Goal: Task Accomplishment & Management: Complete application form

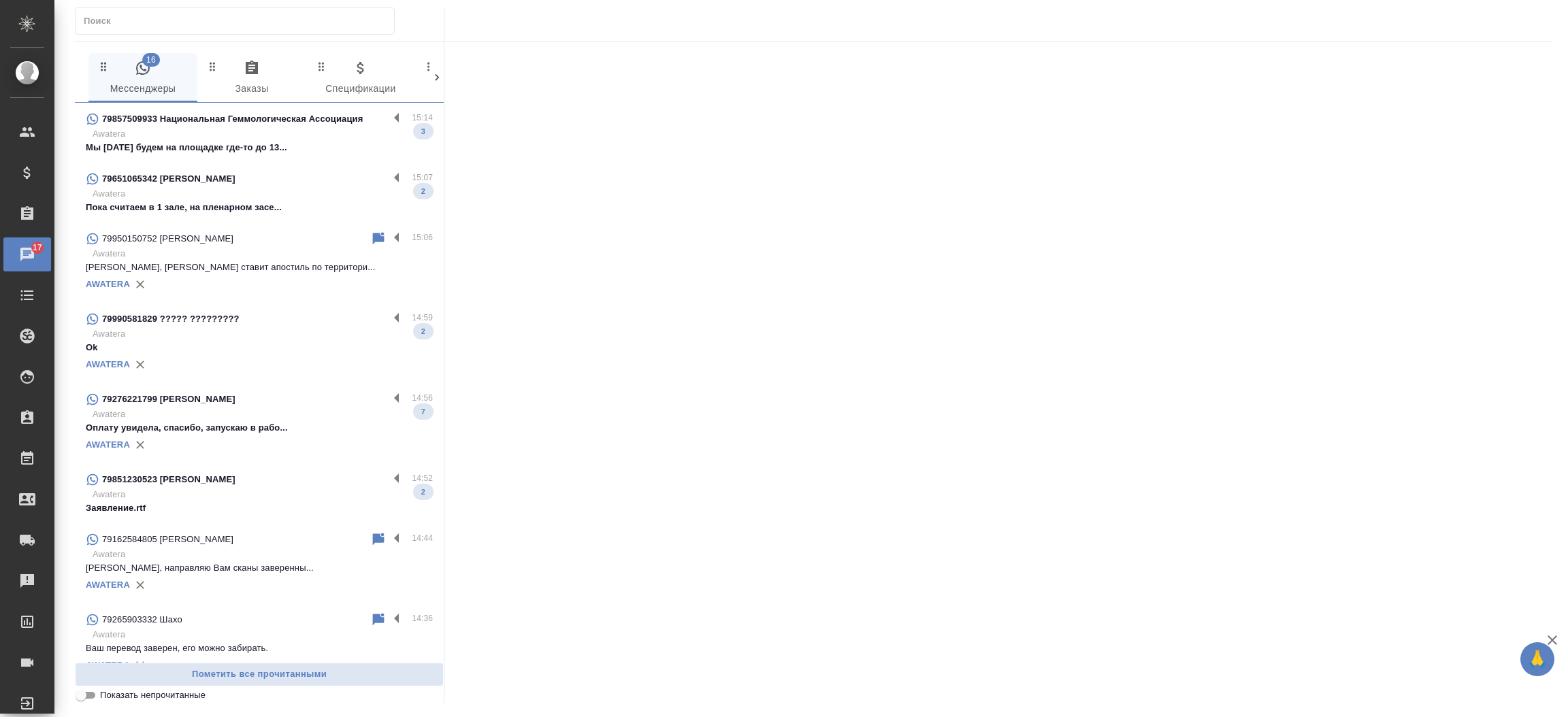
click at [263, 351] on p "Ok" at bounding box center [258, 347] width 347 height 13
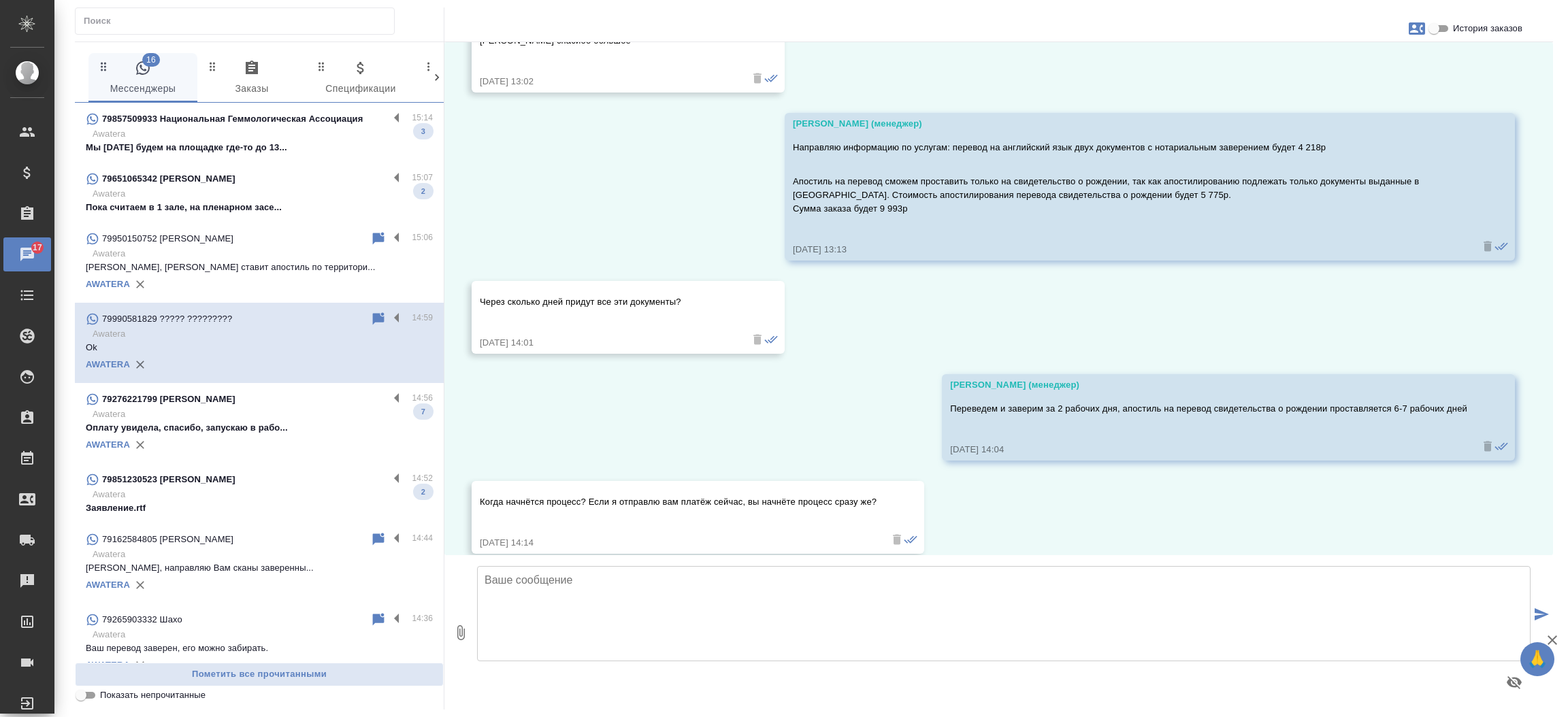
scroll to position [1828, 0]
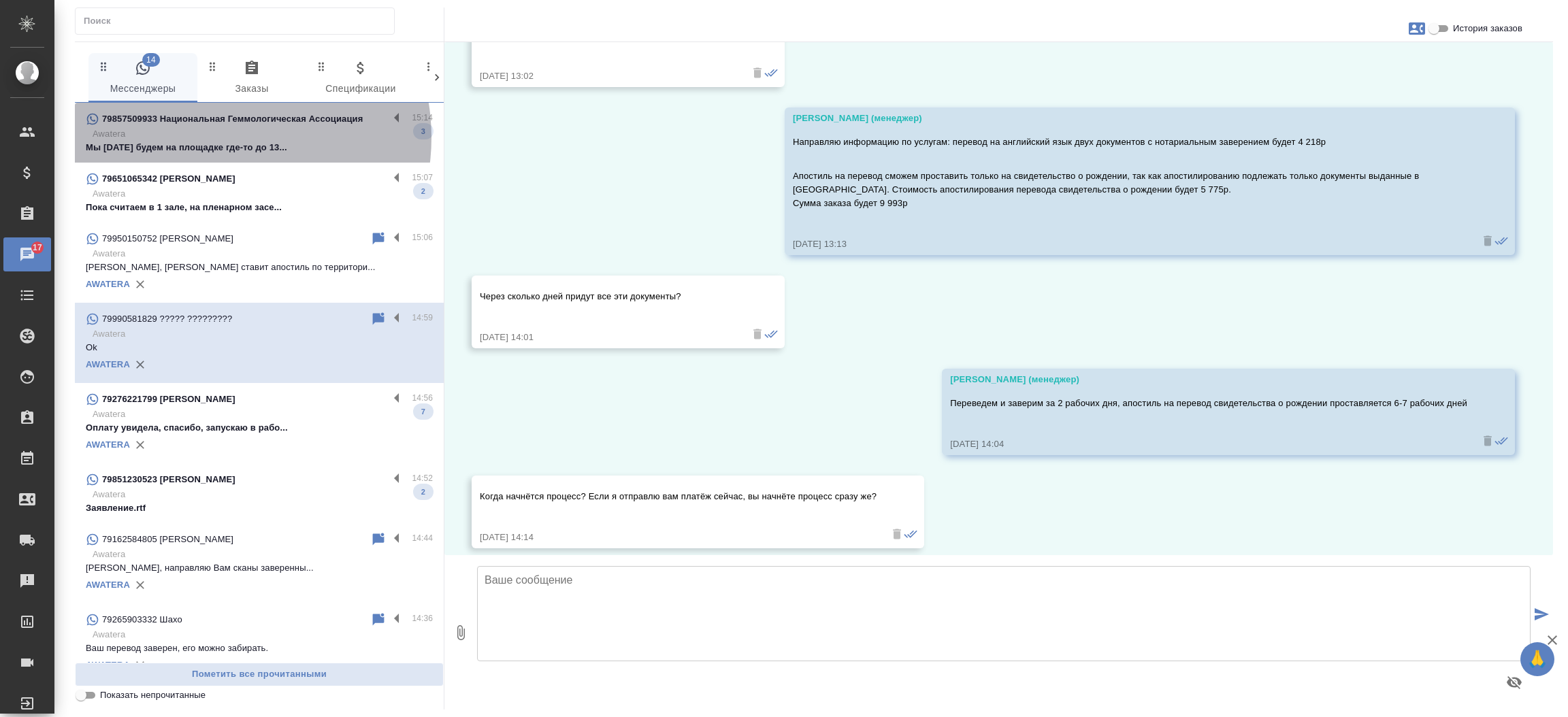
click at [215, 137] on p "Awatera" at bounding box center [262, 134] width 340 height 13
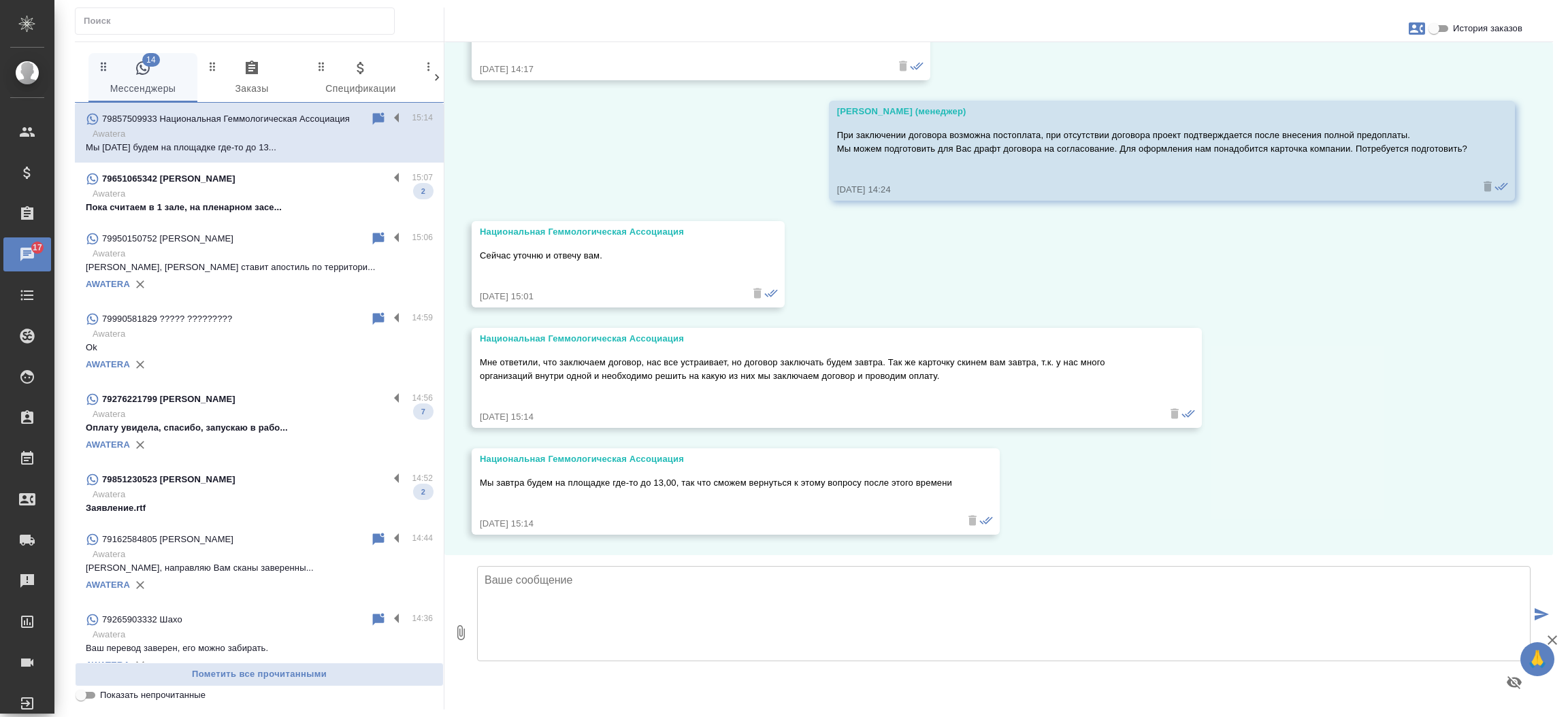
scroll to position [7419, 0]
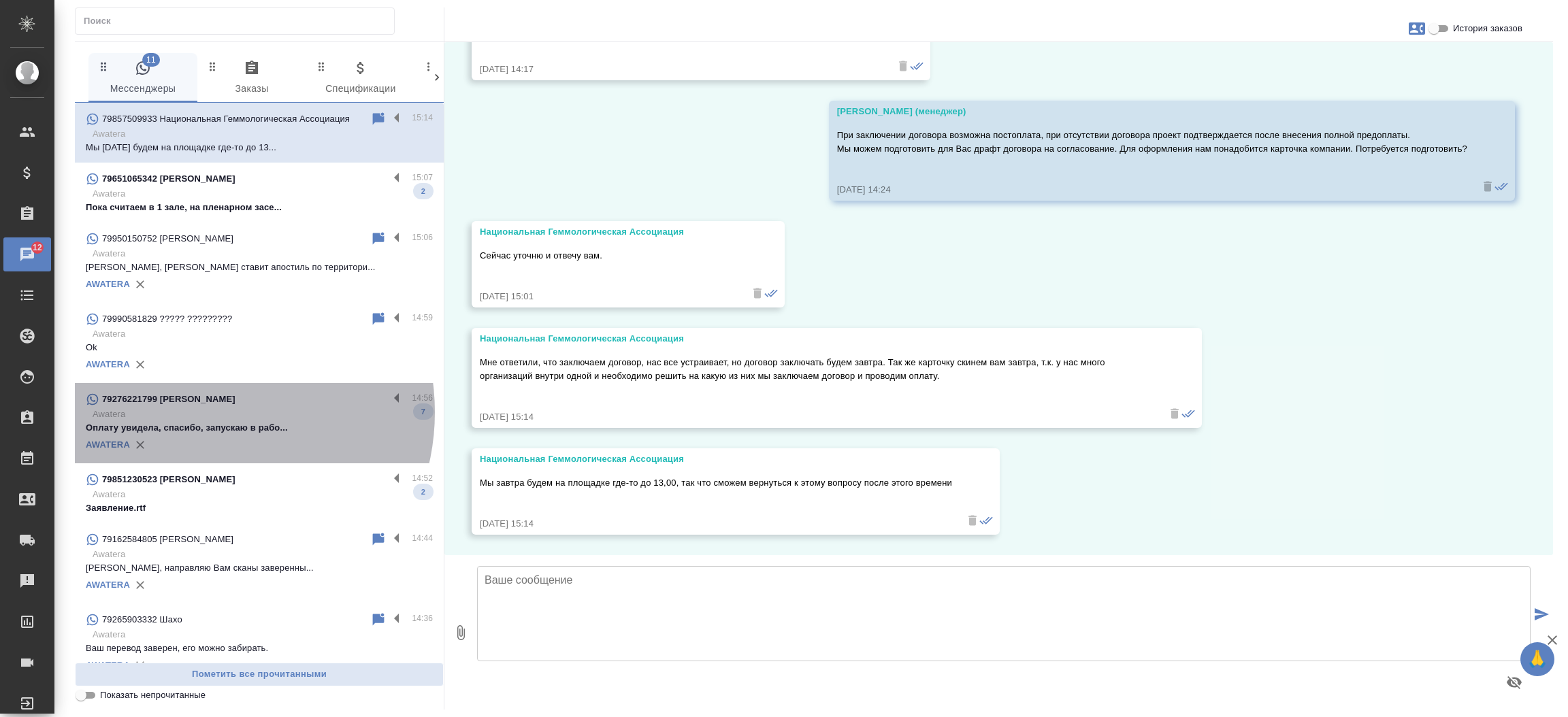
click at [205, 413] on p "Awatera" at bounding box center [262, 415] width 340 height 13
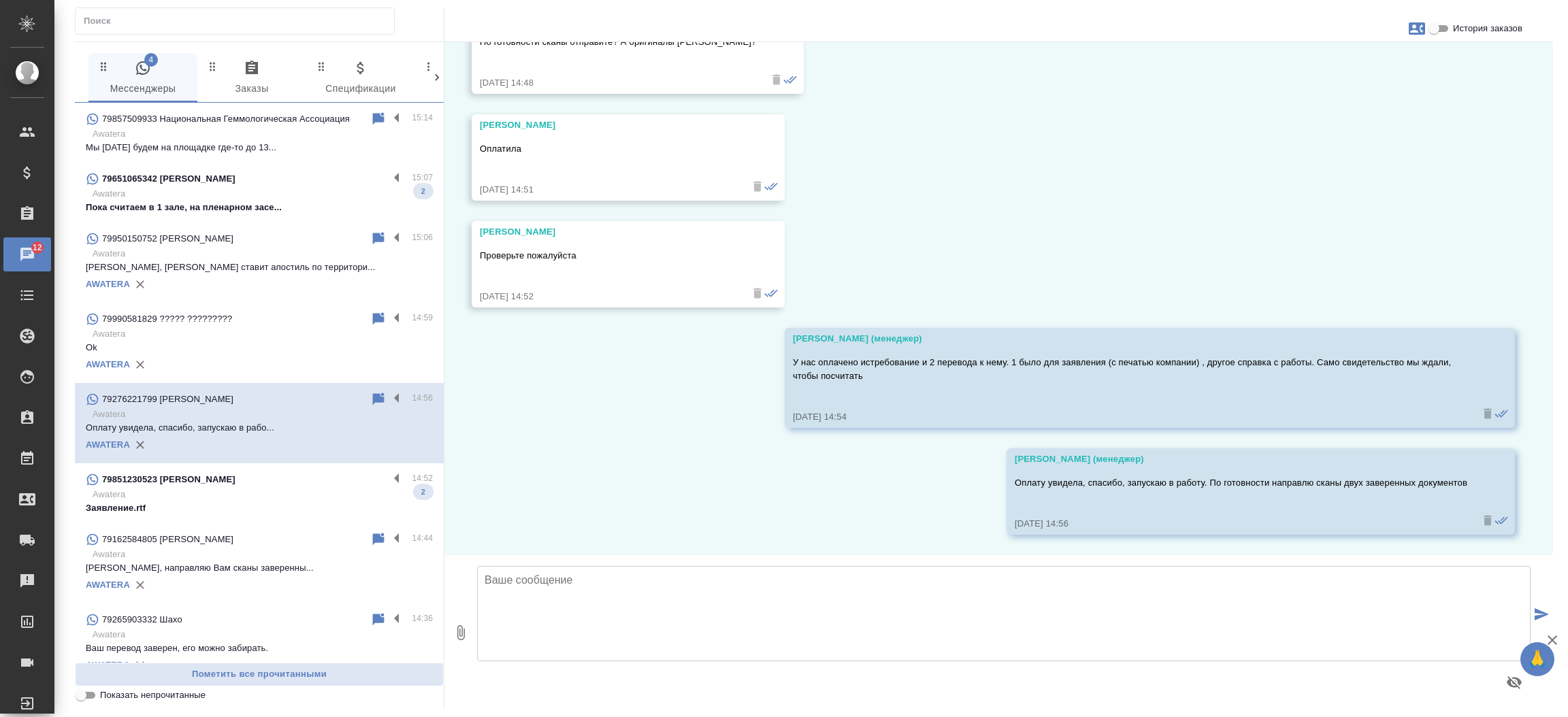
scroll to position [16392, 0]
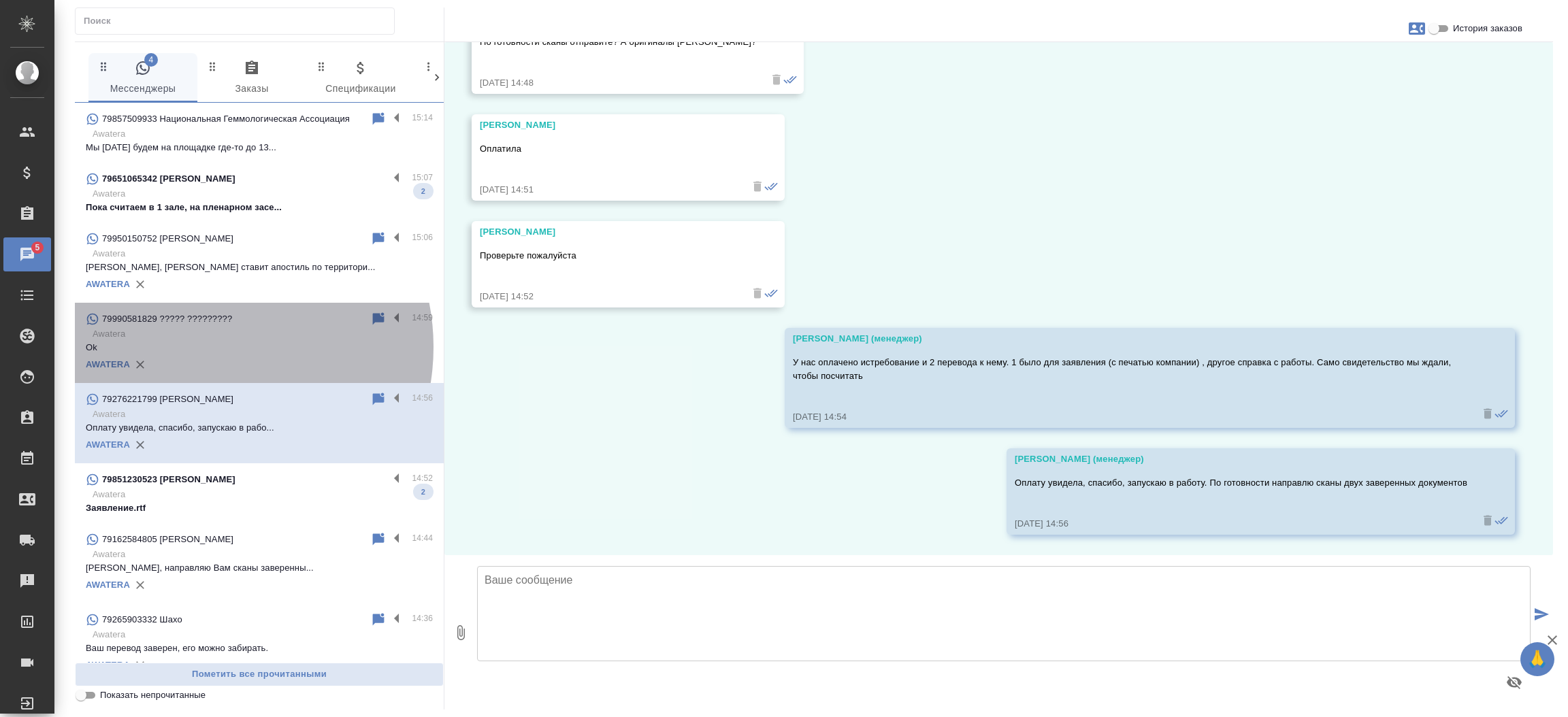
click at [206, 347] on p "Ok" at bounding box center [258, 347] width 347 height 13
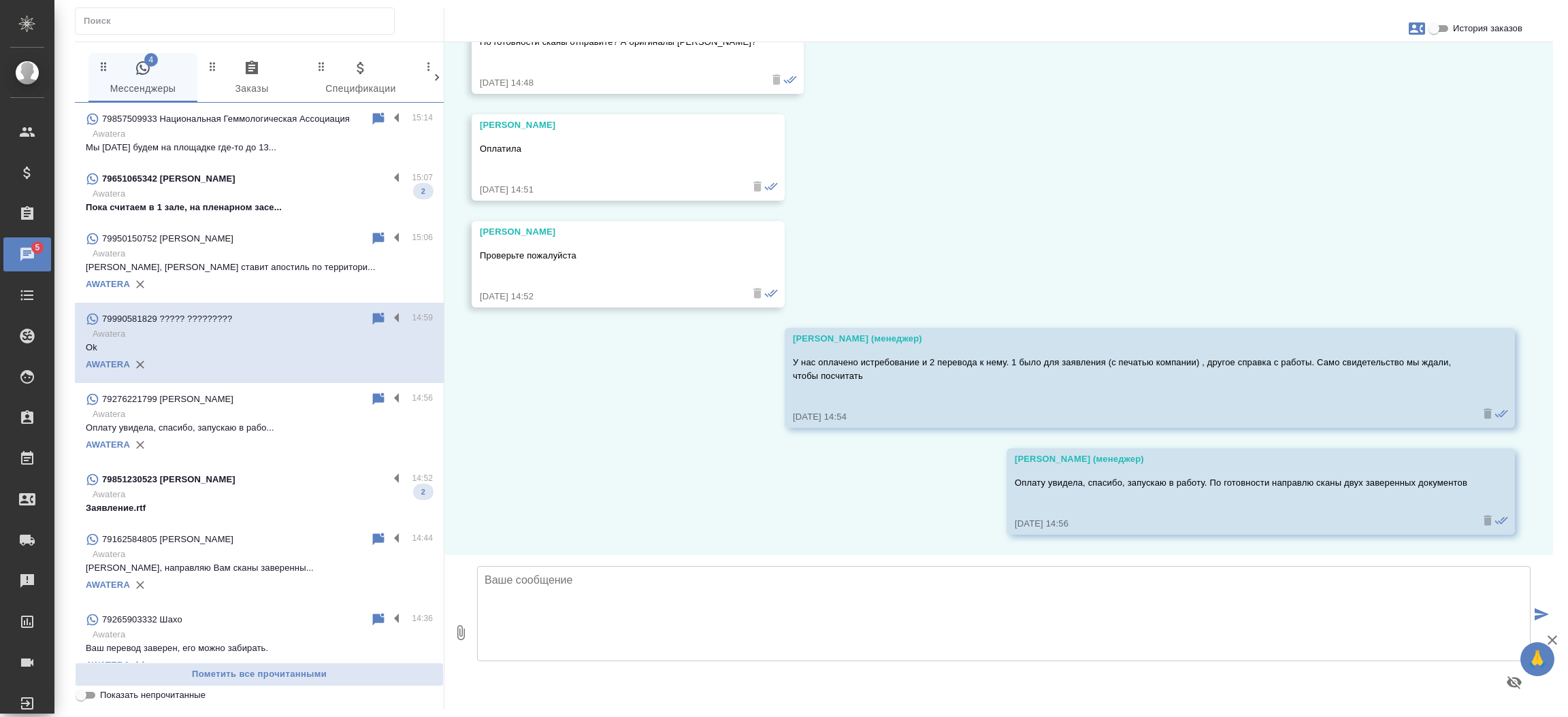
scroll to position [2362, 0]
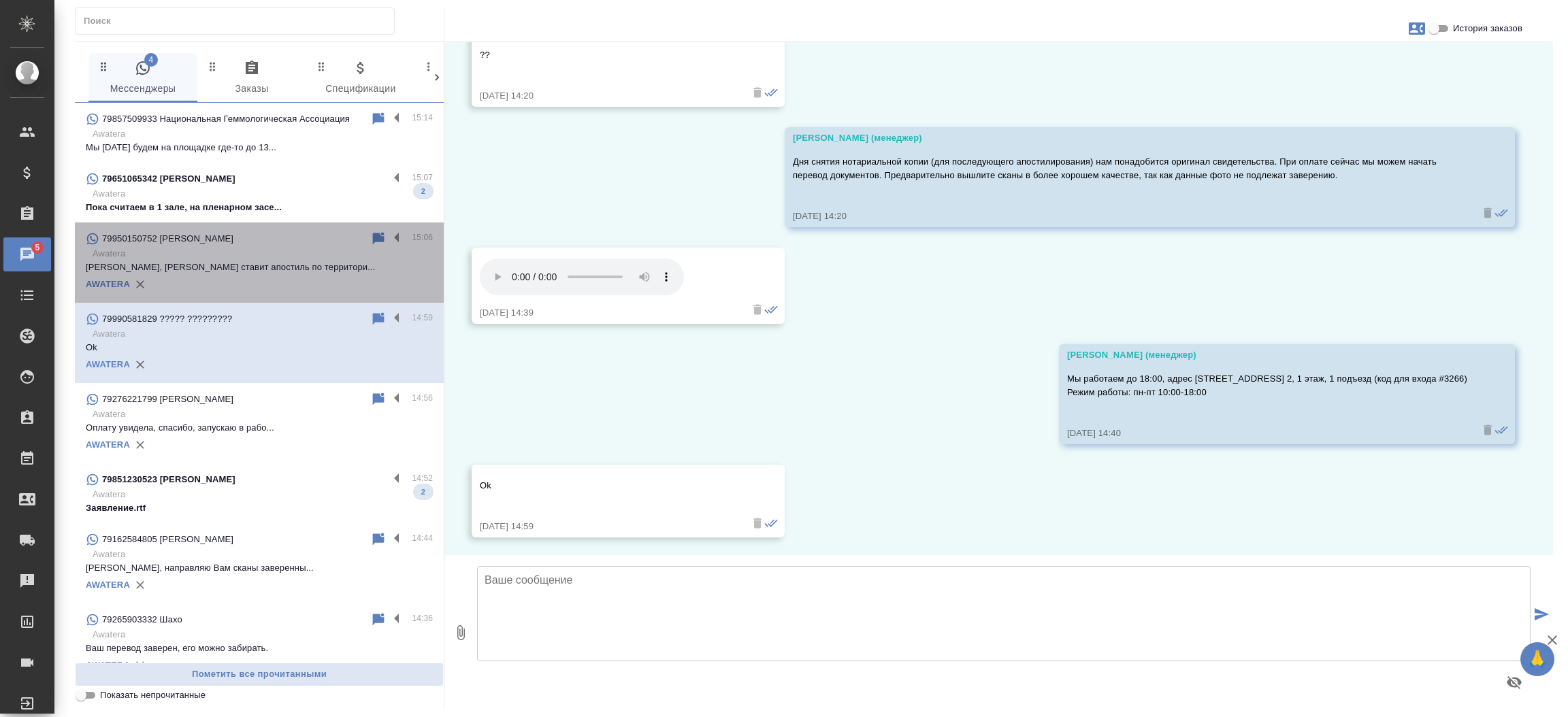
click at [266, 226] on div "79950150752 Ольга ТЮТЮННИК 15:06 Awatera Ольга, ЗАГС ставит апостиль по террито…" at bounding box center [259, 263] width 369 height 81
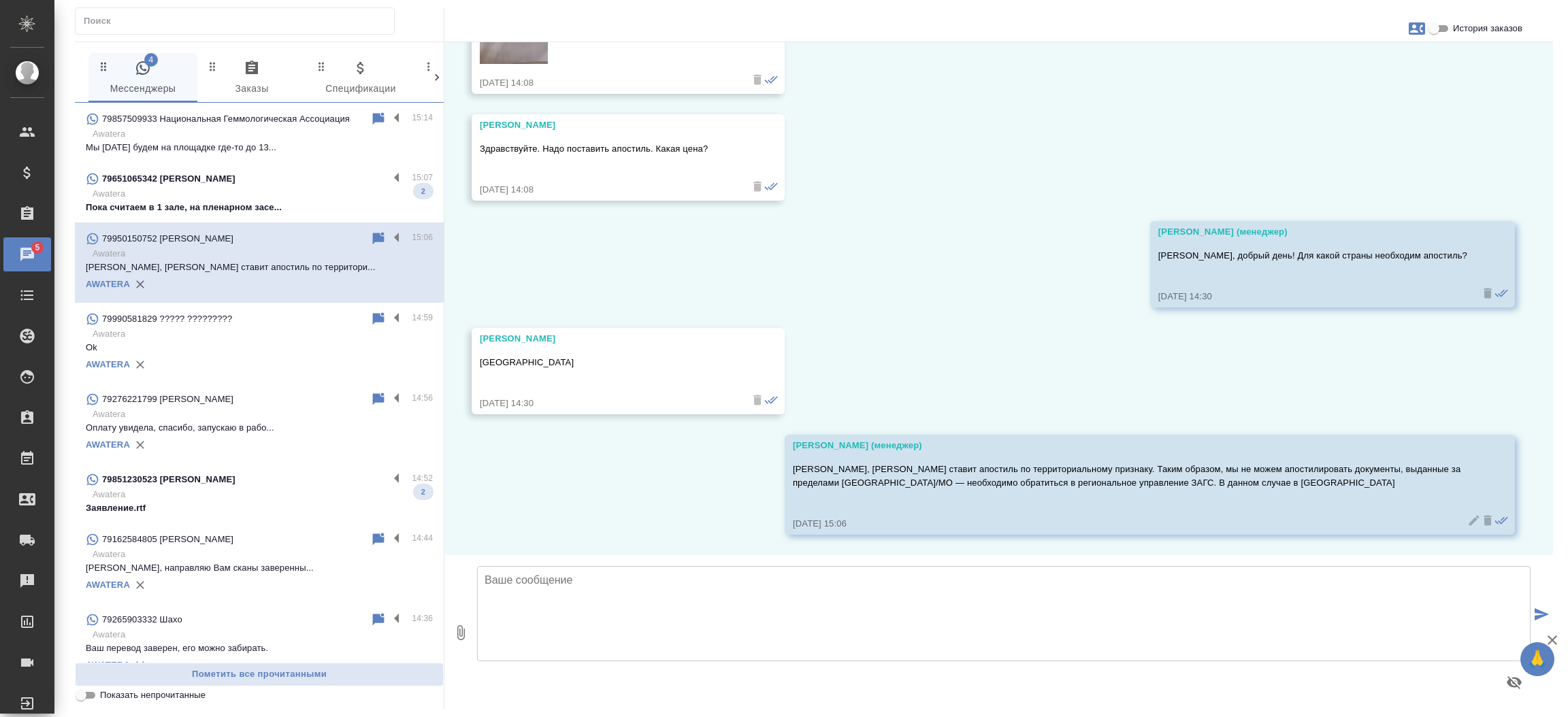
scroll to position [72, 0]
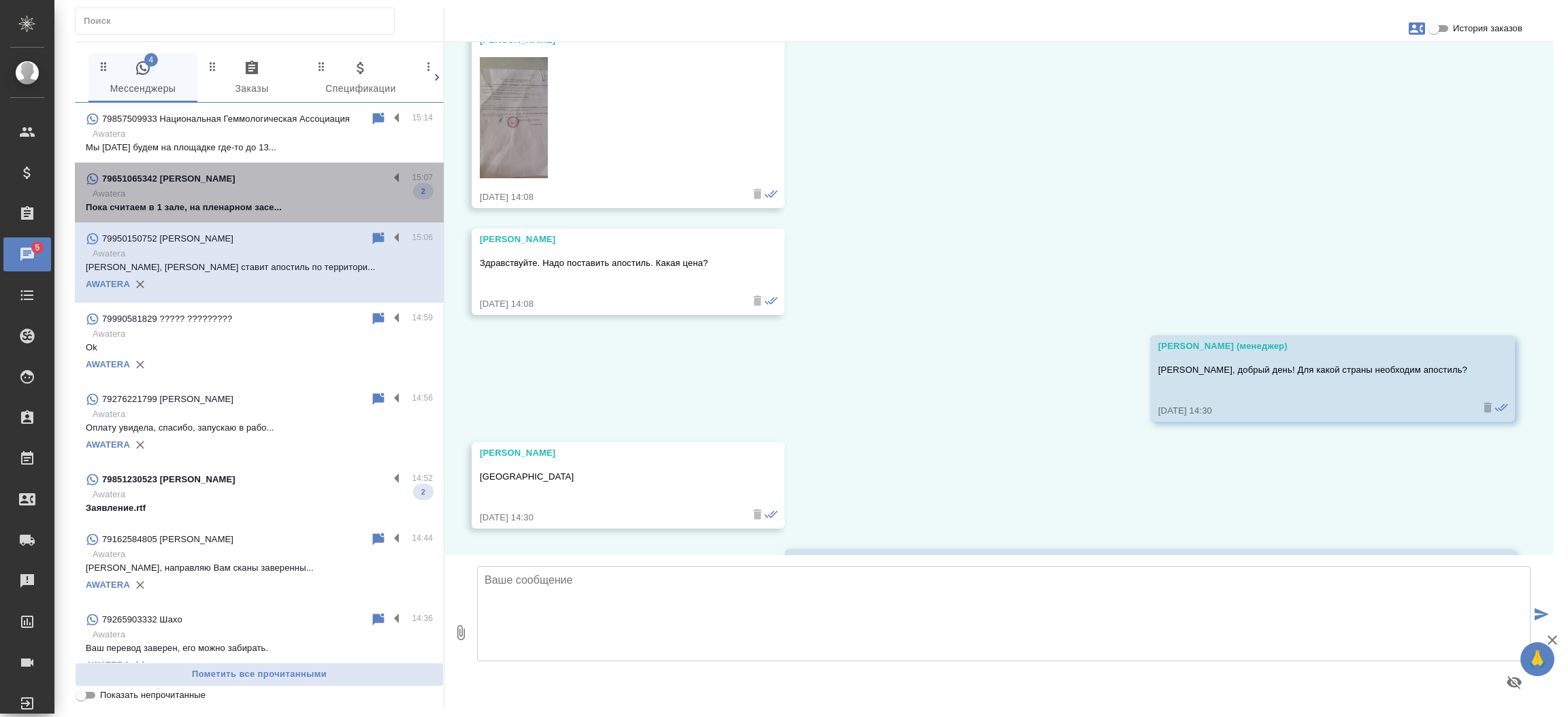
click at [265, 218] on div "79651065342 Людмила Сергеевна 15:07 Awatera Пока считаем в 1 зале, на пленарном…" at bounding box center [259, 192] width 369 height 60
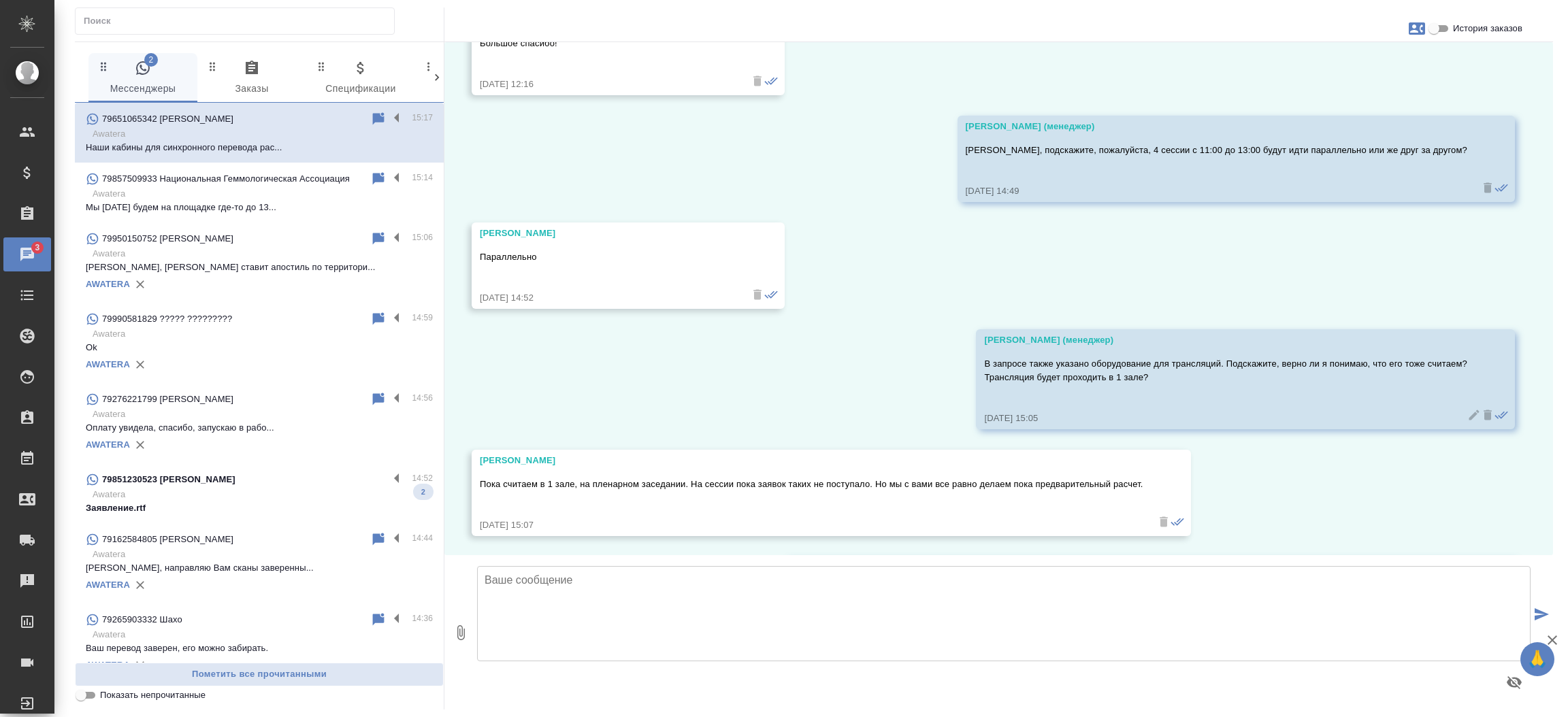
scroll to position [3900, 0]
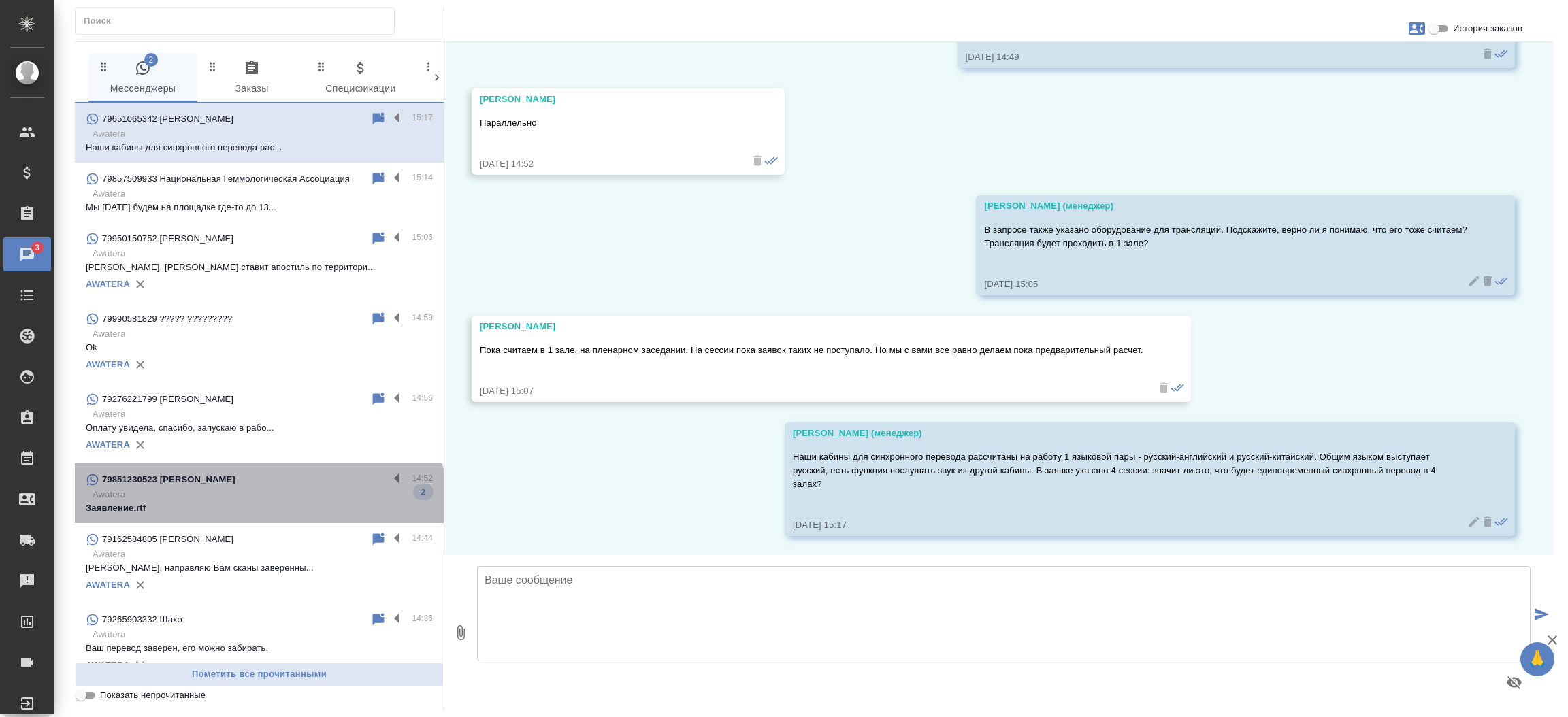
click at [258, 520] on div "79851230523 Аристова Анна 14:52 Awatera Заявление.rtf 2" at bounding box center [259, 493] width 369 height 60
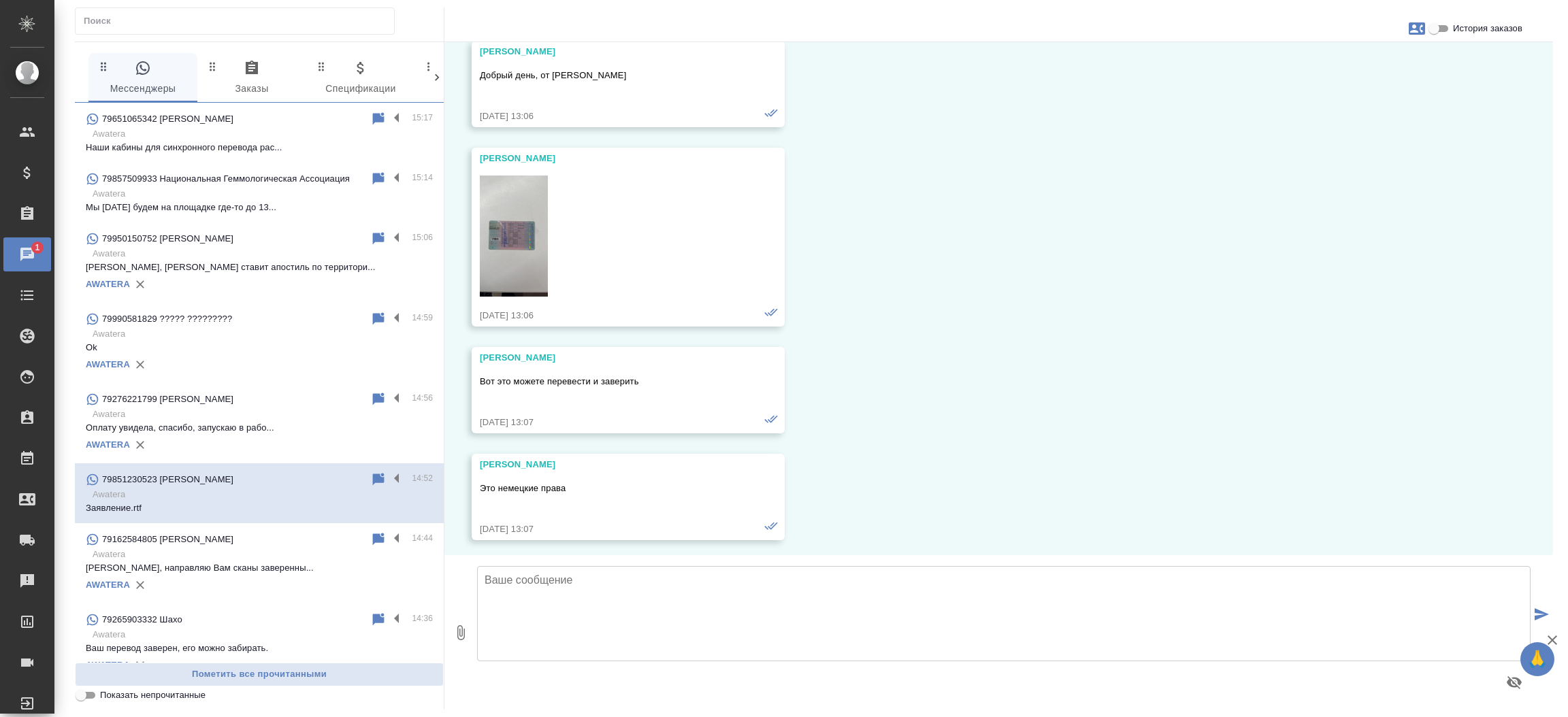
scroll to position [66, 0]
drag, startPoint x: 550, startPoint y: 151, endPoint x: 454, endPoint y: 146, distance: 96.1
click at [454, 146] on div "28.02, пятница Аристова Анна Добрый день, от Аристовой А.Д. 28.02.25, 13:06 Ари…" at bounding box center [999, 299] width 1109 height 513
copy div "Аристова Анна"
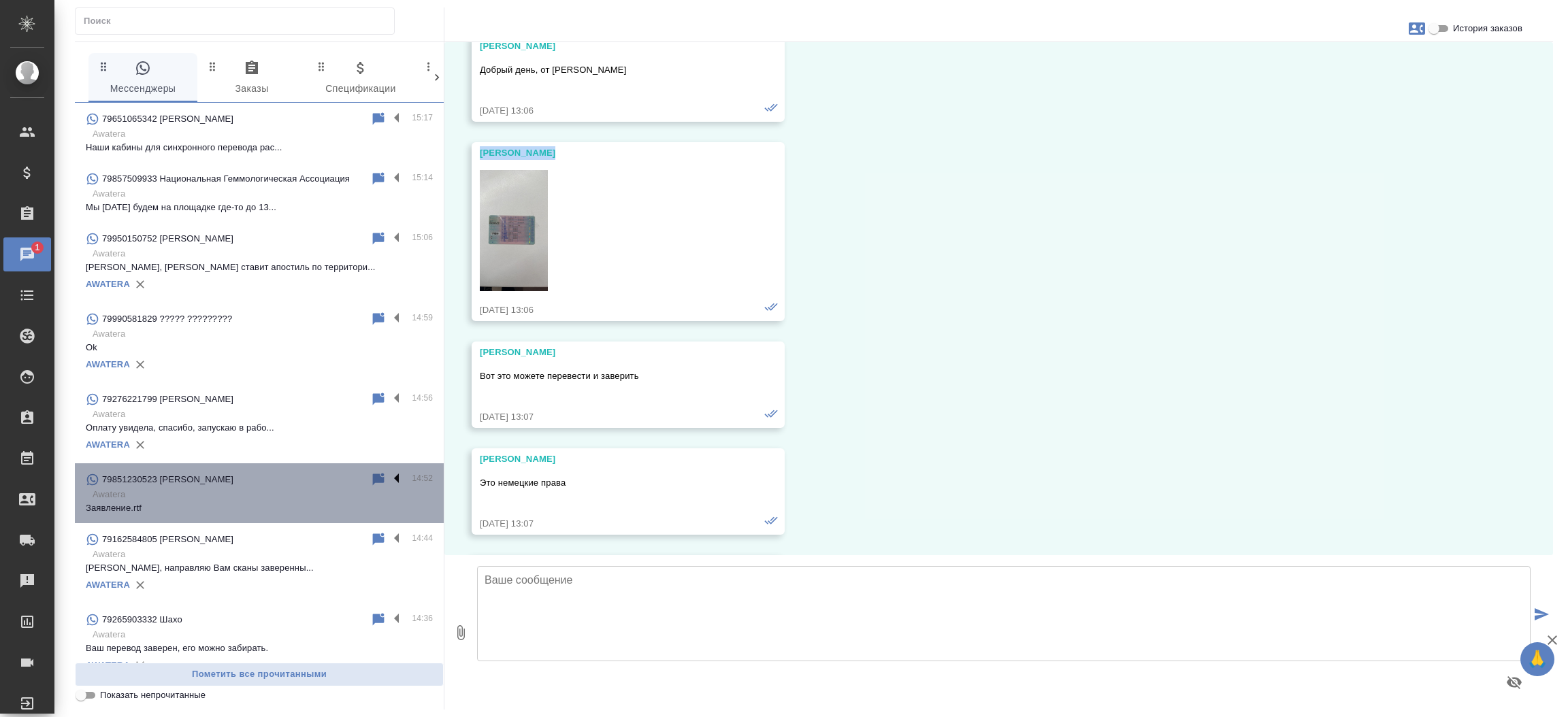
click at [389, 479] on label at bounding box center [400, 479] width 23 height 15
click at [0, 0] on input "checkbox" at bounding box center [0, 0] width 0 height 0
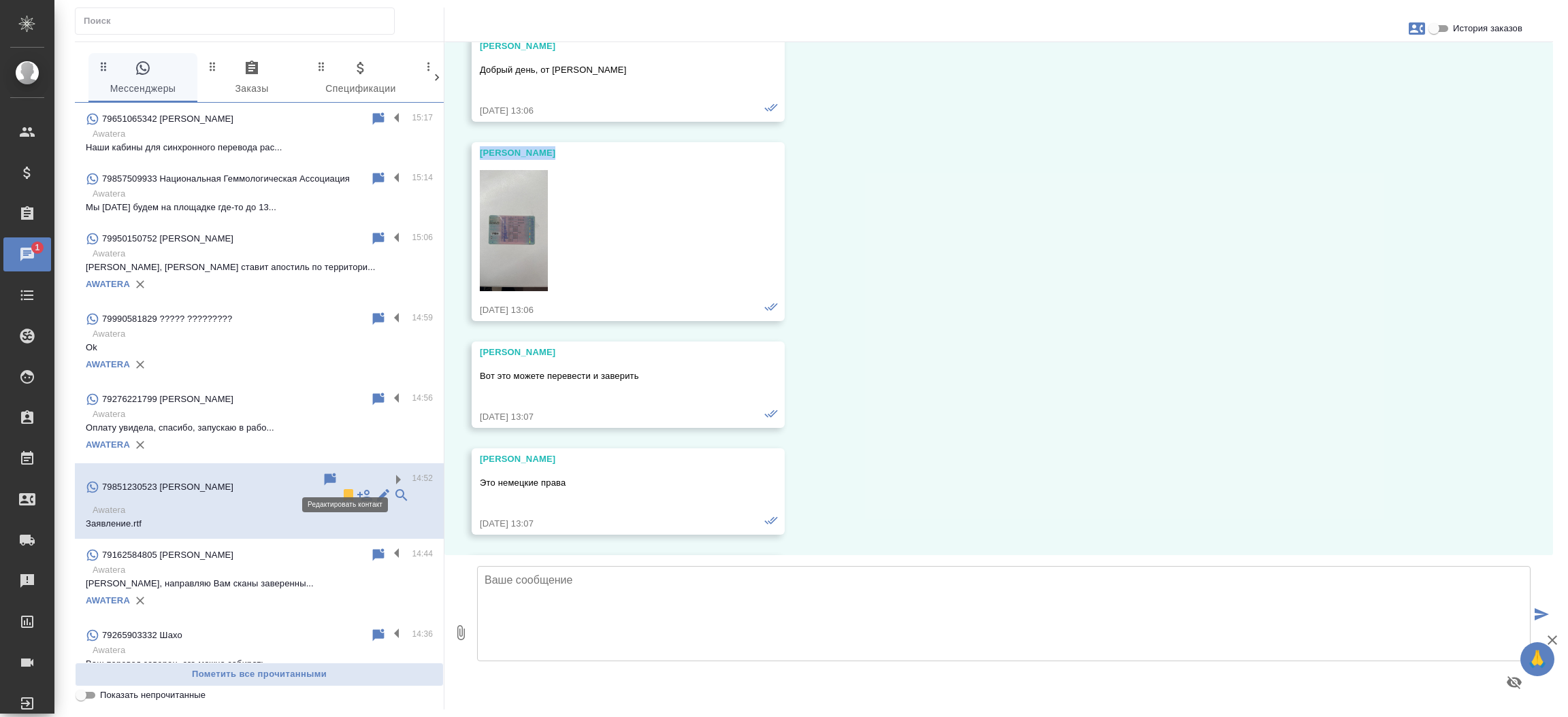
click at [377, 490] on icon at bounding box center [383, 495] width 12 height 12
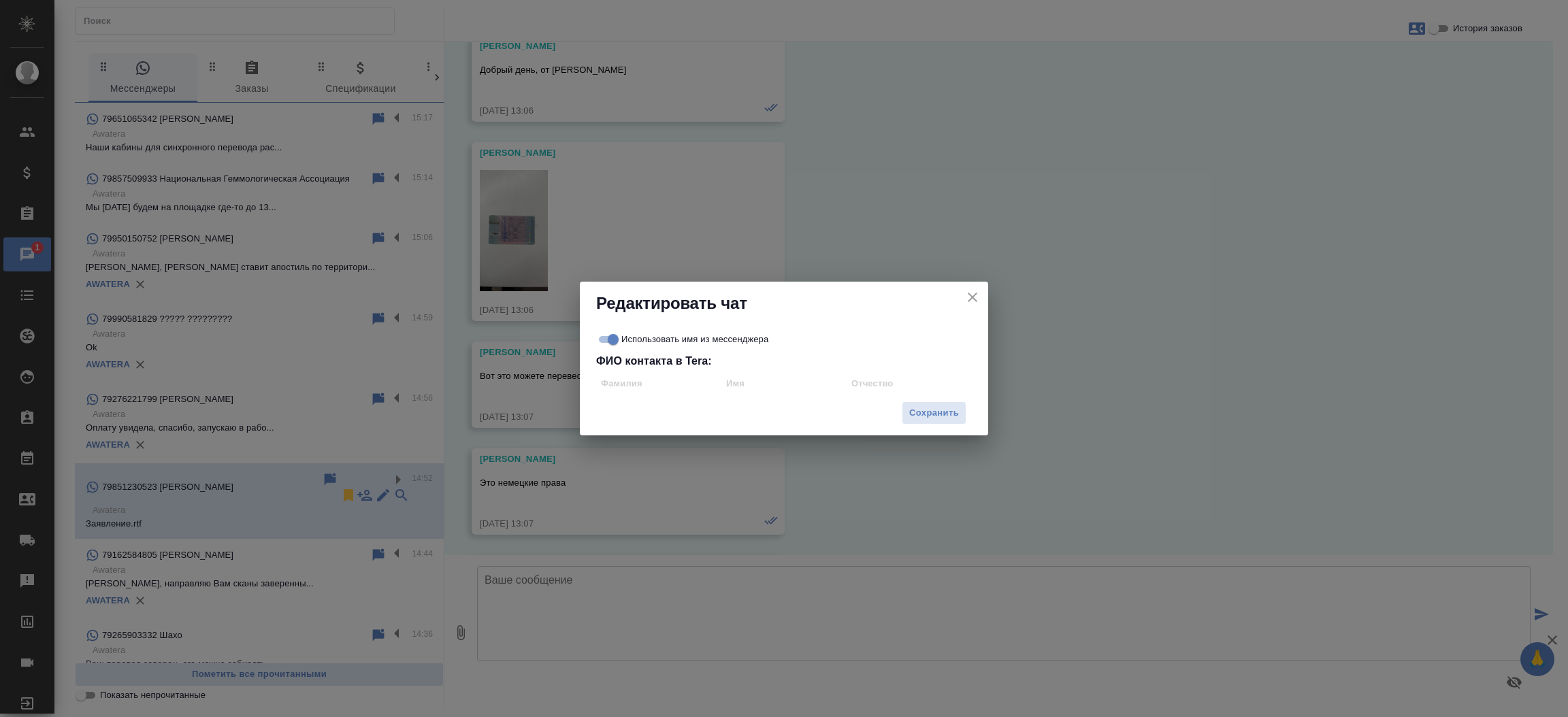
click at [308, 500] on div "Редактировать чат Использовать имя из мессенджера ФИО контакта в Tera: Сохранить" at bounding box center [784, 358] width 1568 height 717
click at [966, 291] on icon "close" at bounding box center [972, 297] width 16 height 16
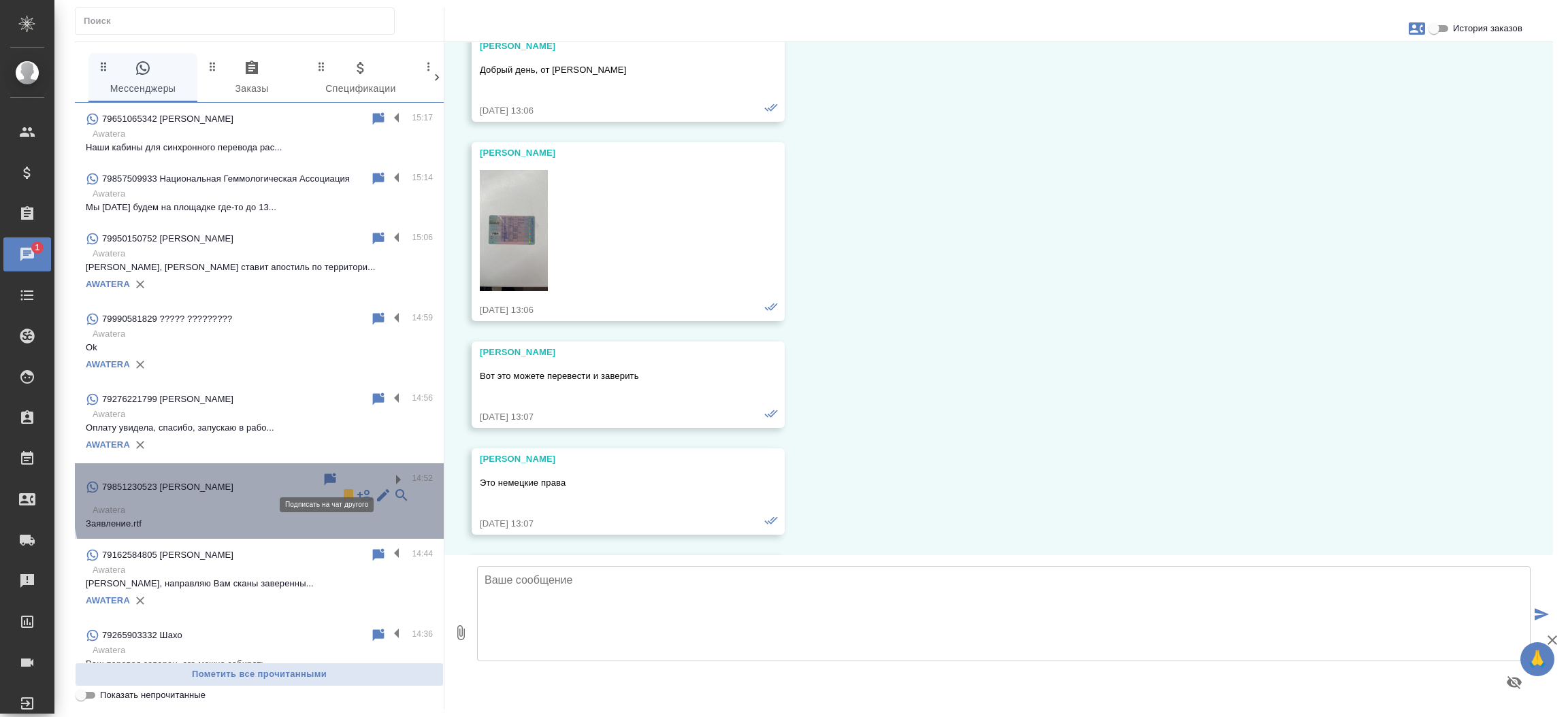
click at [357, 490] on icon at bounding box center [365, 494] width 15 height 11
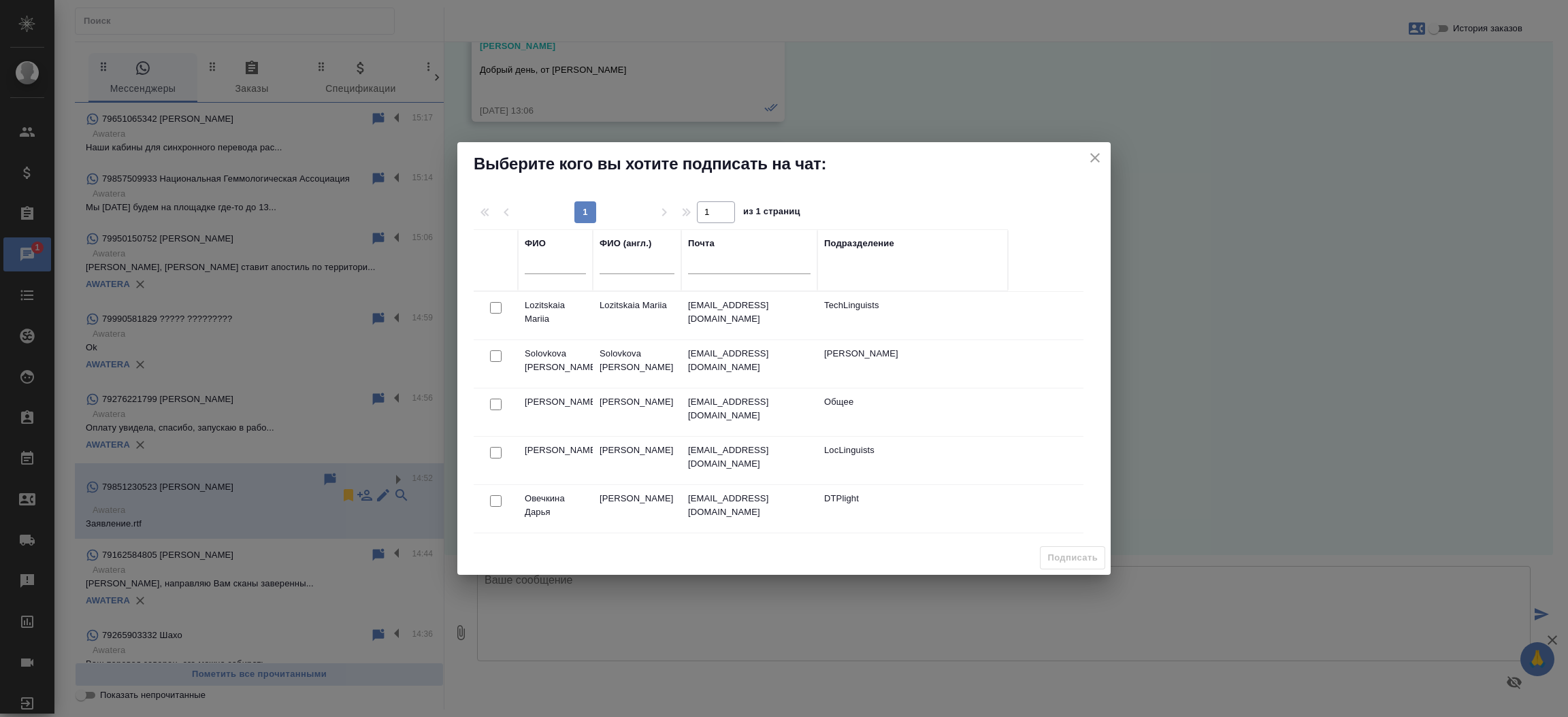
click at [607, 257] on div at bounding box center [637, 267] width 75 height 34
click at [607, 257] on input "text" at bounding box center [637, 266] width 75 height 17
type input "в"
type input "veselova"
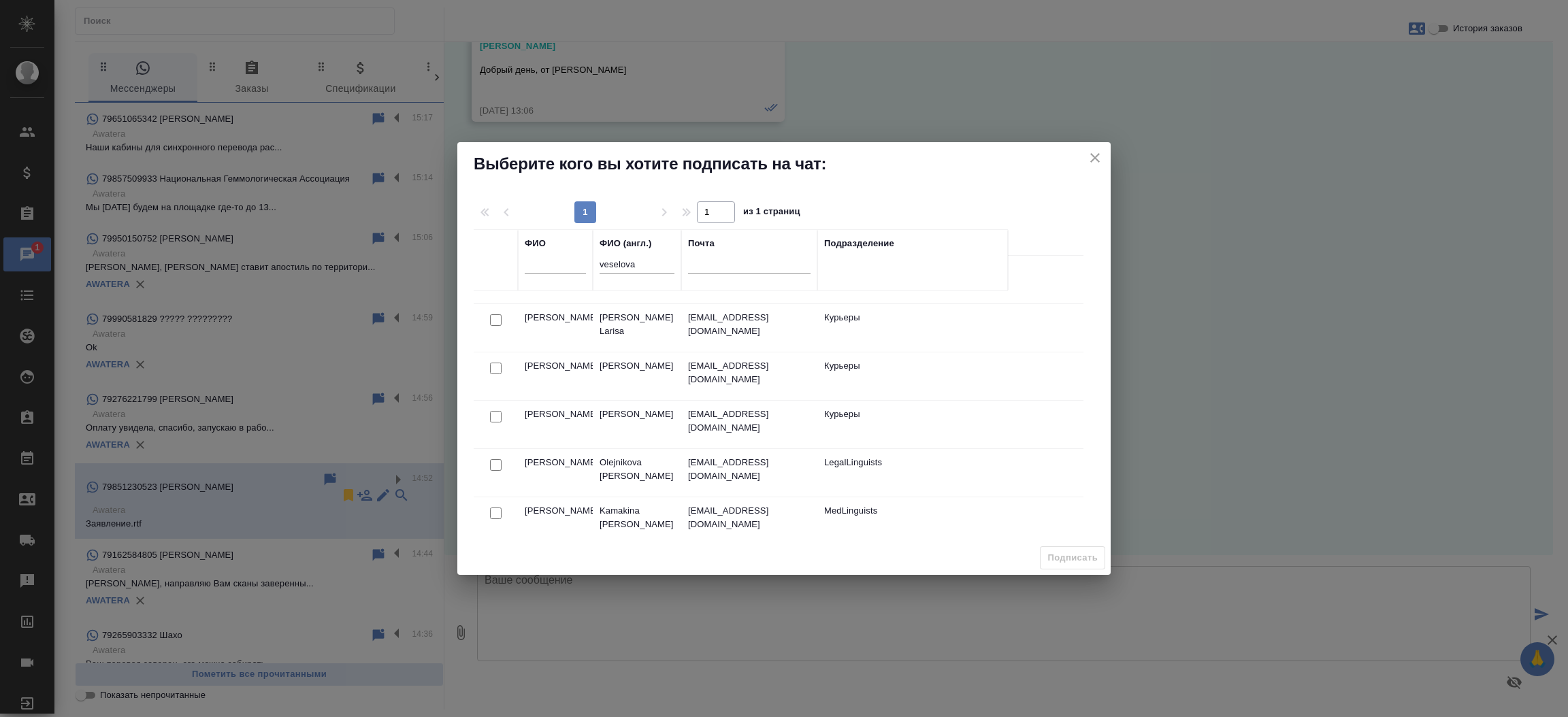
scroll to position [726, 0]
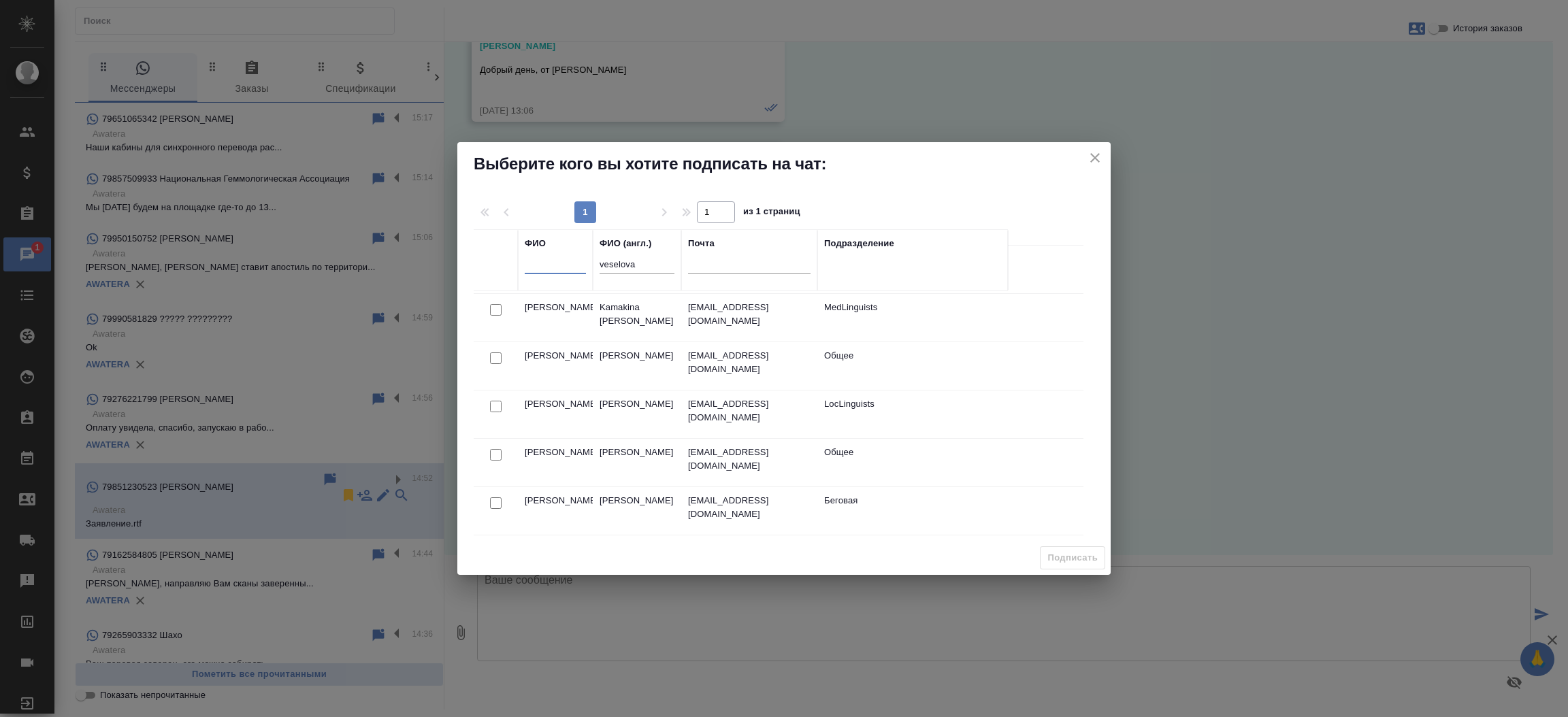
click at [537, 267] on input "text" at bounding box center [555, 266] width 61 height 17
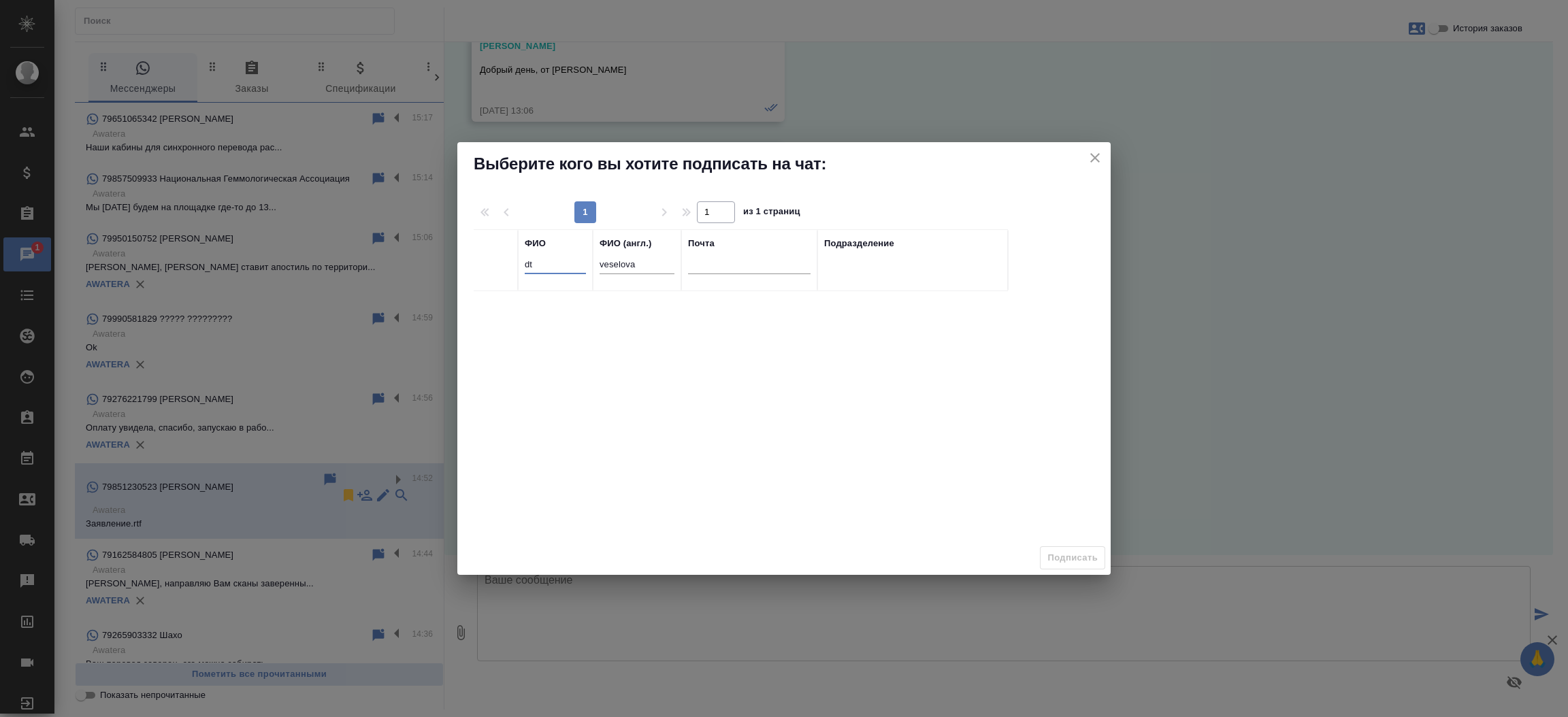
type input "d"
type input "весело"
click at [626, 267] on input "veselova" at bounding box center [637, 266] width 75 height 17
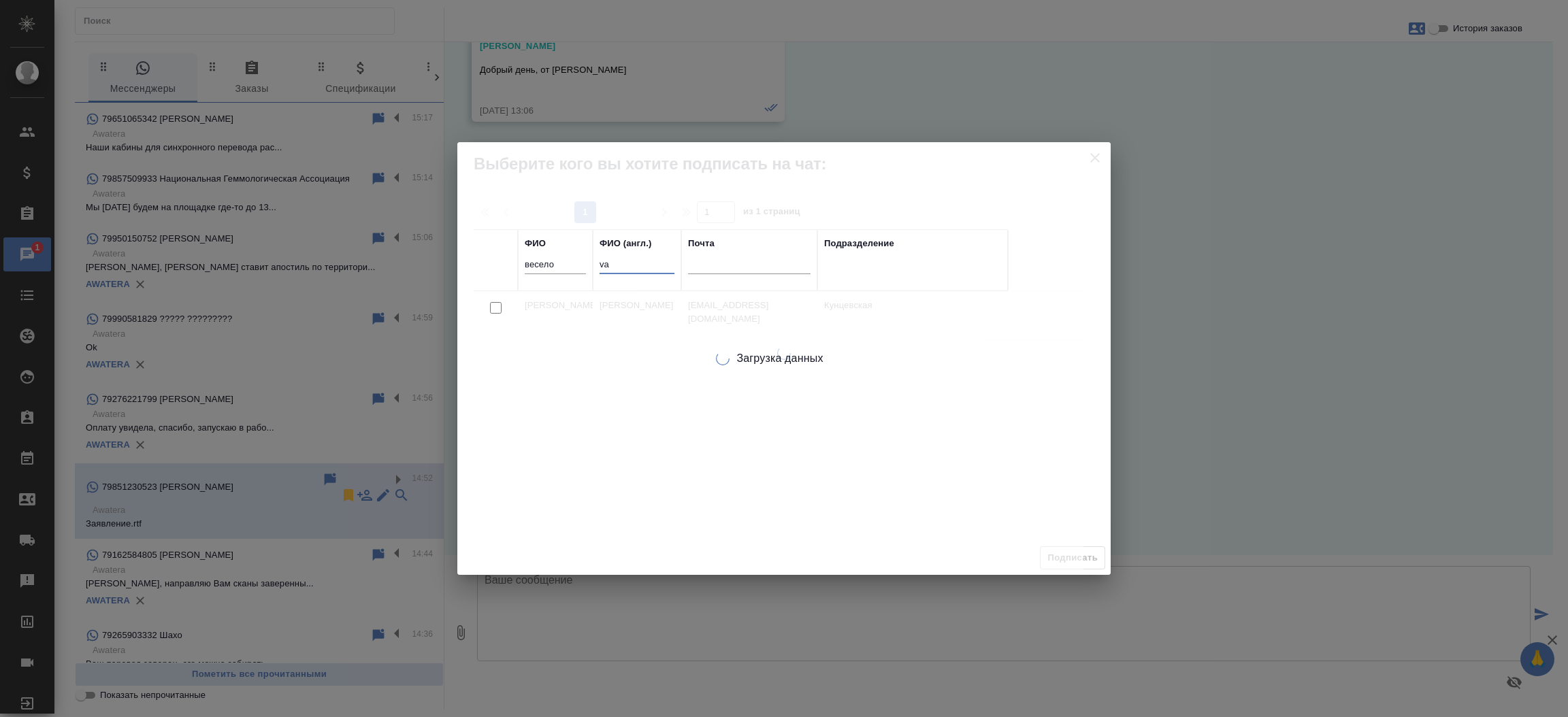
click at [626, 267] on input "va" at bounding box center [637, 266] width 75 height 17
type input "v"
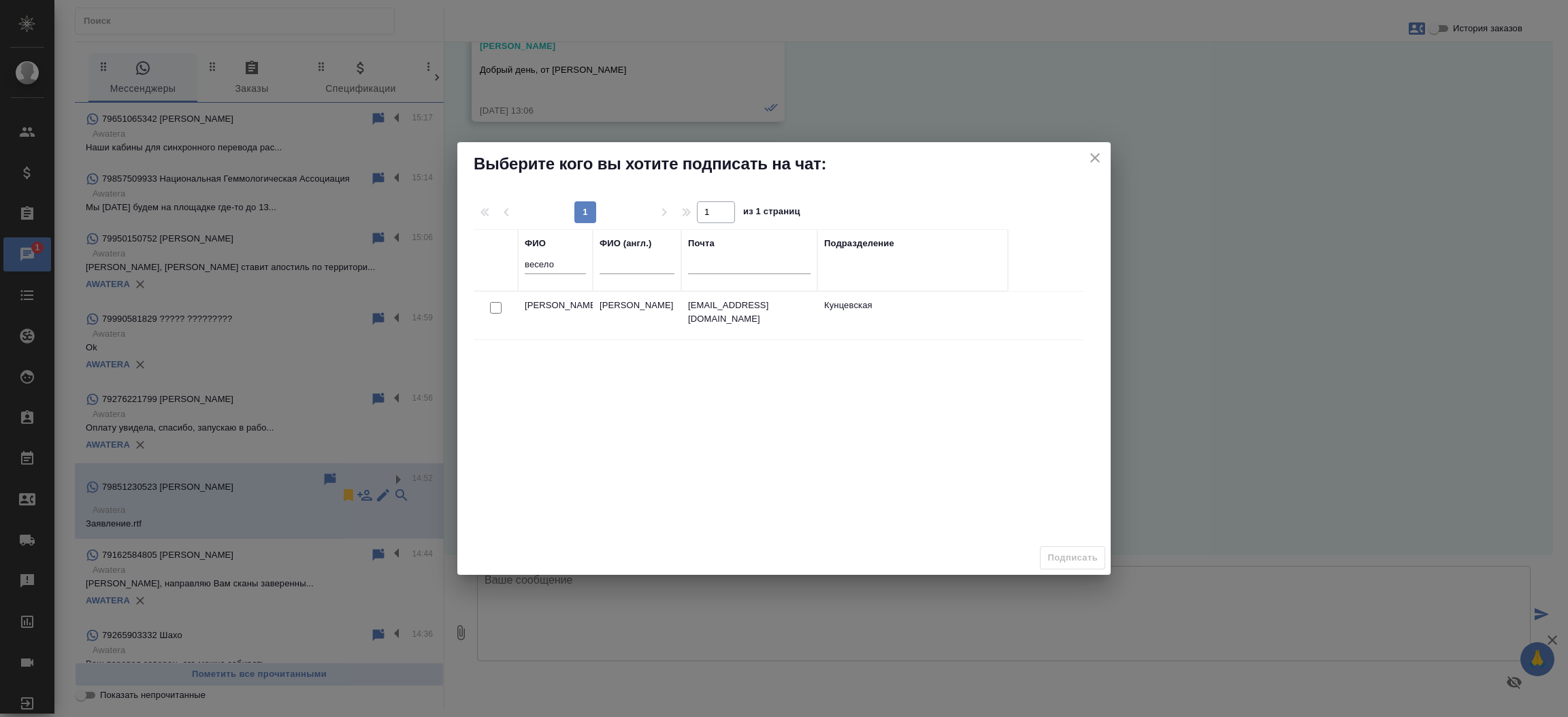
click at [496, 309] on input "checkbox" at bounding box center [495, 308] width 12 height 12
checkbox input "true"
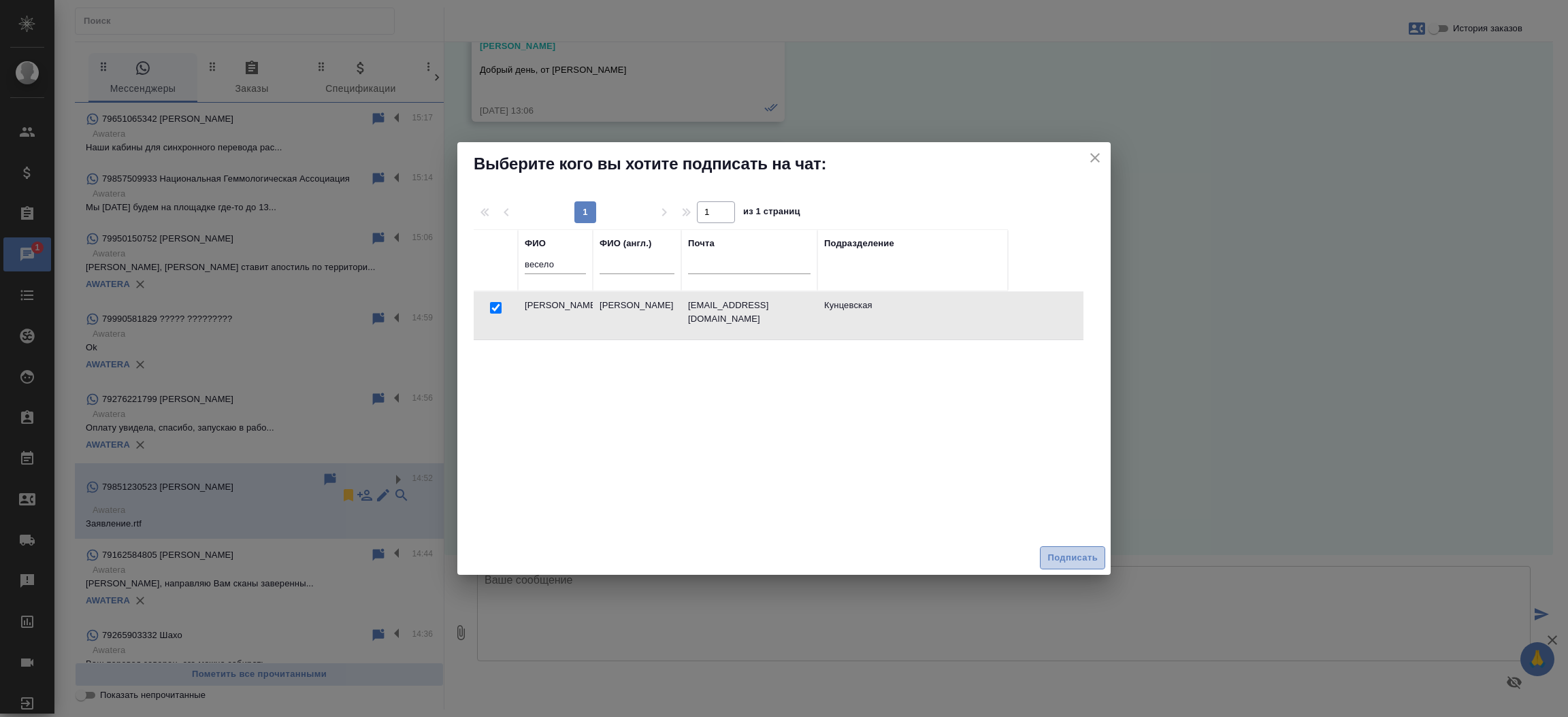
click at [1070, 546] on button "Подписать" at bounding box center [1073, 558] width 65 height 24
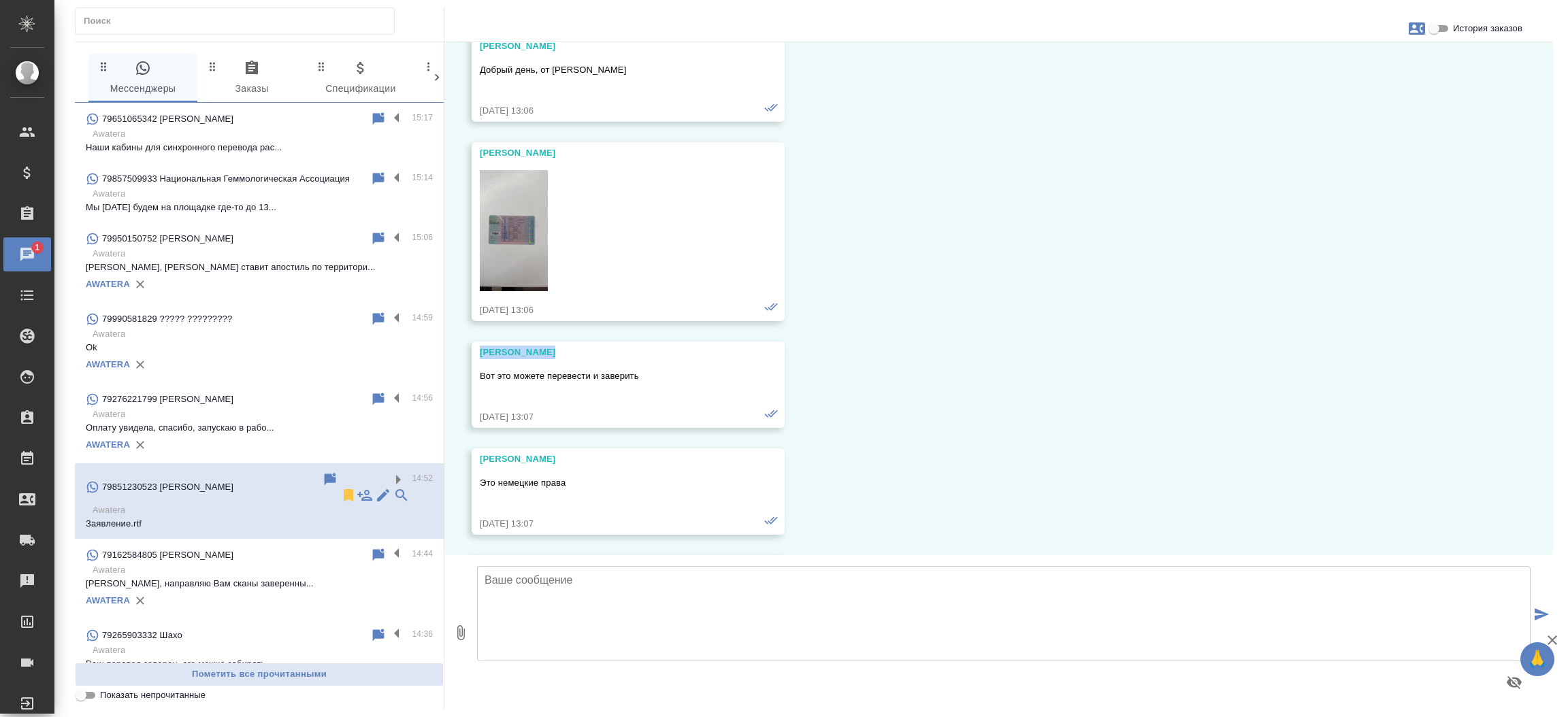
drag, startPoint x: 550, startPoint y: 354, endPoint x: 468, endPoint y: 345, distance: 82.5
click at [468, 345] on div "28.02, пятница Аристова Анна Добрый день, от Аристовой А.Д. 28.02.25, 13:06 Ари…" at bounding box center [999, 299] width 1109 height 513
copy div "Аристова Анна"
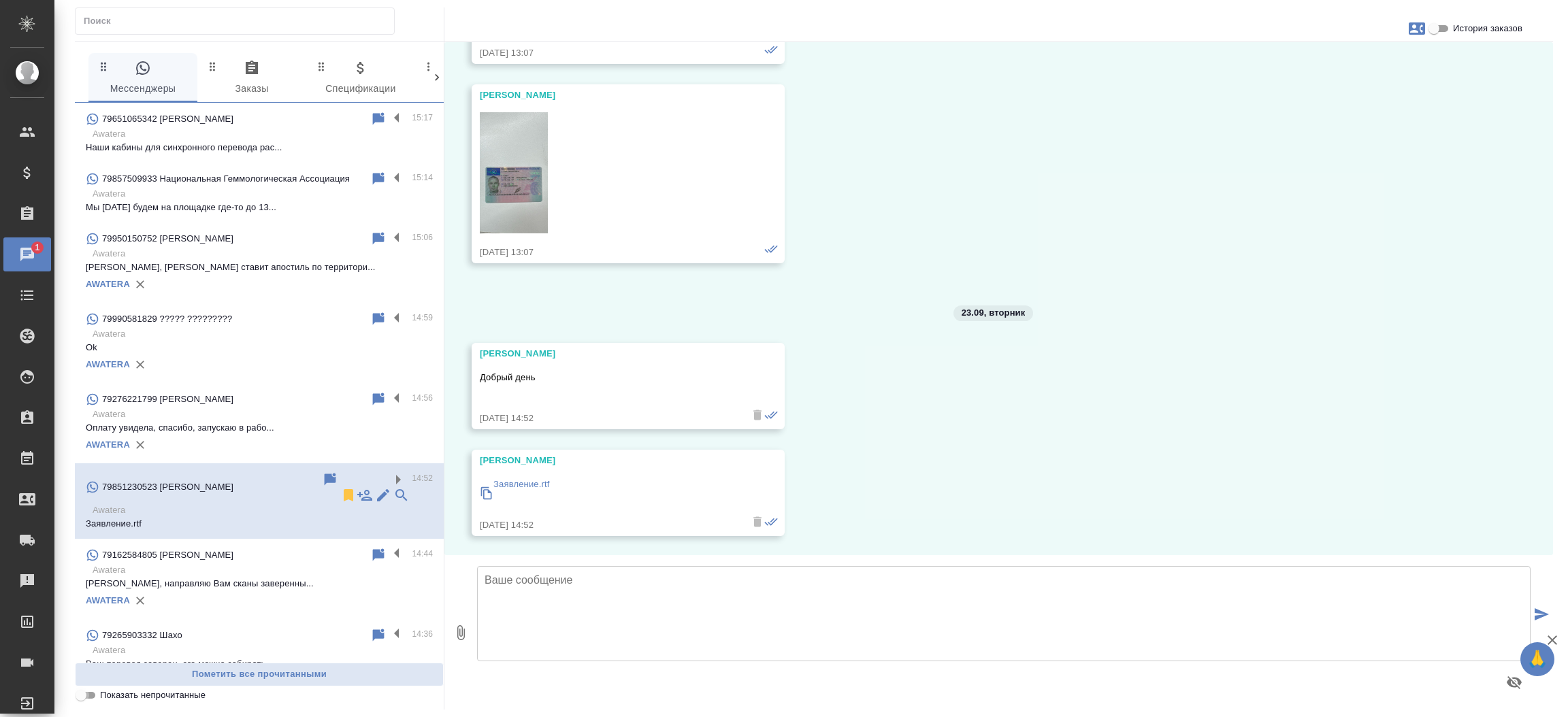
click at [92, 696] on input "Показать непрочитанные" at bounding box center [81, 695] width 49 height 16
checkbox input "true"
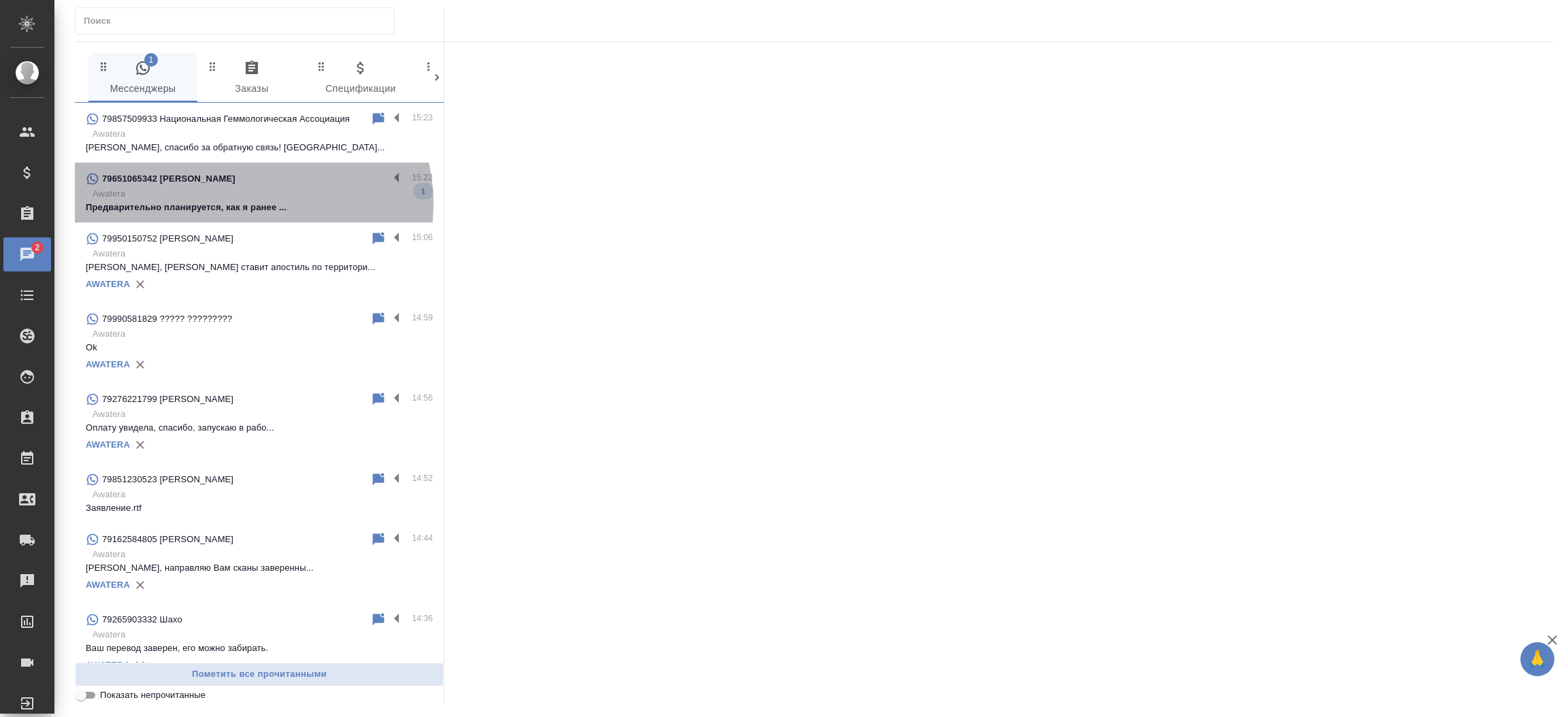
click at [250, 204] on p "Предварительно планируется, как я ранее ..." at bounding box center [258, 207] width 347 height 13
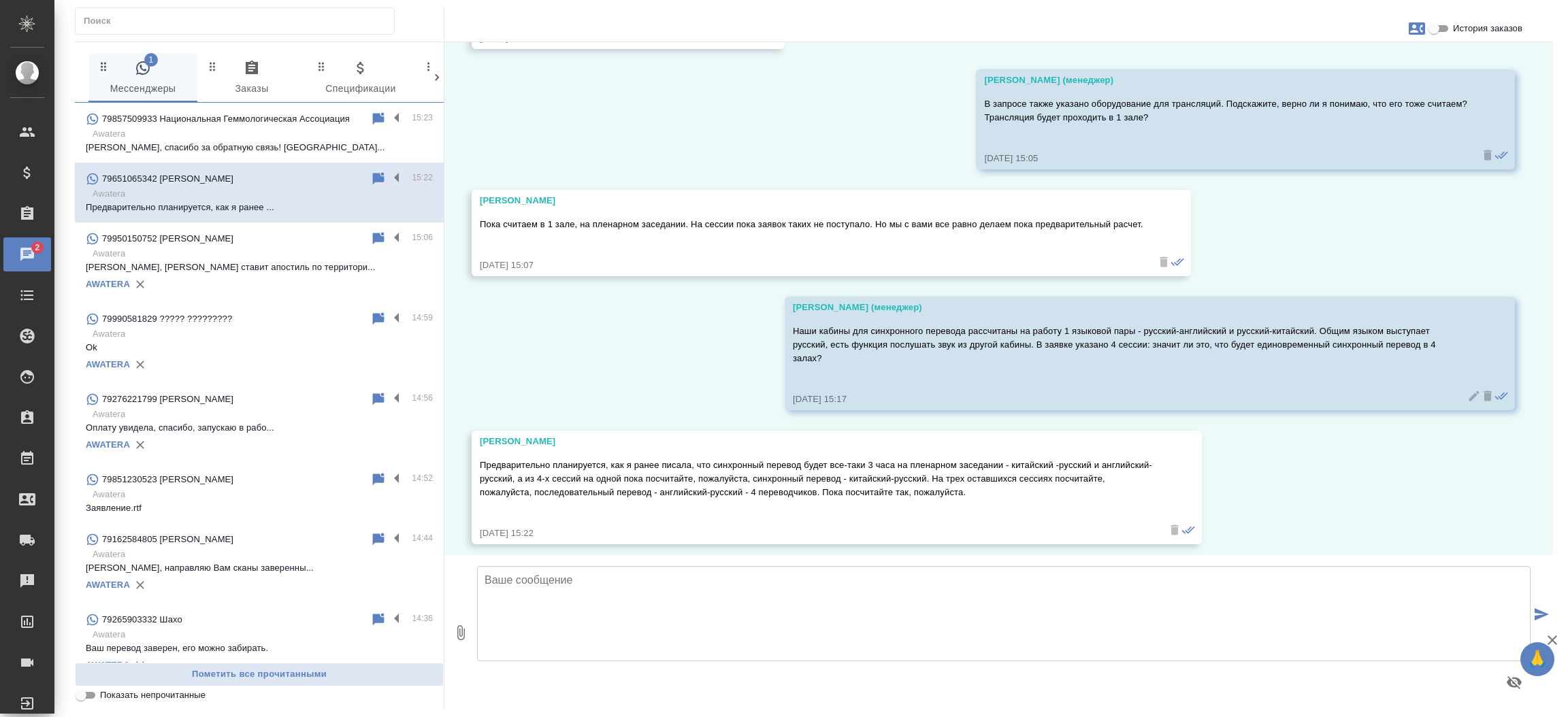
scroll to position [4033, 0]
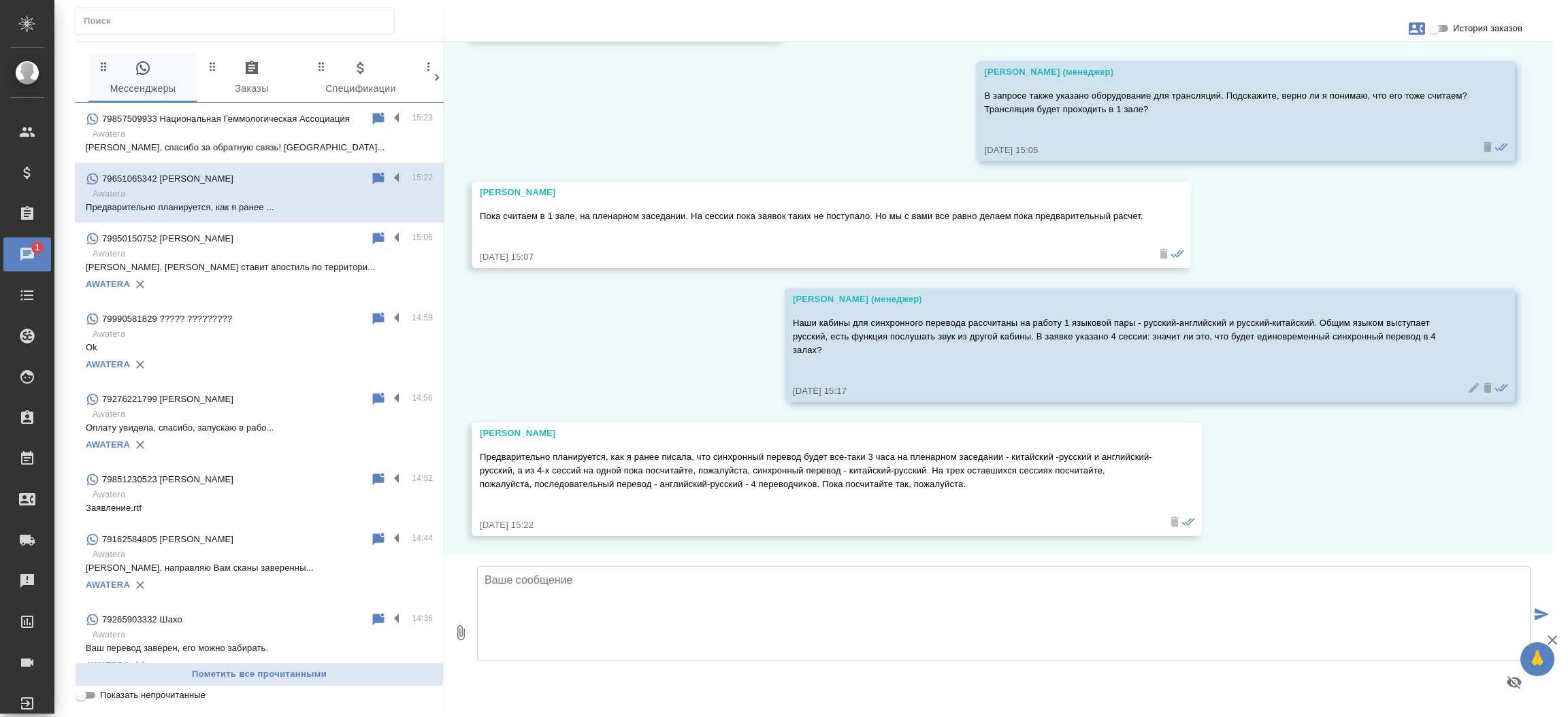
click at [1444, 30] on input "История заказов" at bounding box center [1434, 28] width 49 height 16
checkbox input "true"
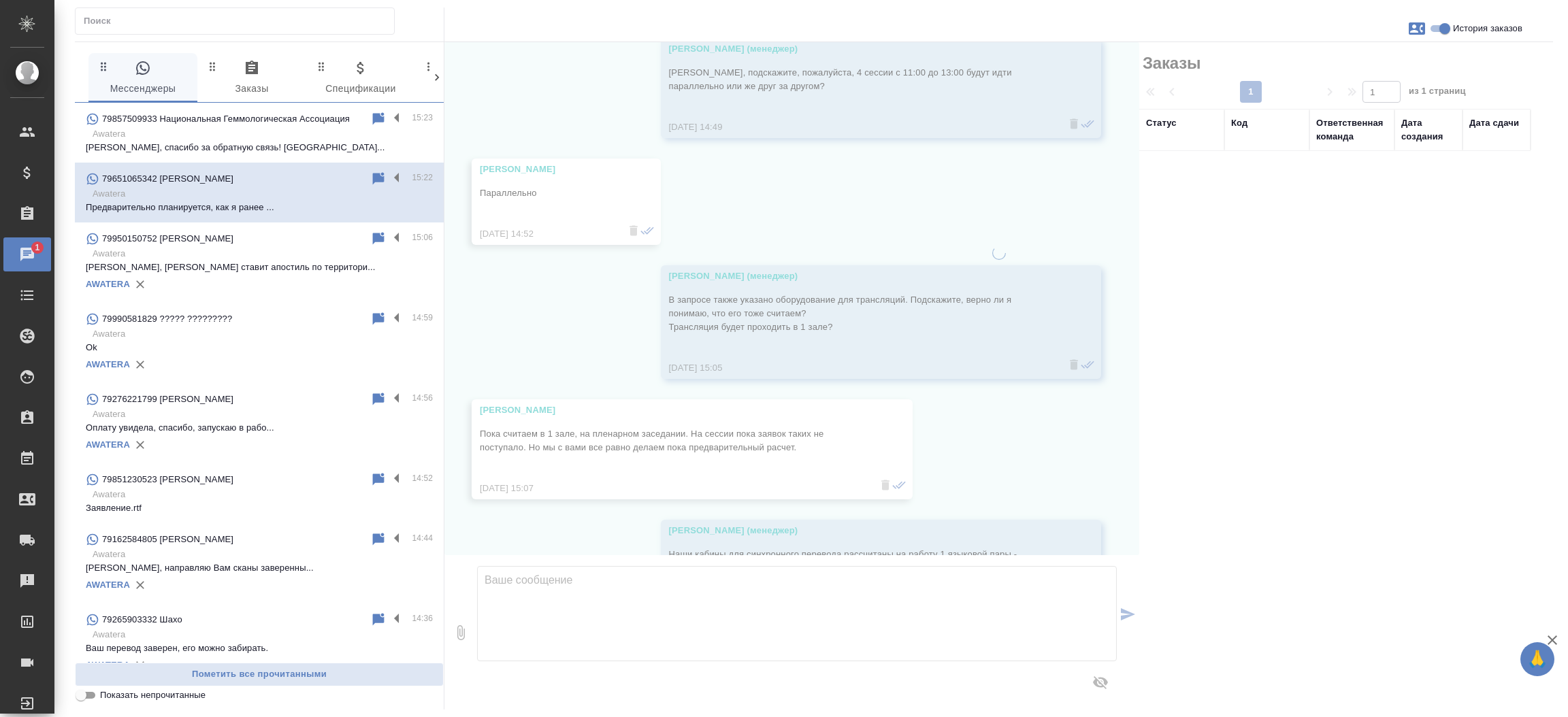
scroll to position [4251, 0]
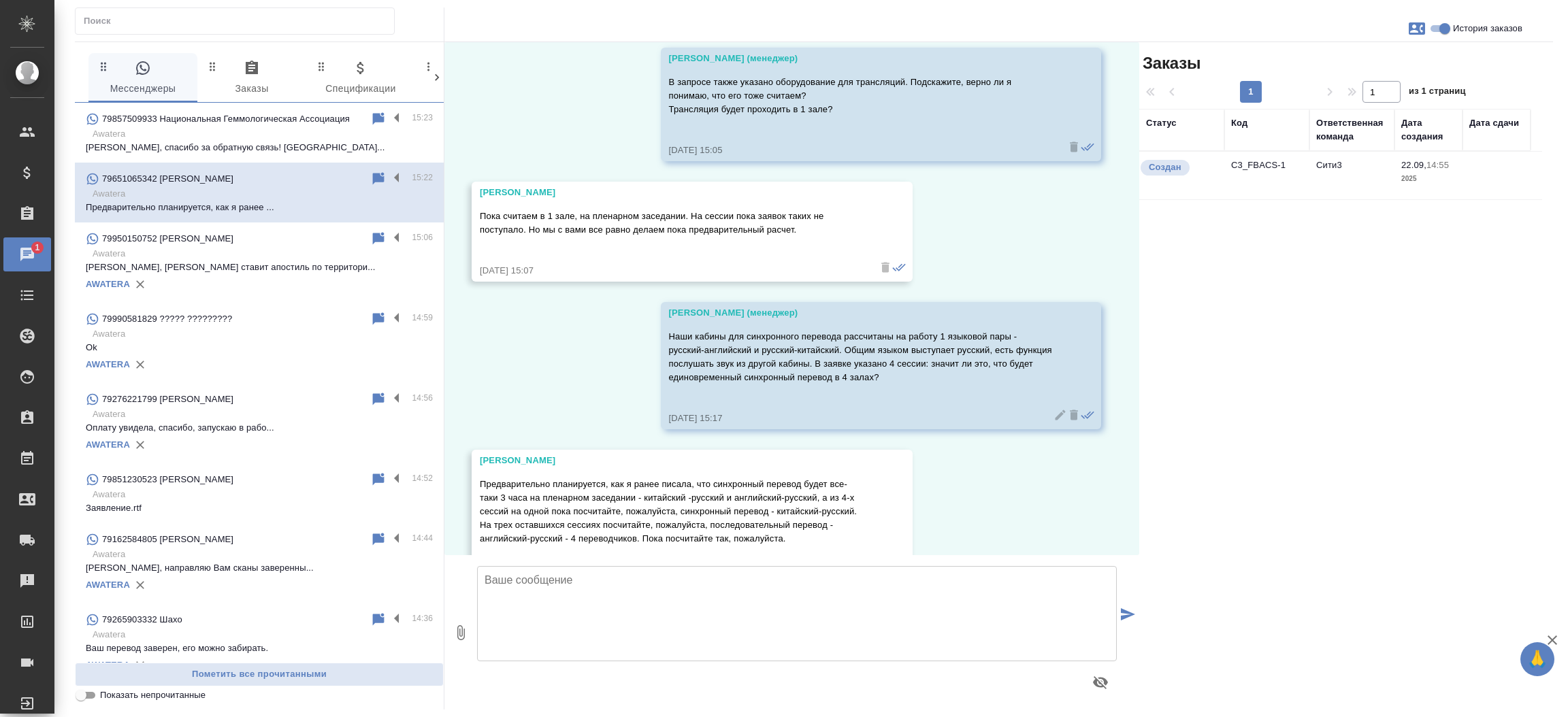
click at [1271, 179] on td "C3_FBACS-1" at bounding box center [1266, 176] width 85 height 48
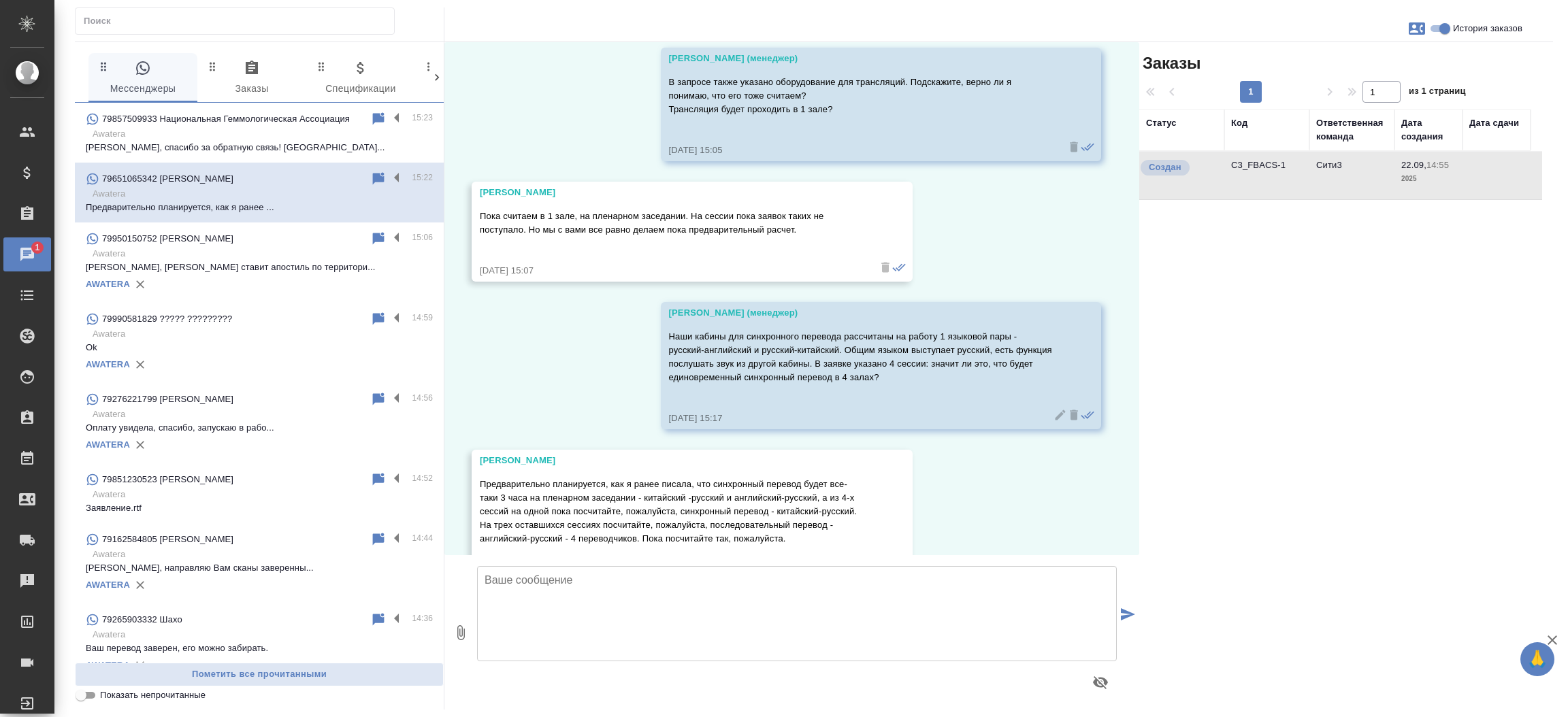
click at [1271, 179] on td "C3_FBACS-1" at bounding box center [1266, 176] width 85 height 48
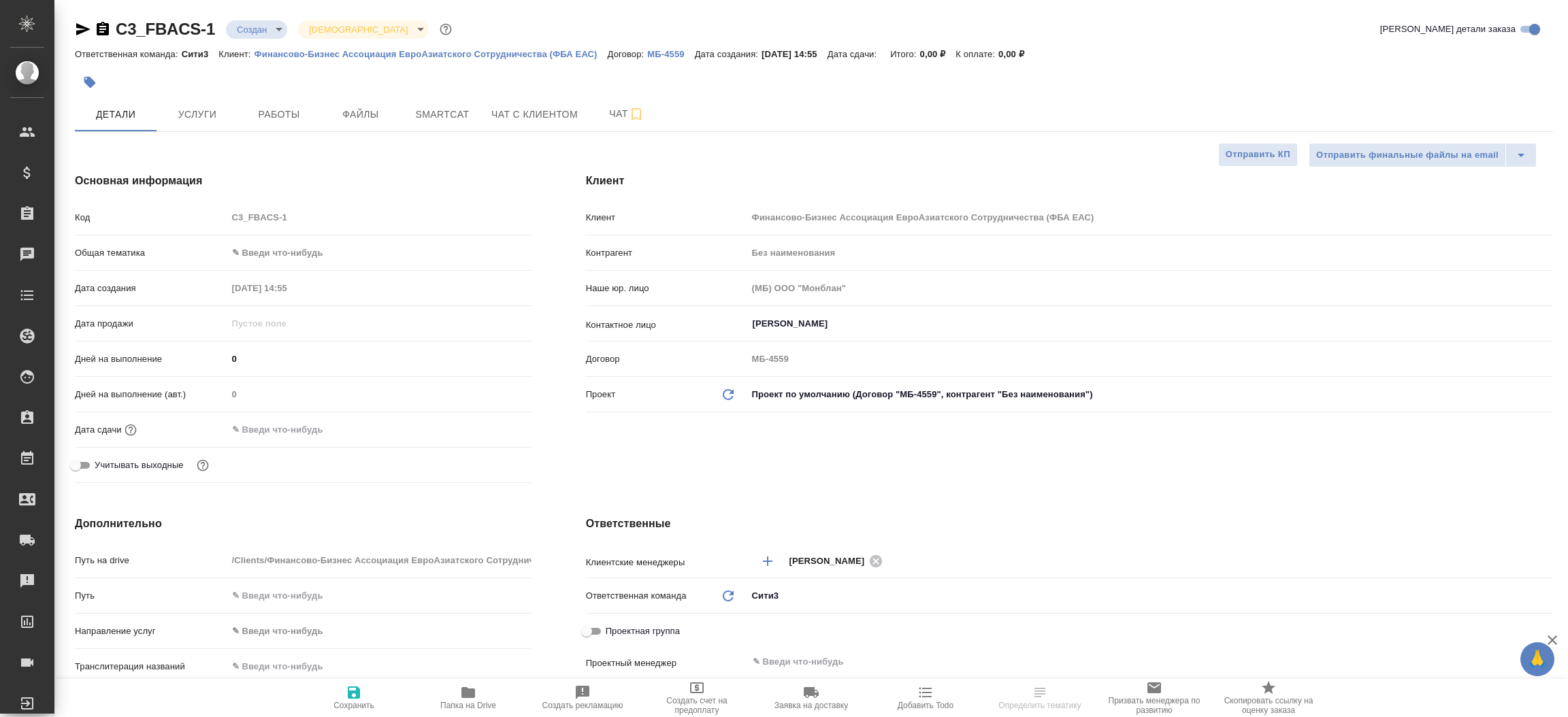
select select "RU"
click at [75, 32] on icon "button" at bounding box center [83, 29] width 16 height 16
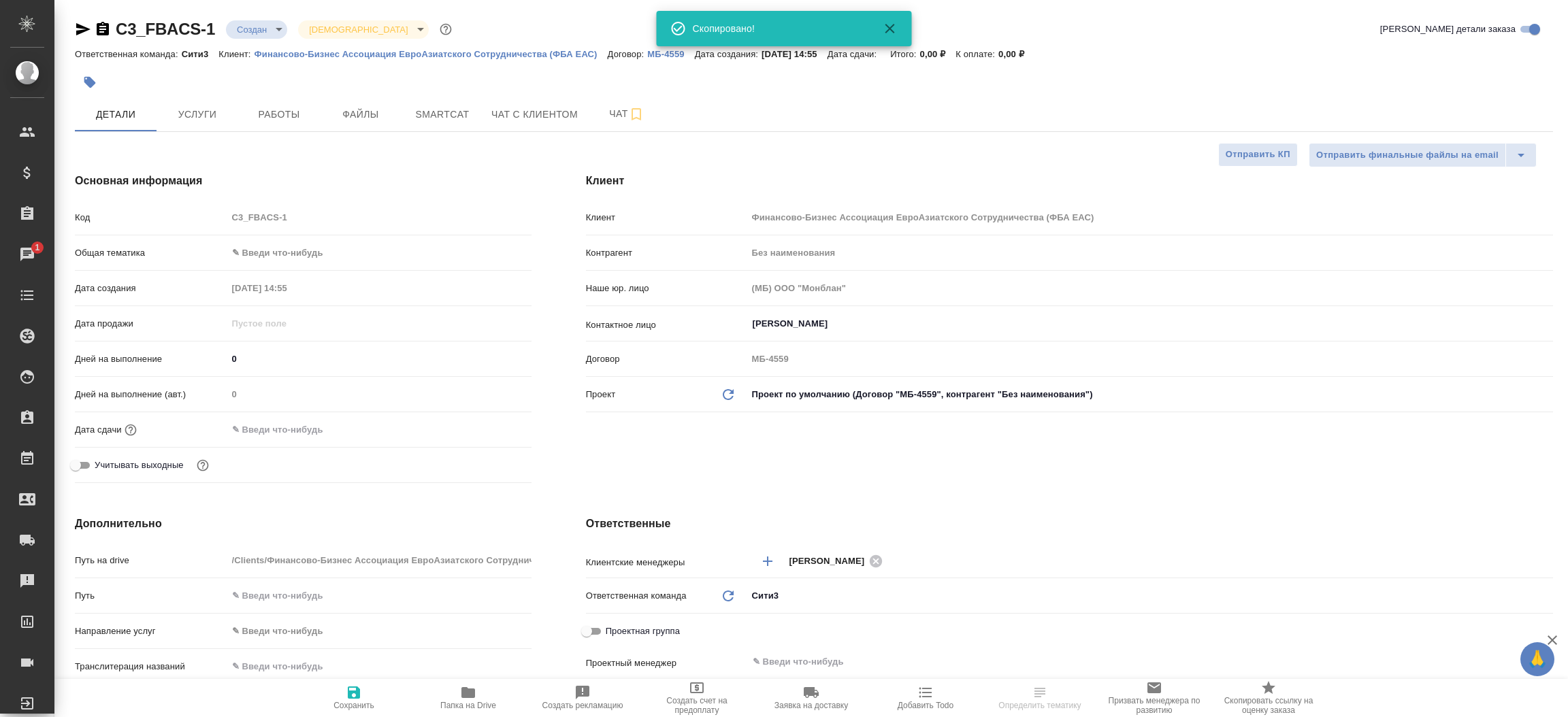
select select "RU"
type textarea "x"
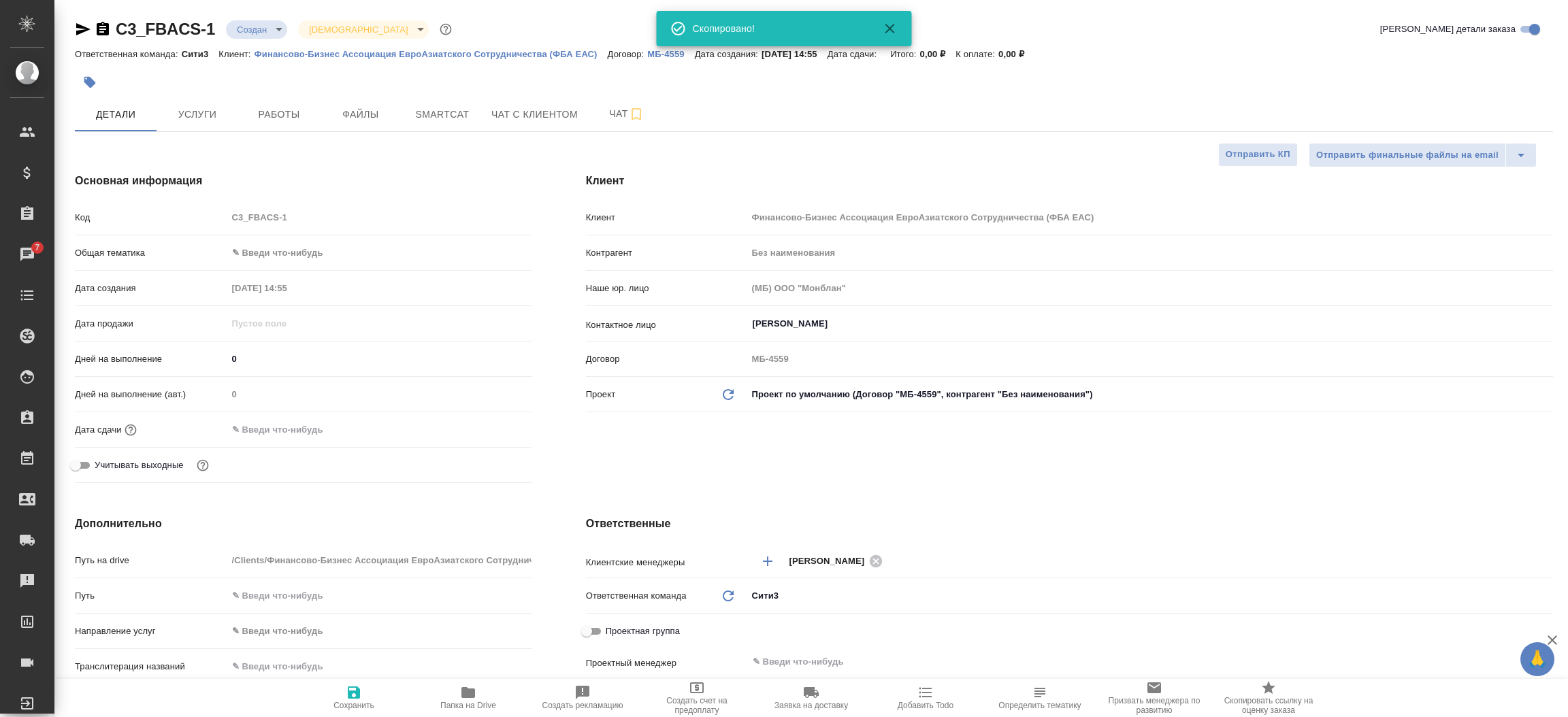
type textarea "x"
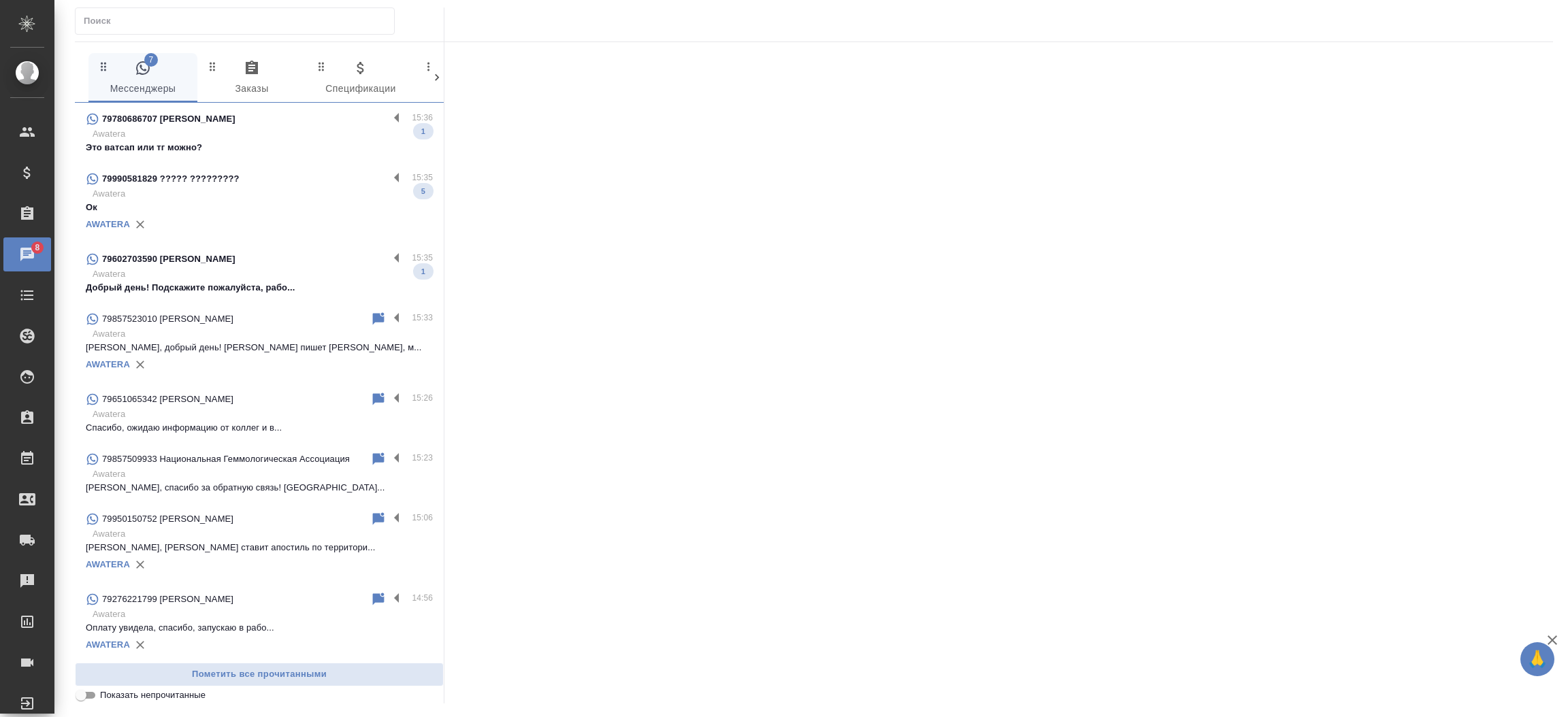
click at [246, 9] on div at bounding box center [234, 21] width 320 height 27
paste input "[PHONE_NUMBER]"
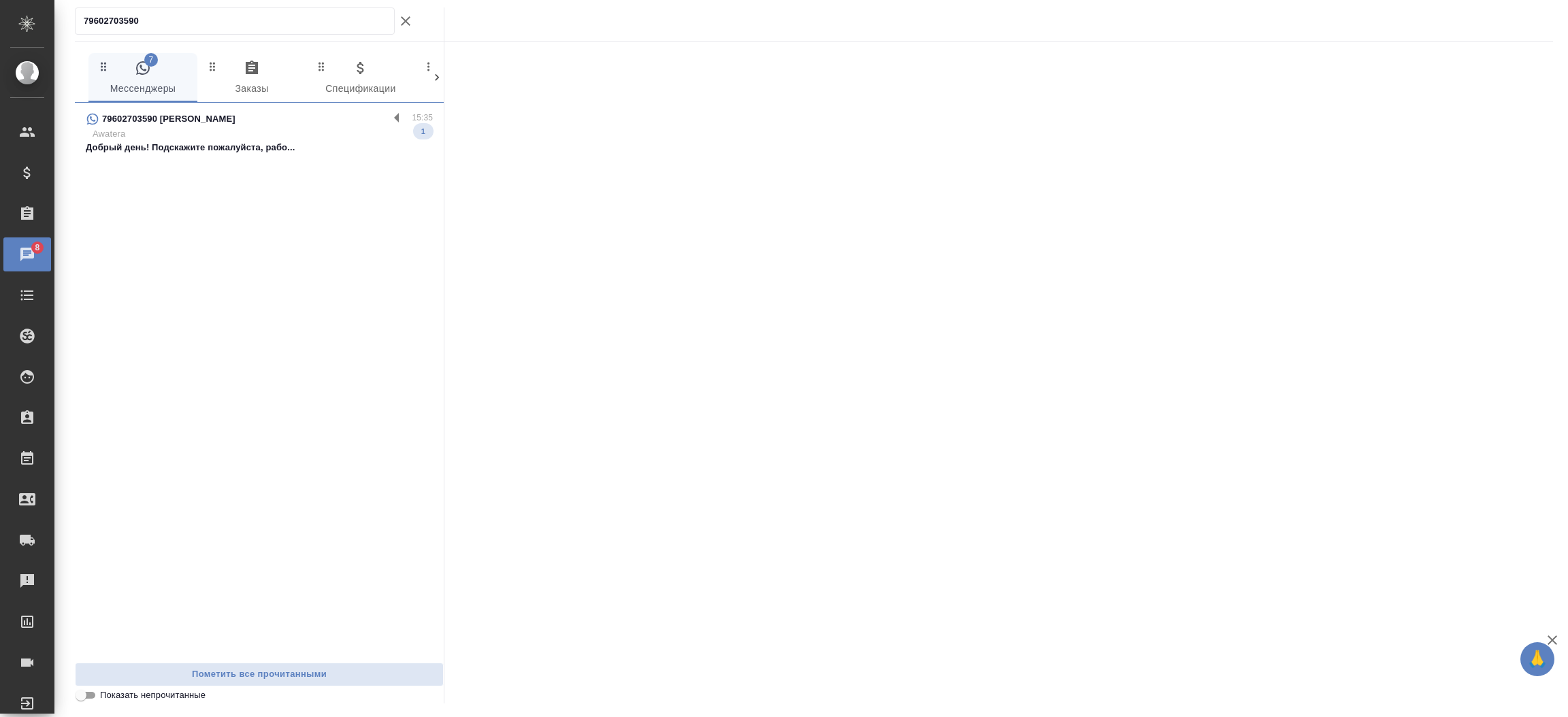
type input "79602703590"
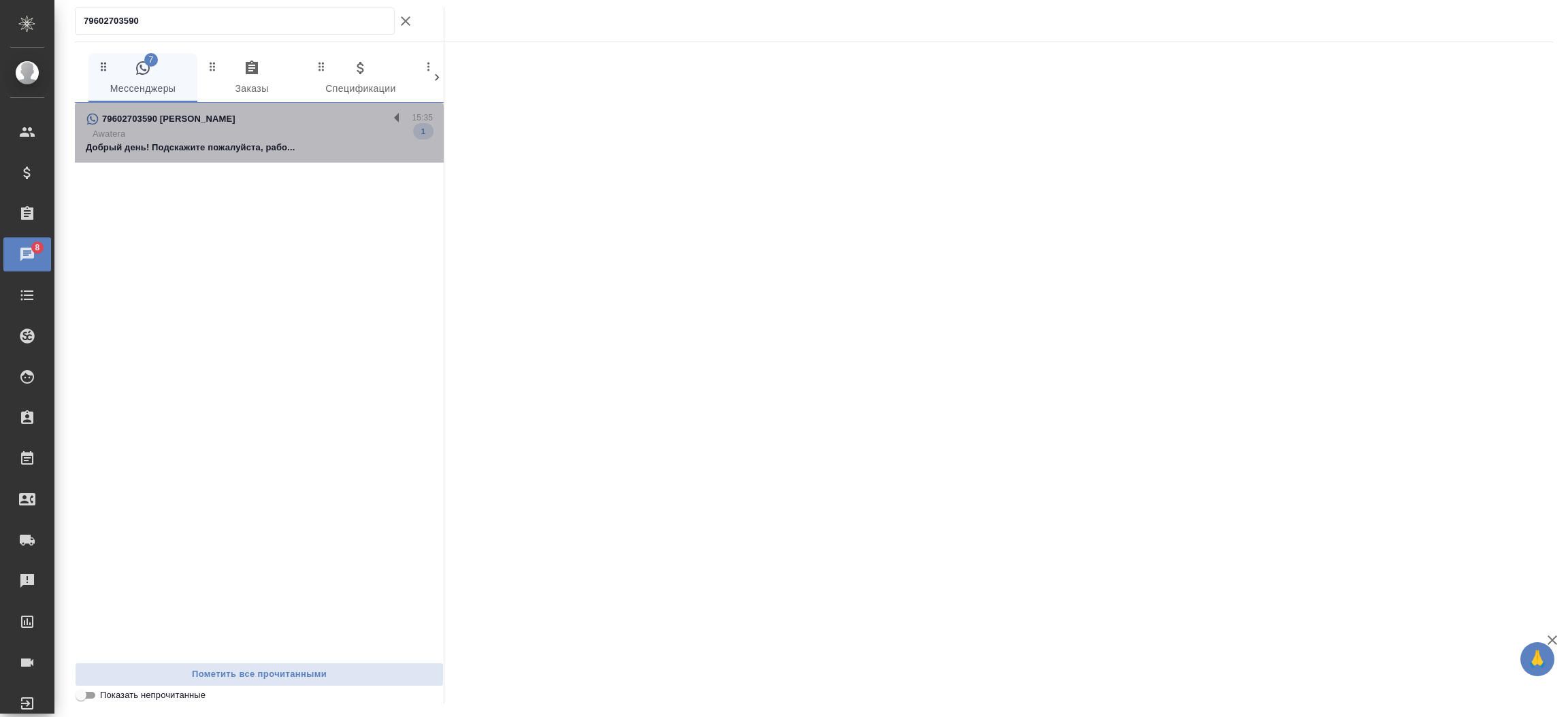
click at [258, 132] on p "Awatera" at bounding box center [262, 134] width 340 height 13
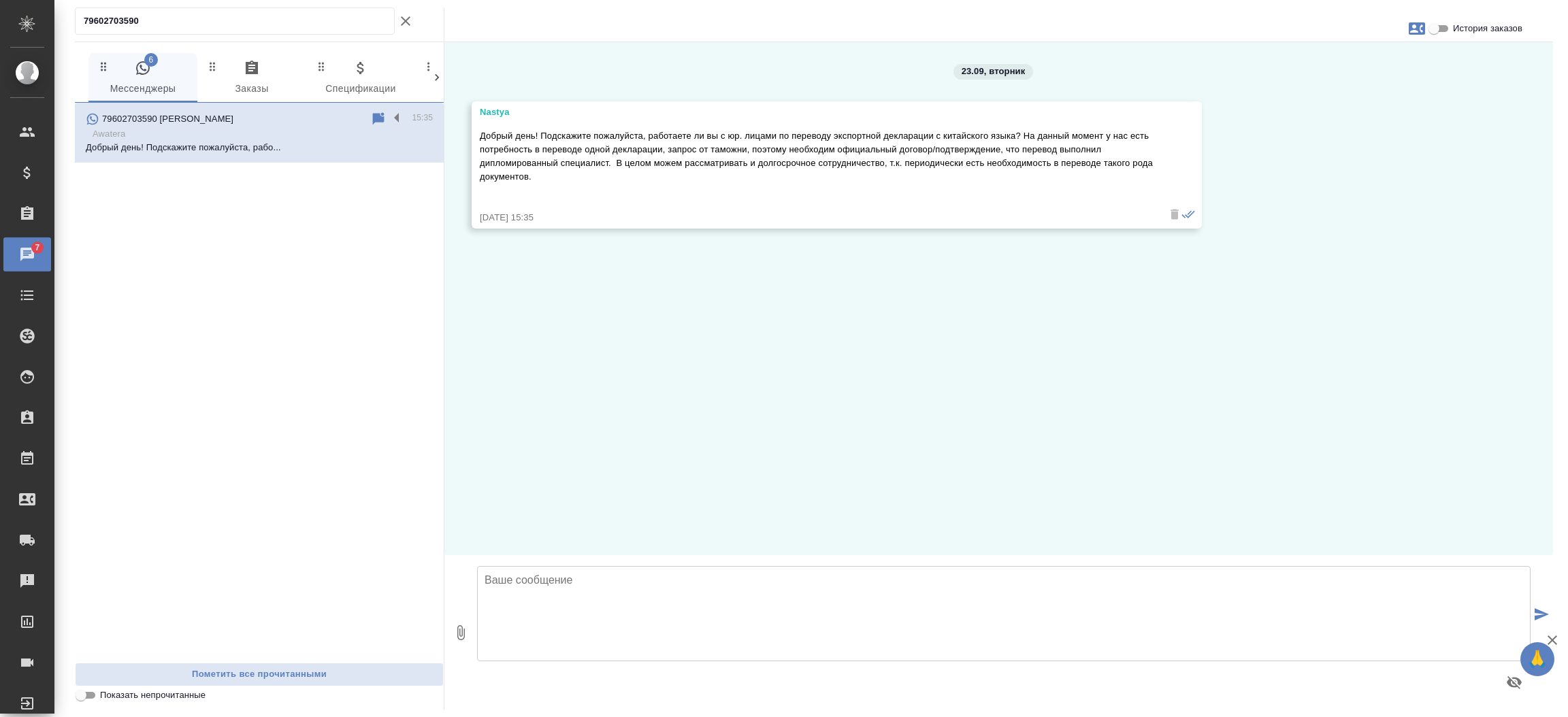
click at [770, 603] on textarea at bounding box center [1003, 613] width 1053 height 95
type textarea "Добрый день! Как могу к Вам обращаться? Да, мы оказываем такие услуги. Потребуе…"
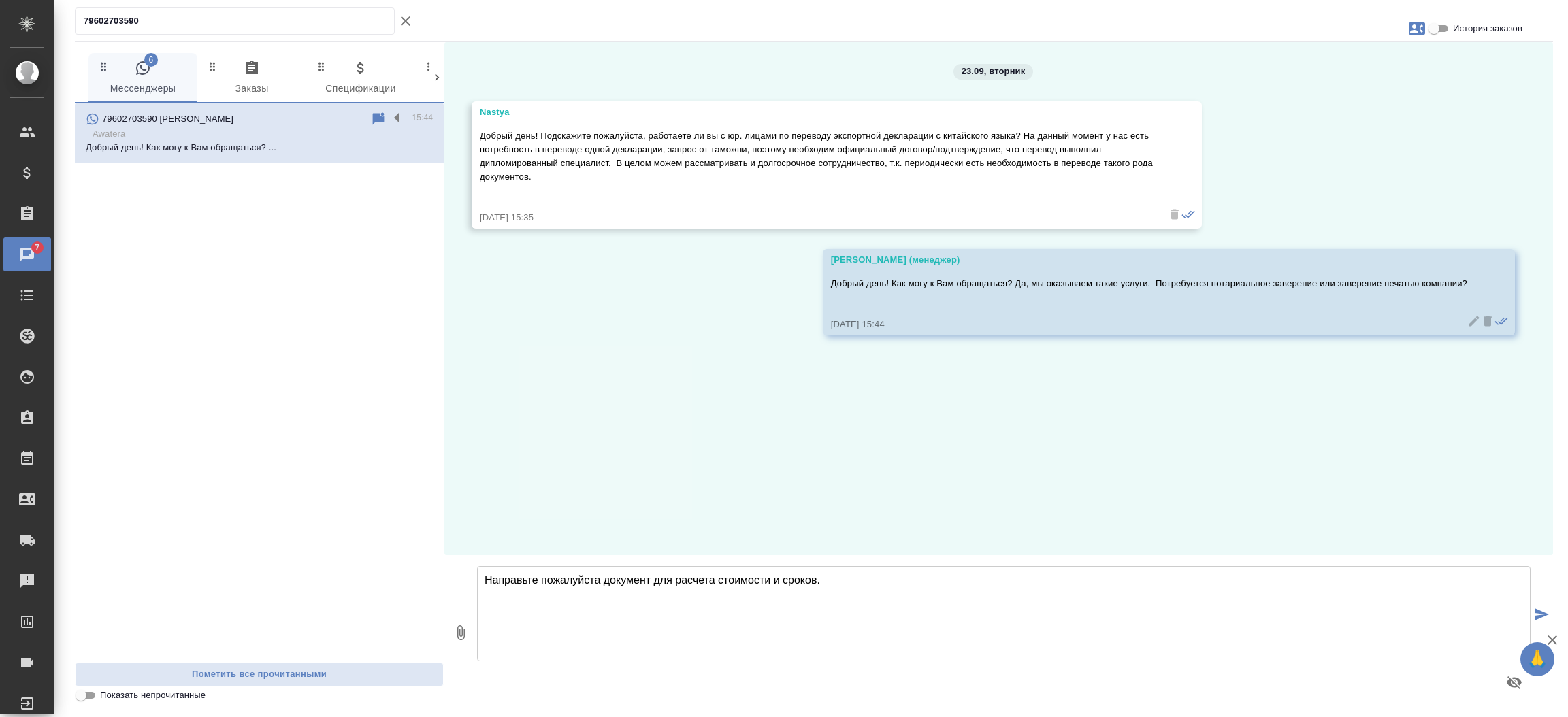
type textarea "Направьте пожалуйста документ для расчета стоимости и сроков."
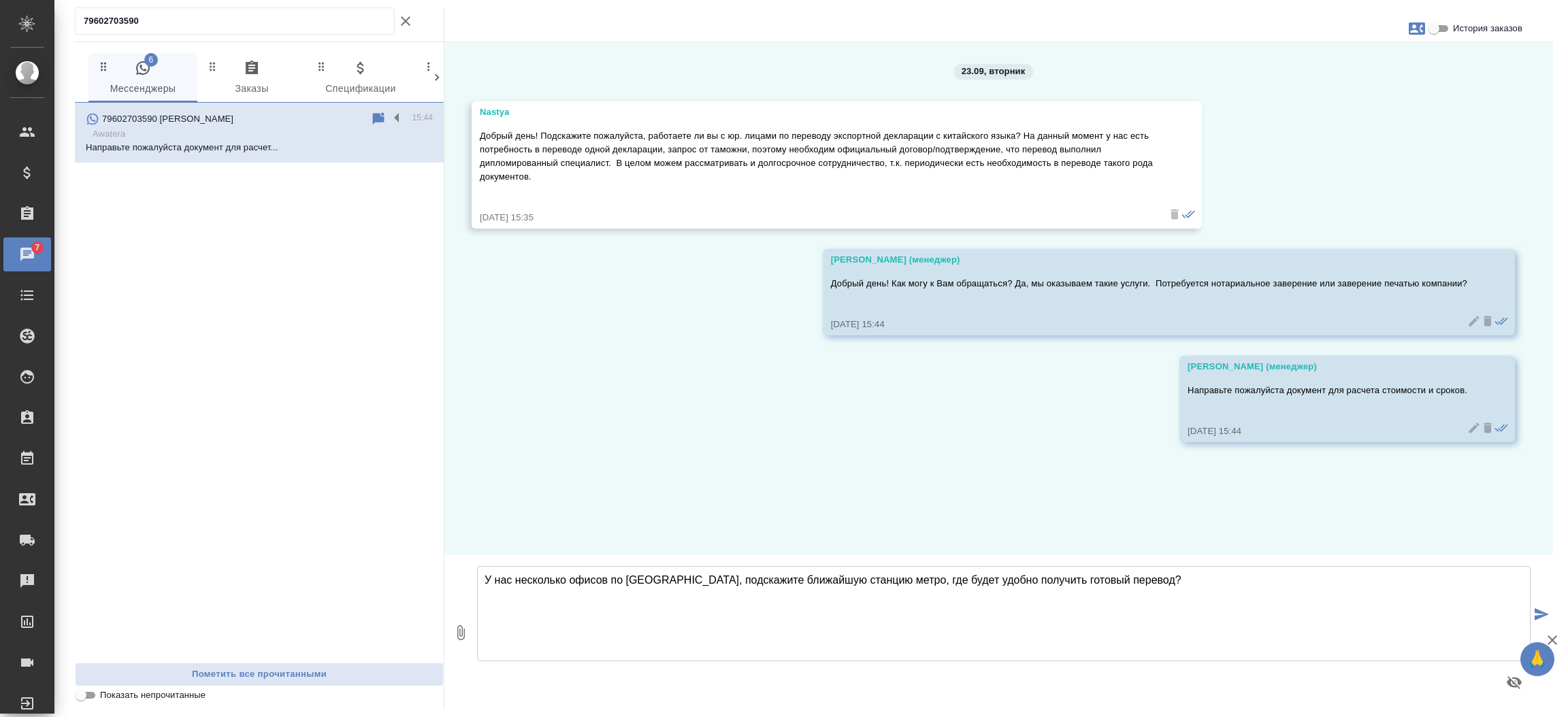
type textarea "У нас несколько офисов по Москве, подскажите ближайшую станцию метро, где будет…"
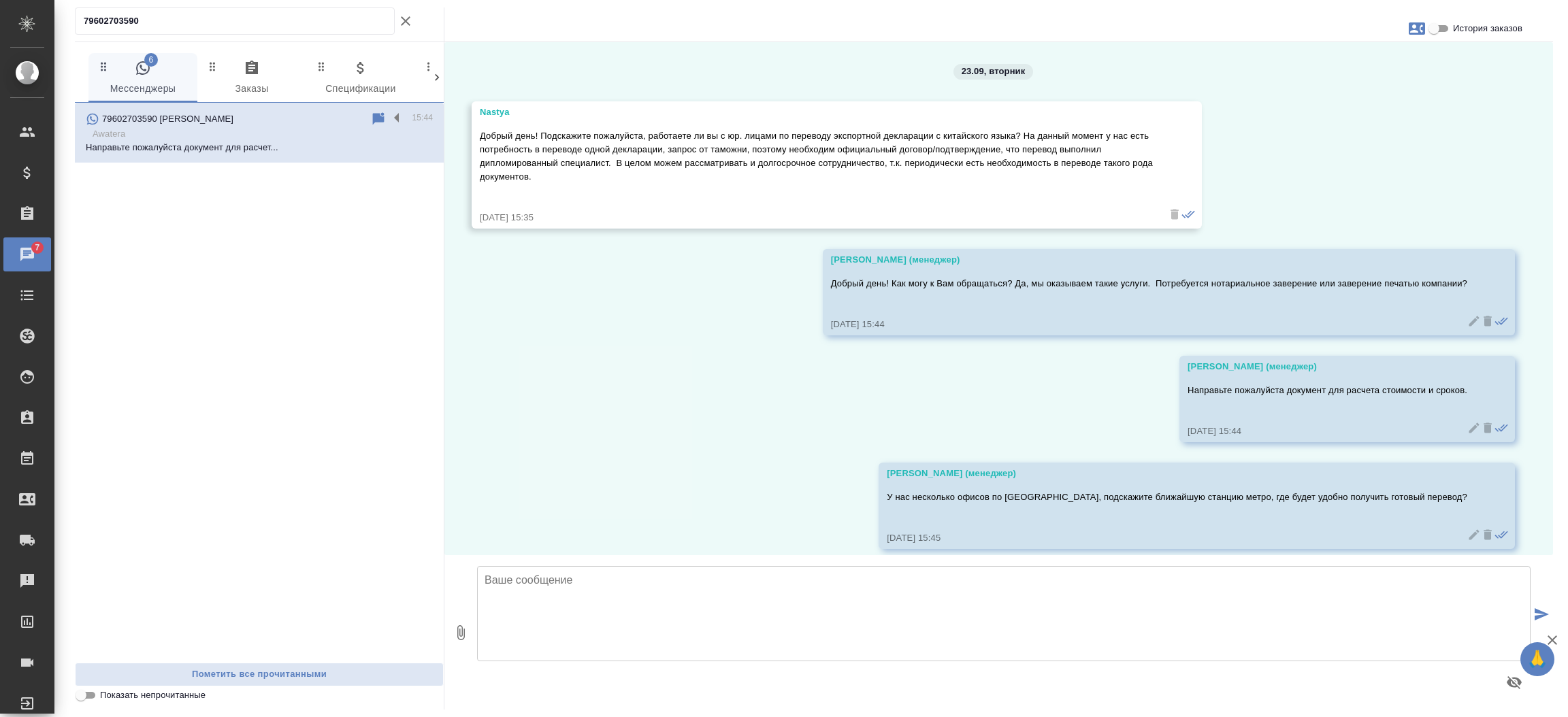
scroll to position [13, 0]
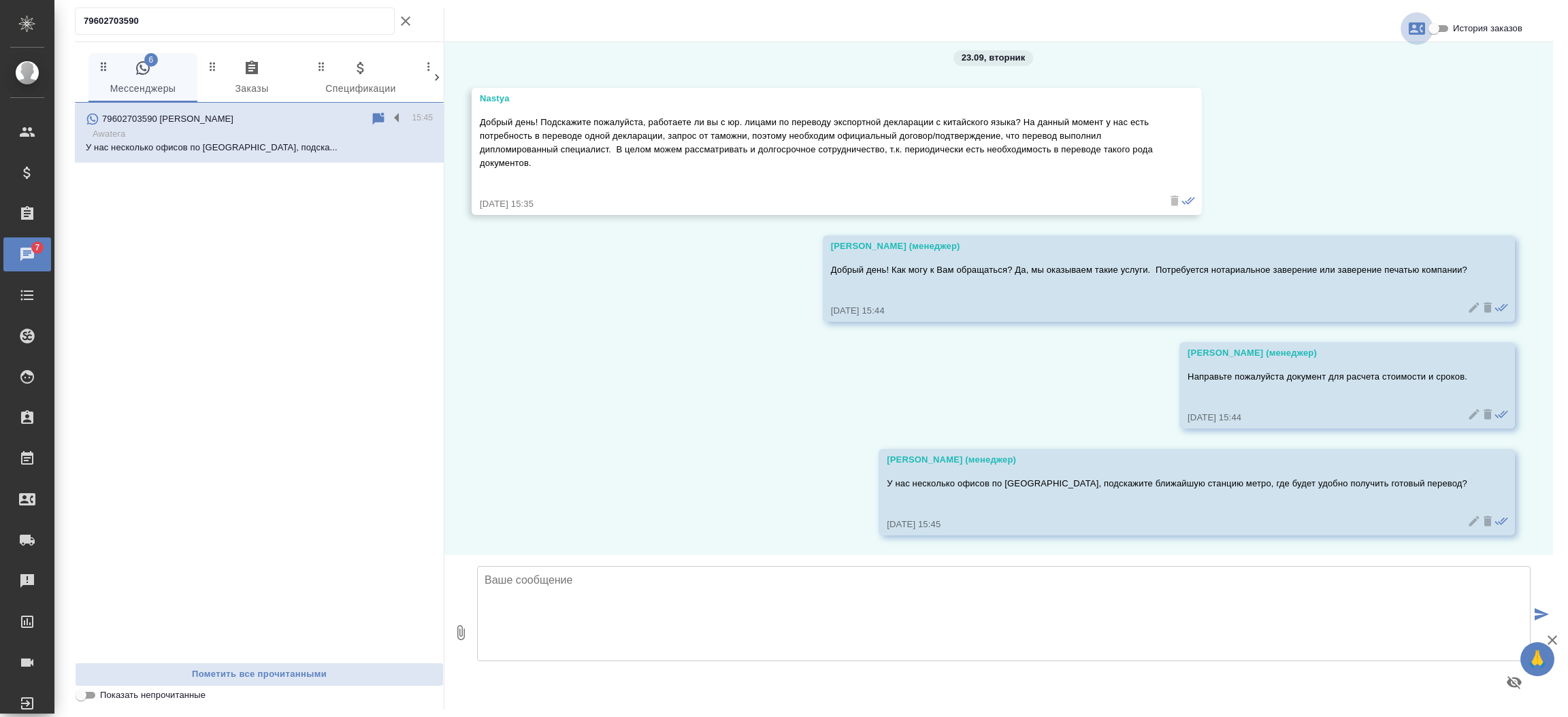
click at [1419, 32] on icon "button" at bounding box center [1416, 28] width 16 height 12
click at [1387, 71] on span "Создать заявку" at bounding box center [1358, 65] width 64 height 13
select select "RU"
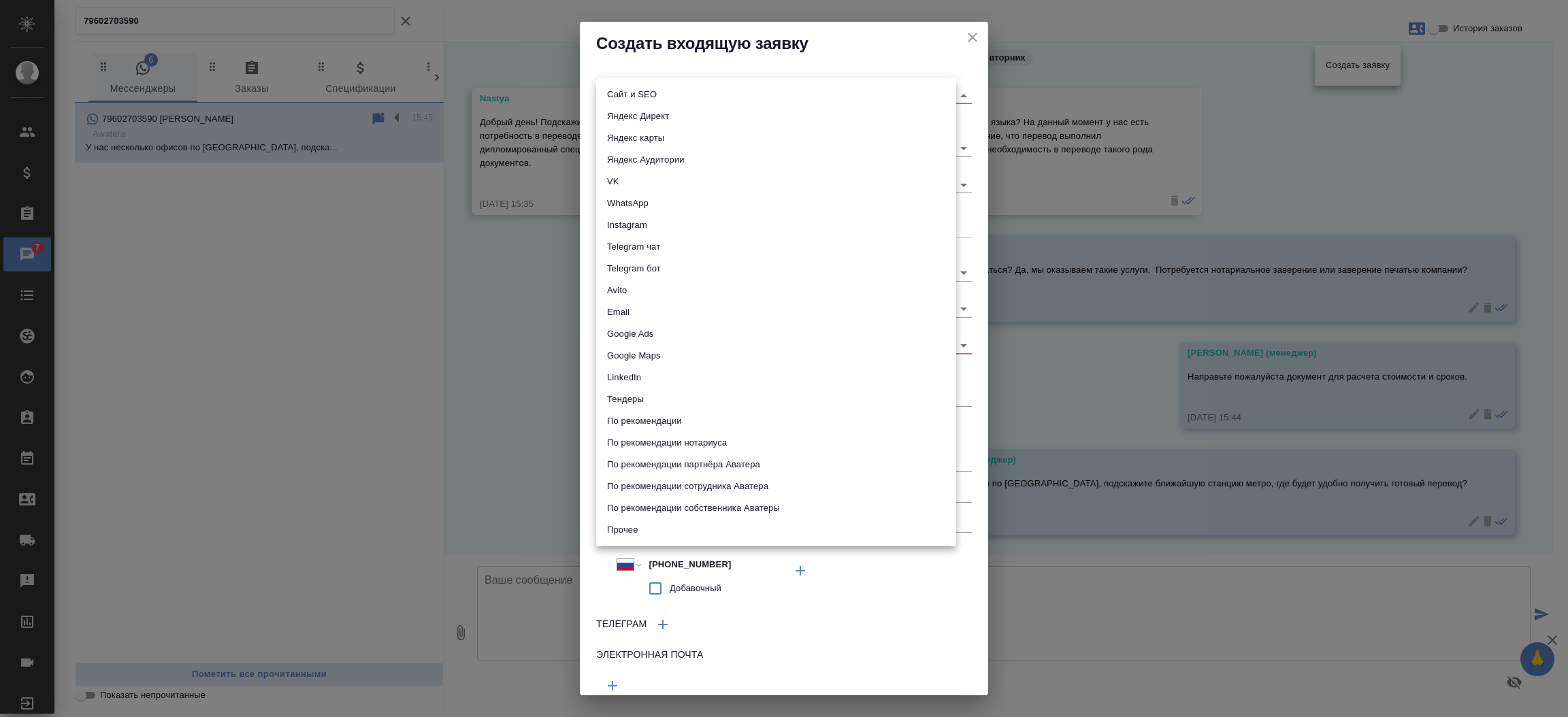
click at [788, 93] on body "🙏 .cls-1 fill:#fff; AWATERA Прутько Ирина i.prutko Клиенты Спецификации Заказы …" at bounding box center [784, 358] width 1568 height 717
click at [788, 93] on li "Сайт и SEO" at bounding box center [776, 94] width 360 height 22
type input "seo"
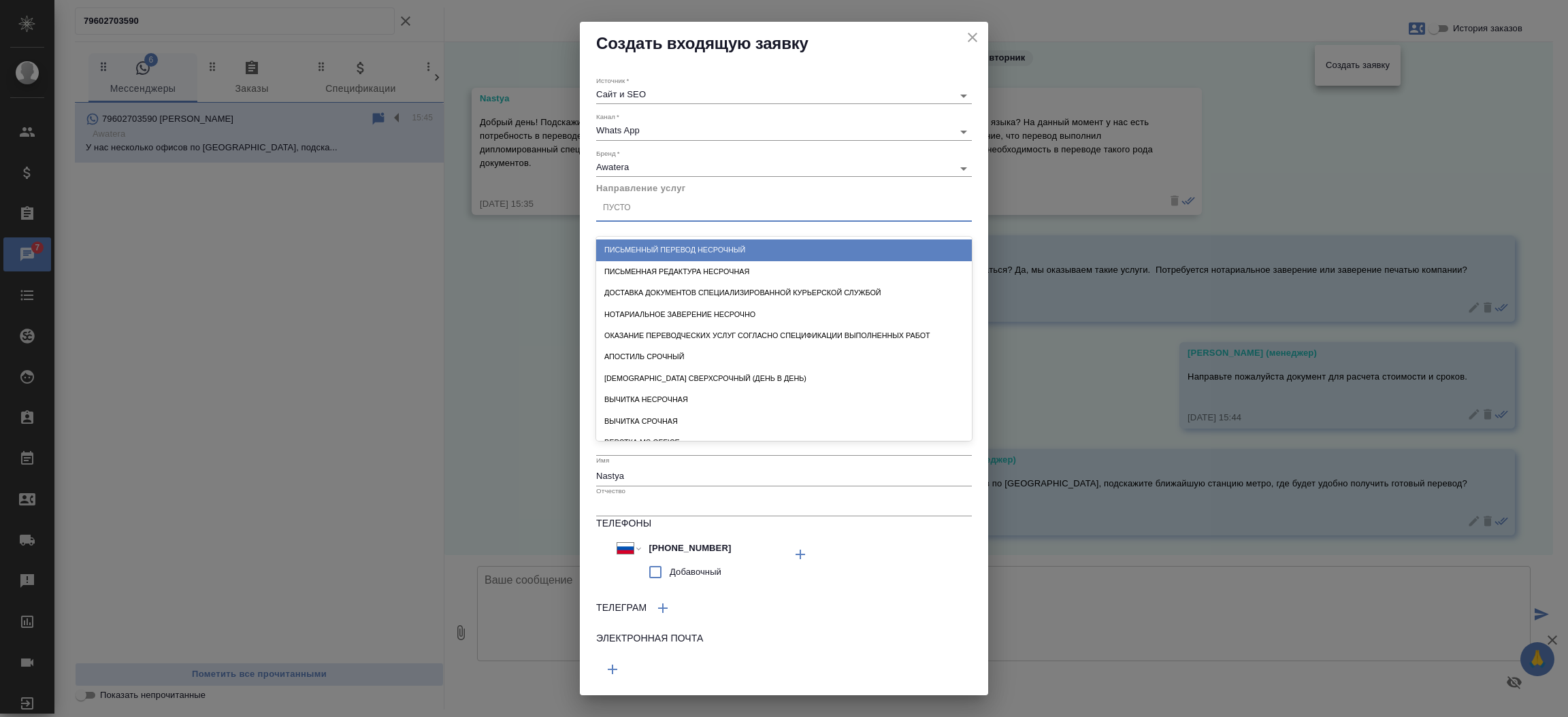
click at [661, 214] on div "Пусто" at bounding box center [784, 208] width 375 height 20
type input "пись"
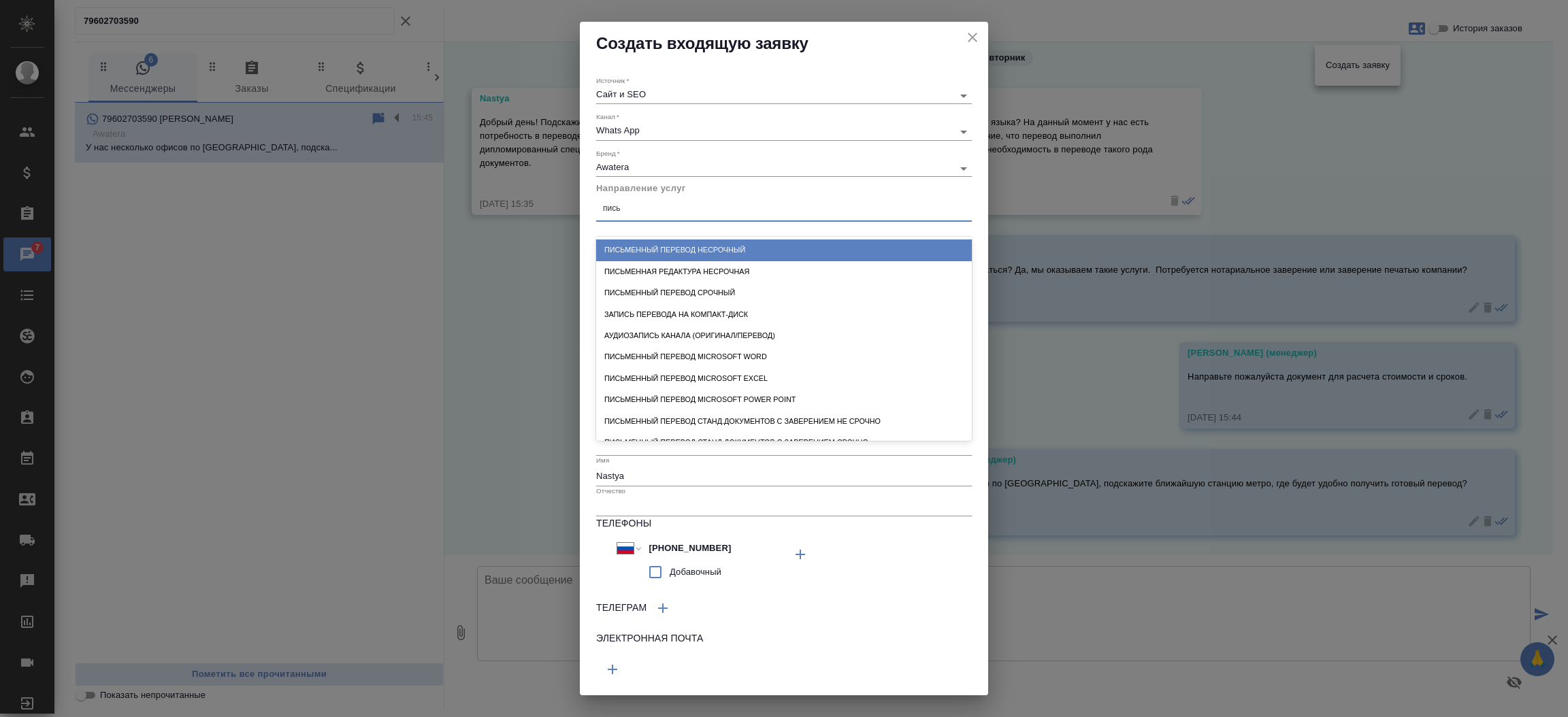
click at [664, 247] on div "Письменный перевод несрочный" at bounding box center [784, 250] width 375 height 21
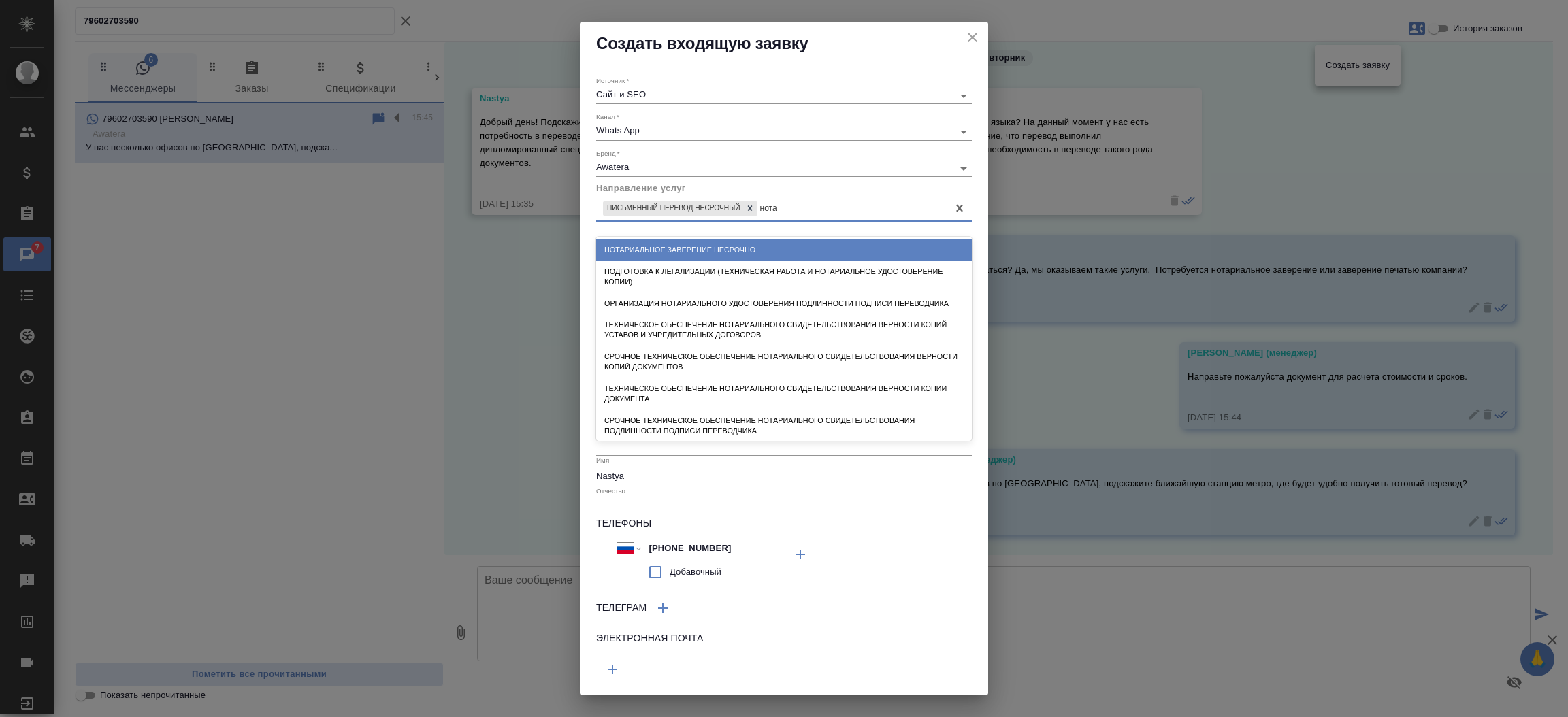
type input "нотар"
click at [664, 247] on div "Нотариальное заверение несрочно" at bounding box center [784, 250] width 375 height 21
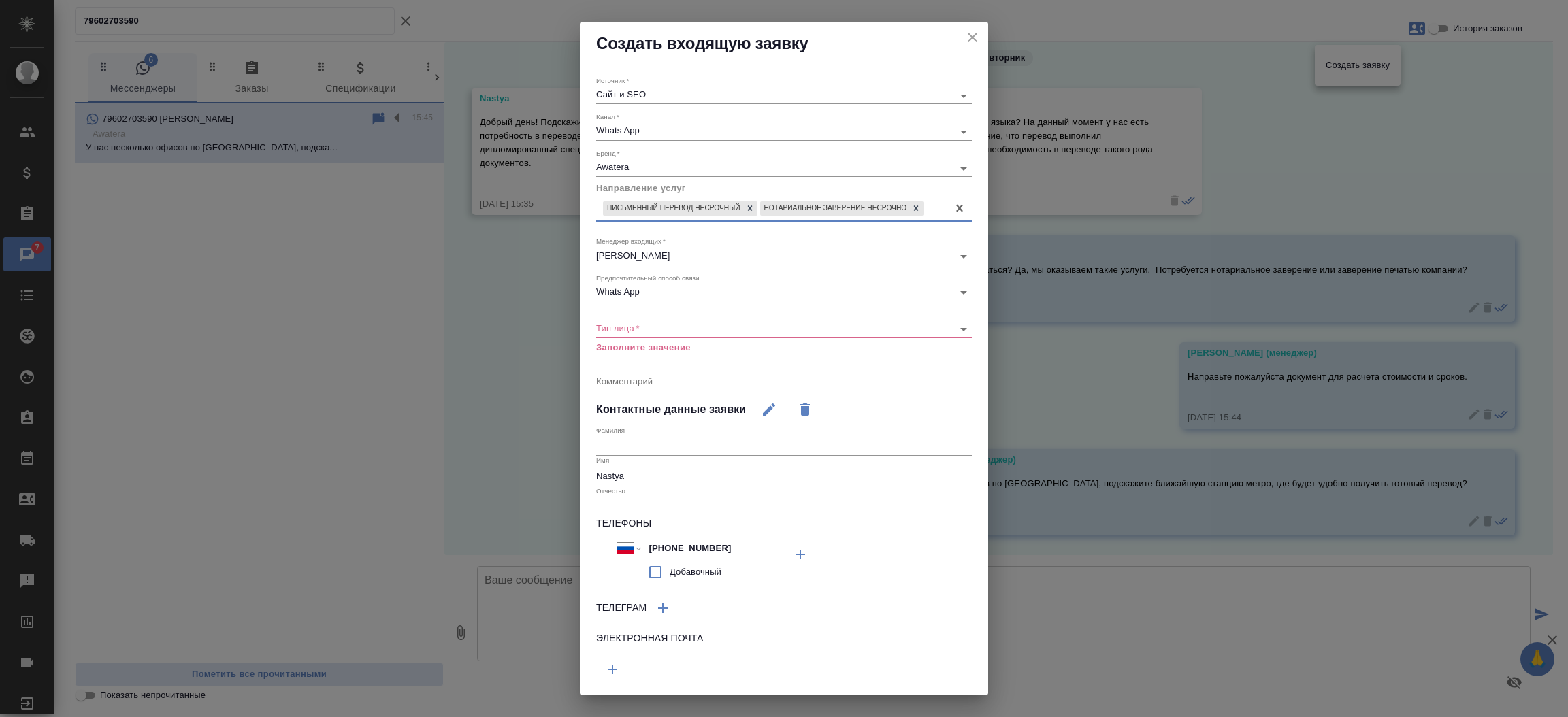
click at [646, 345] on body "🙏 .cls-1 fill:#fff; AWATERA Прутько Ирина i.prutko Клиенты Спецификации Заказы …" at bounding box center [784, 358] width 1568 height 717
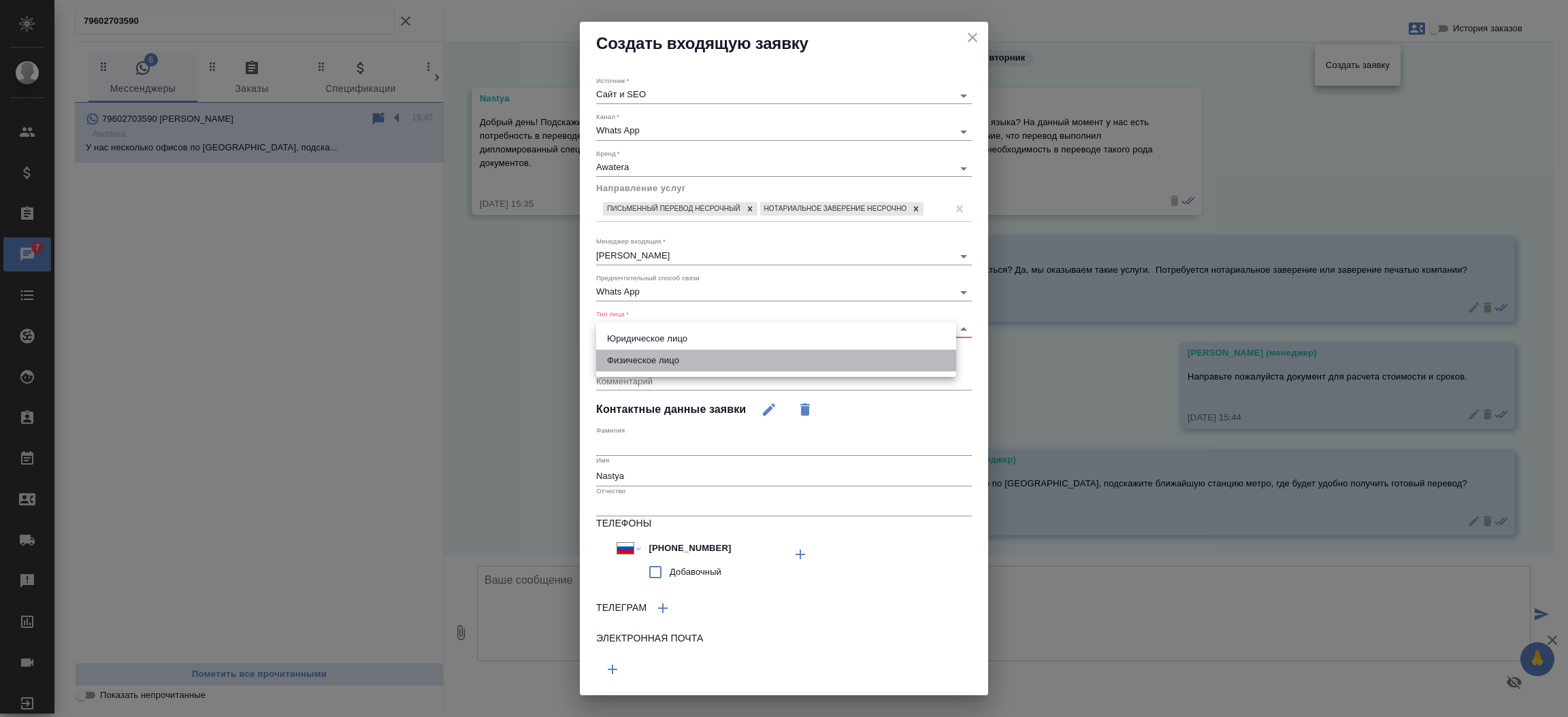
click at [646, 361] on li "Физическое лицо" at bounding box center [776, 360] width 360 height 22
type input "private"
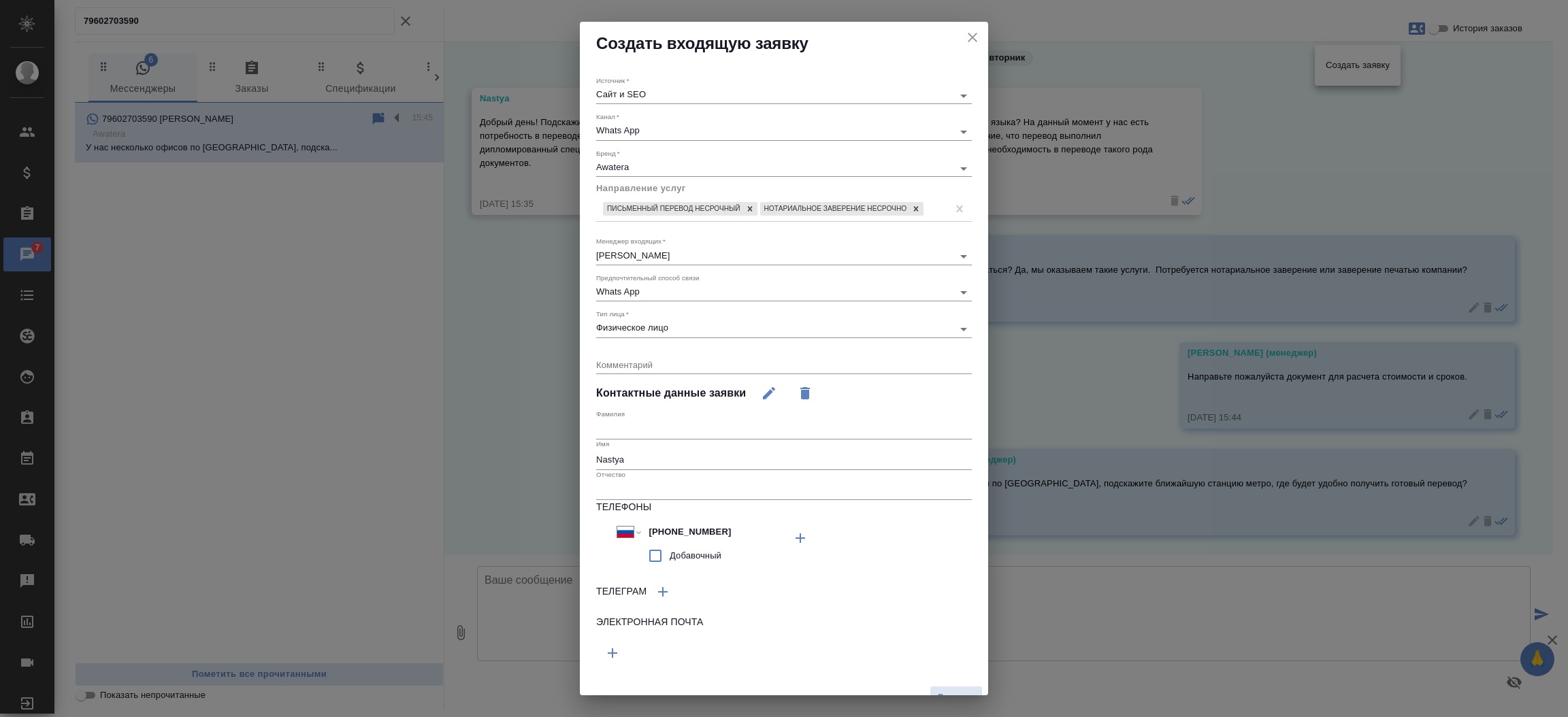
scroll to position [30, 0]
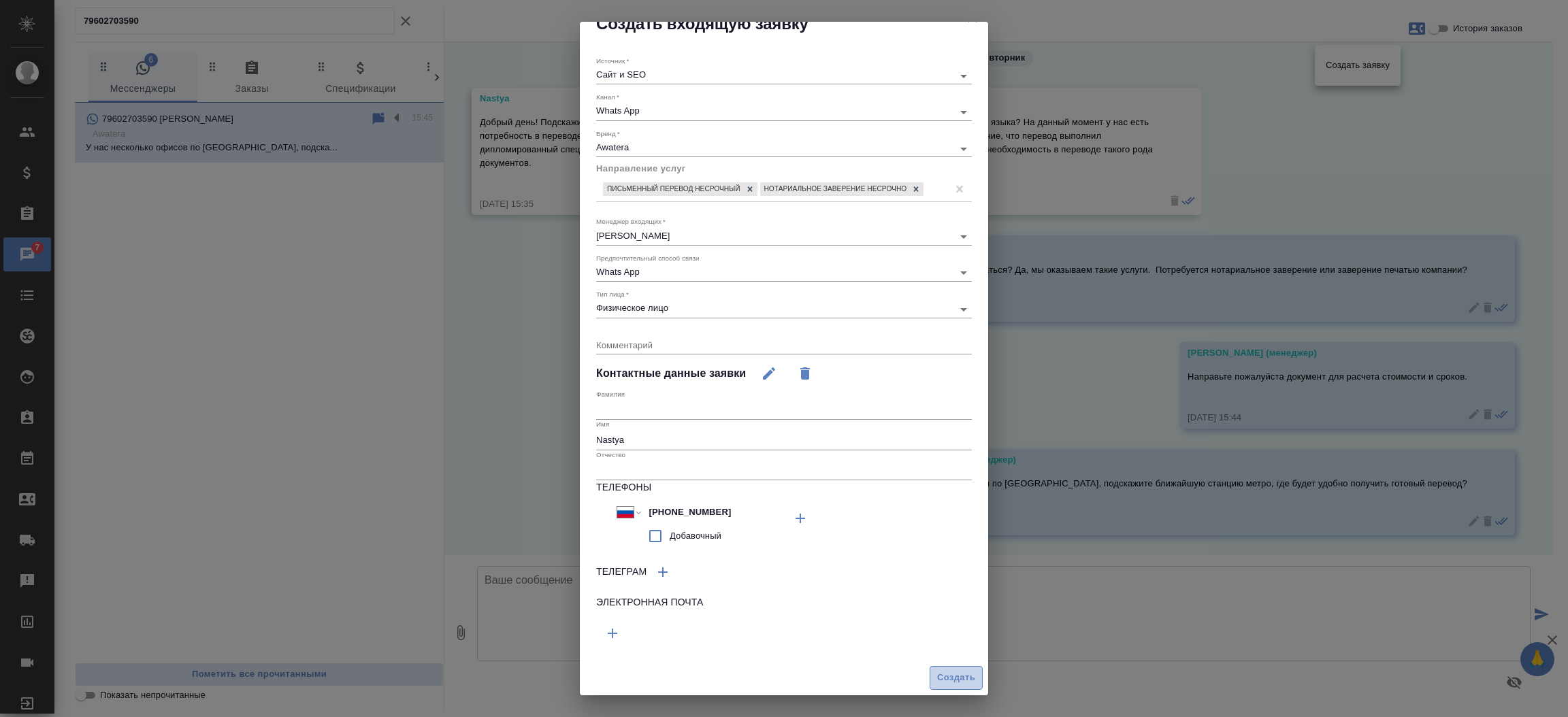
click at [937, 681] on span "Создать" at bounding box center [956, 678] width 38 height 15
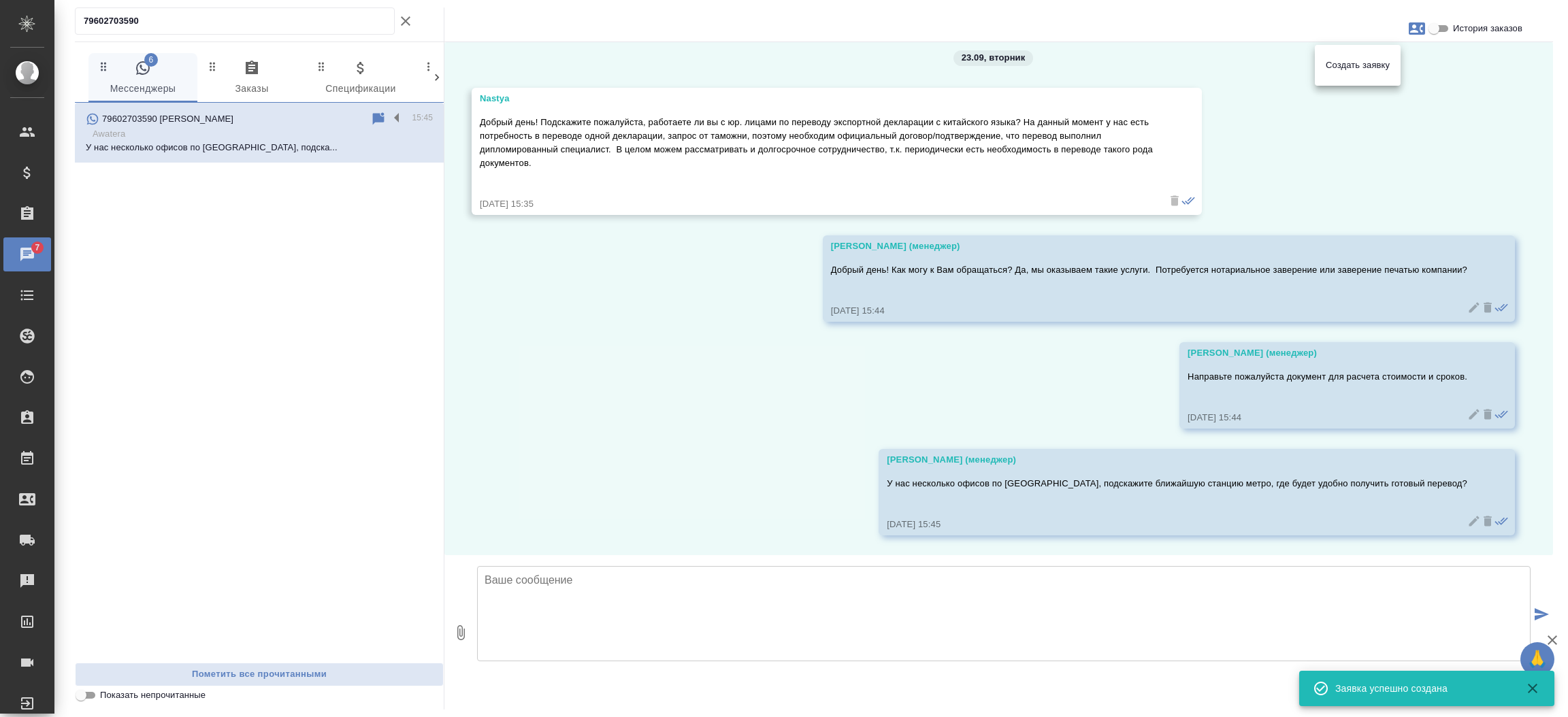
click at [767, 338] on div at bounding box center [784, 358] width 1568 height 717
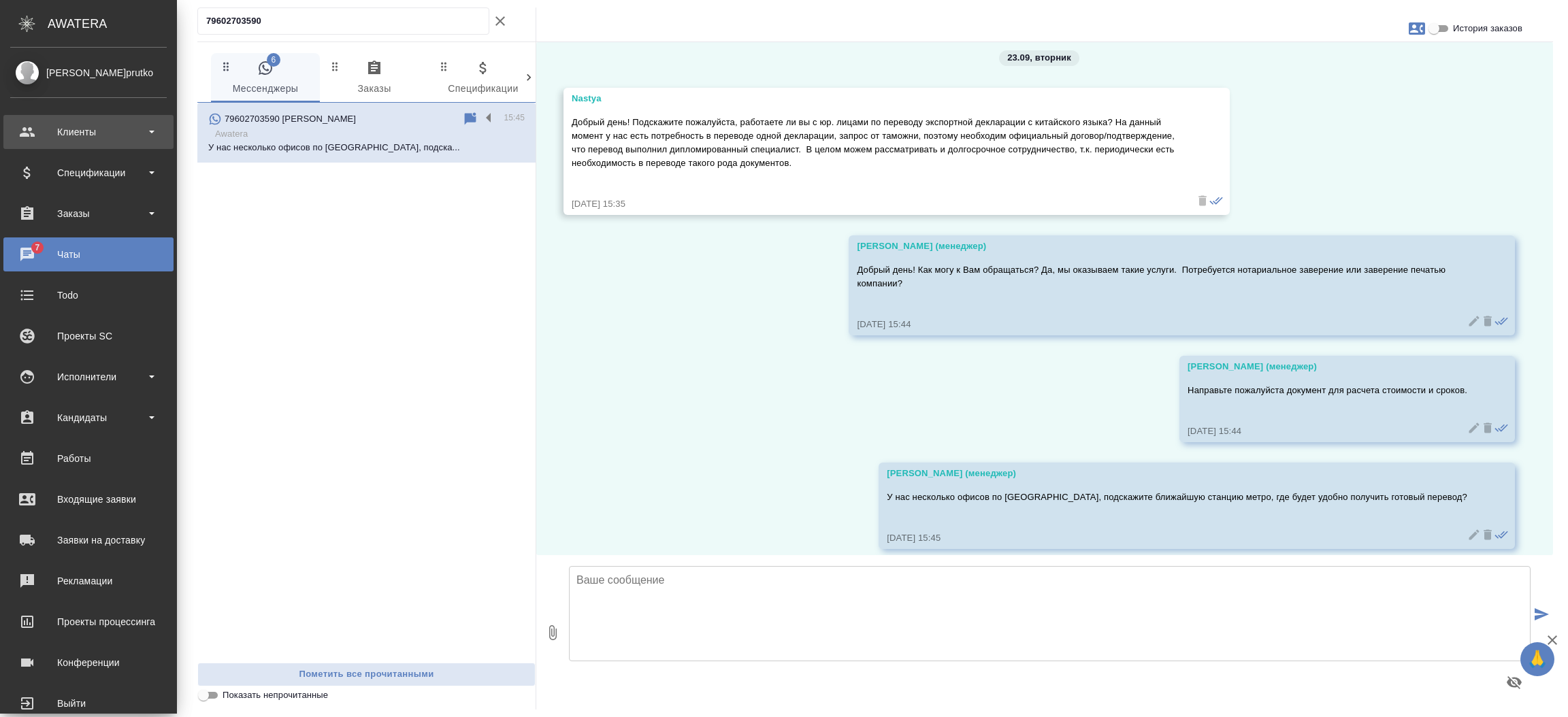
click at [81, 137] on div "Клиенты" at bounding box center [88, 131] width 157 height 20
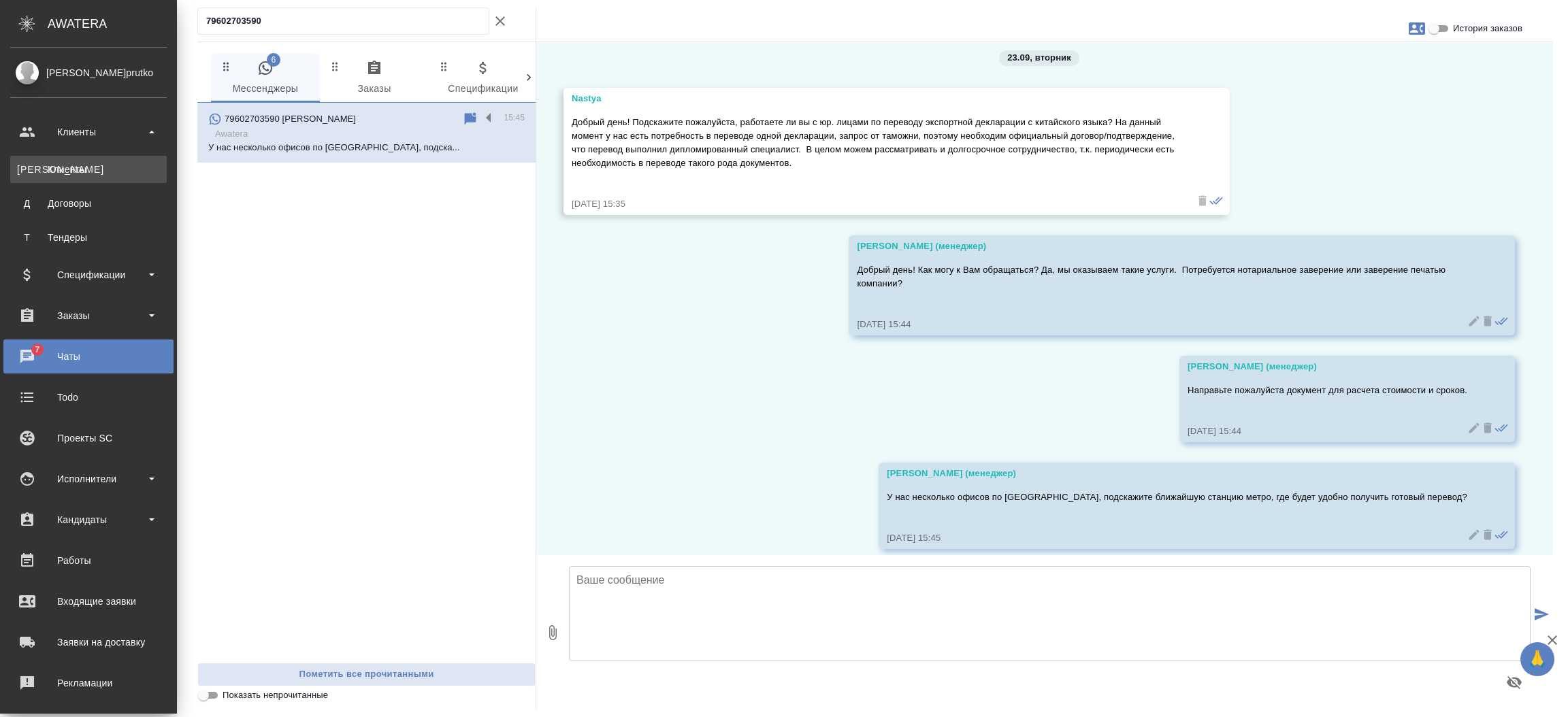
click at [96, 173] on div "Клиенты" at bounding box center [88, 169] width 143 height 13
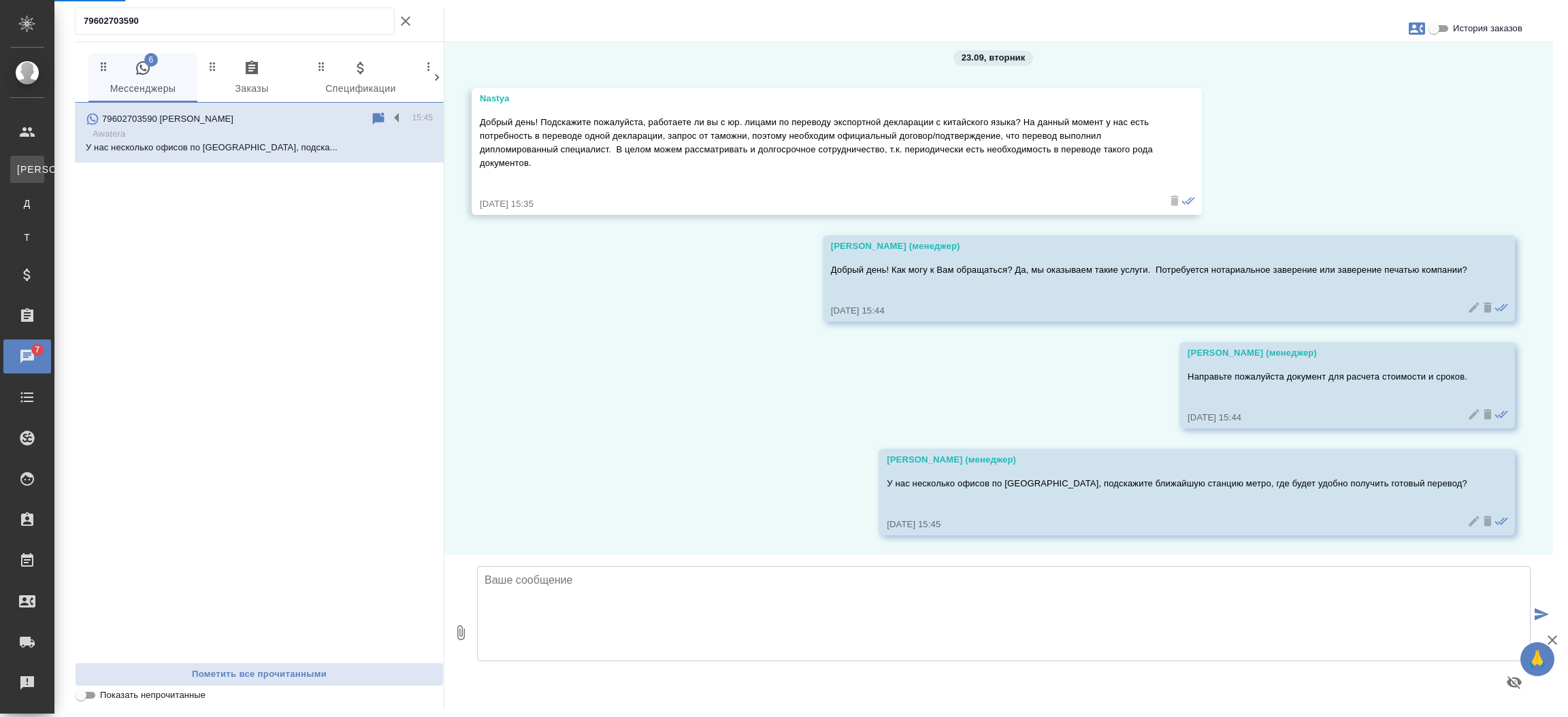
click at [96, 173] on div ".cls-1 fill:#fff; AWATERA Прутько Ирина i.prutko Клиенты К Клиенты Д Договоры Т…" at bounding box center [784, 358] width 1568 height 717
select select "RU"
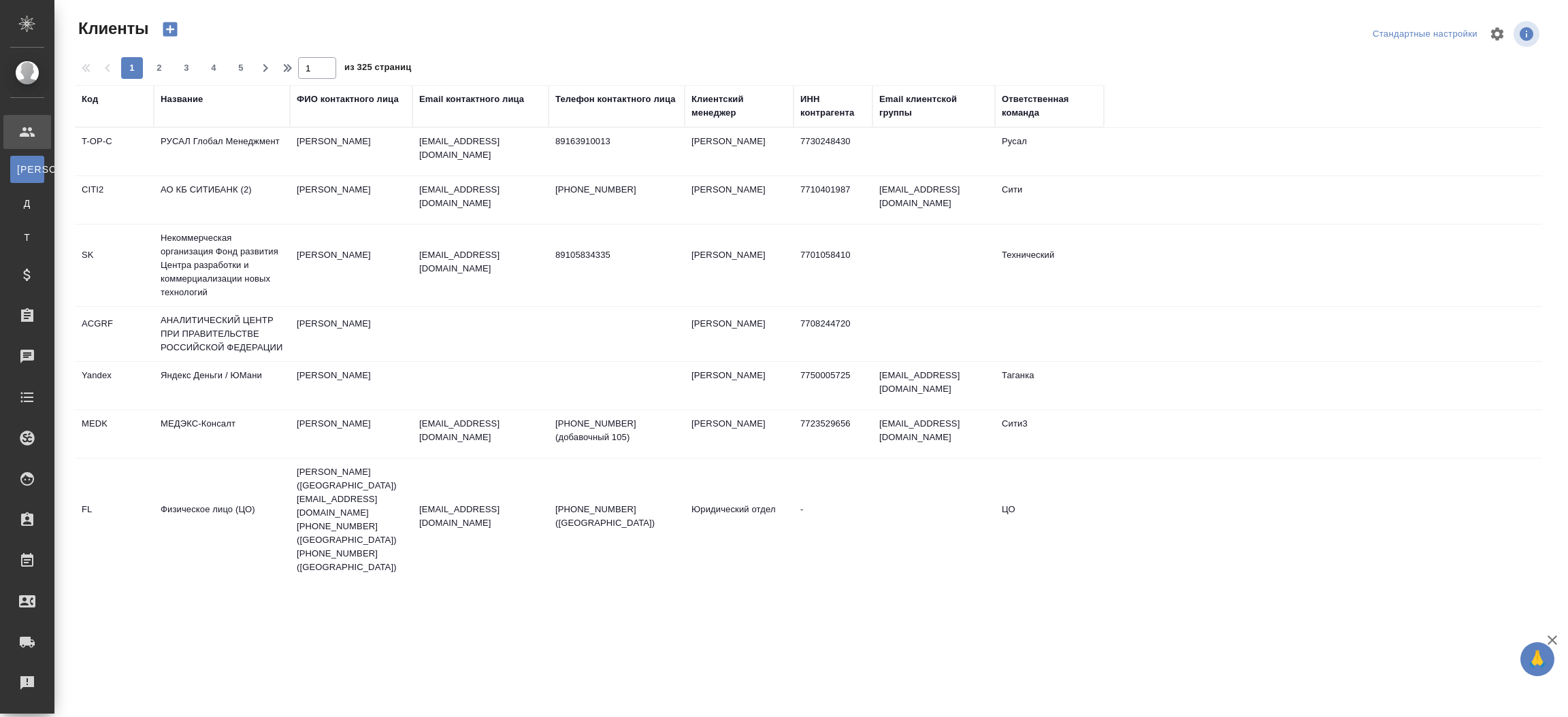
click at [480, 102] on div "Email контактного лица" at bounding box center [471, 99] width 105 height 13
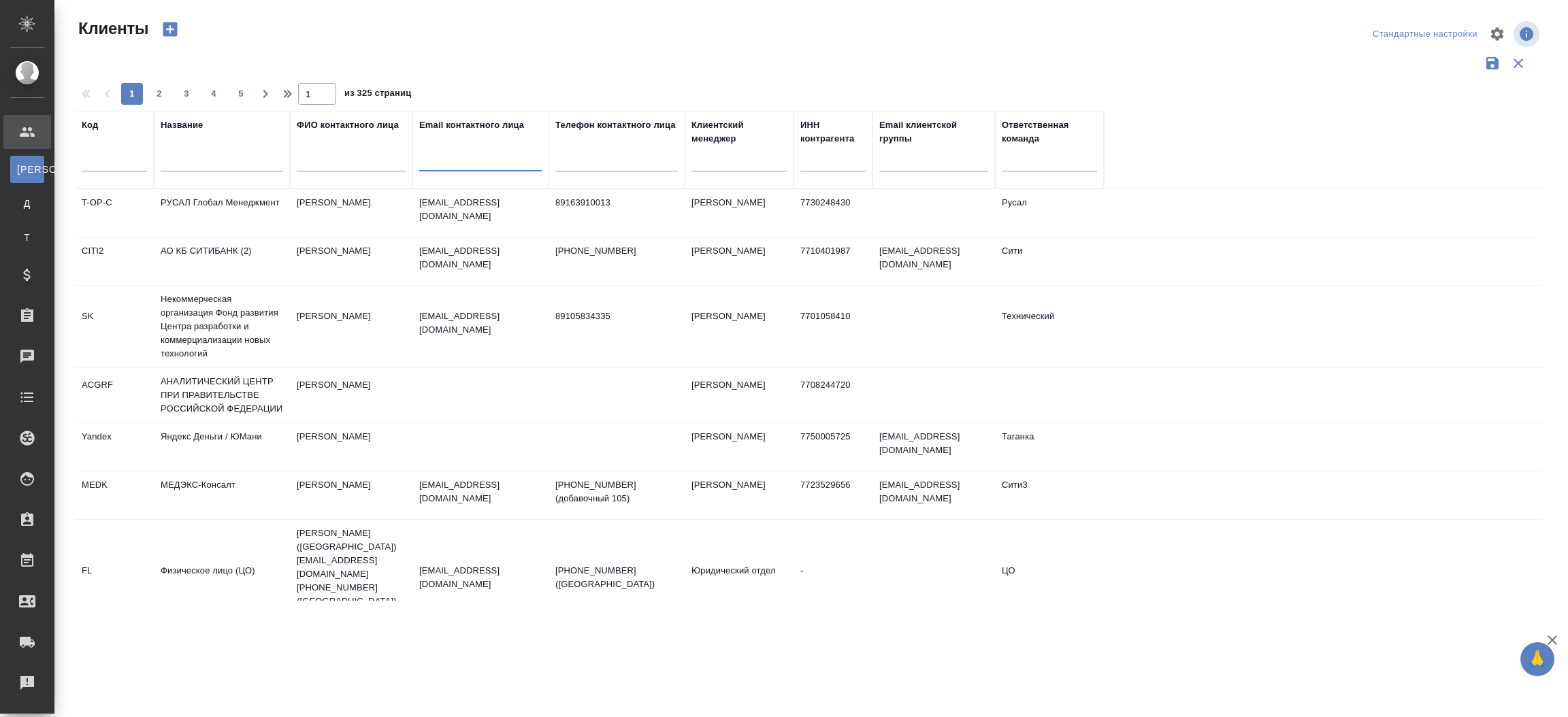
click at [473, 163] on input "text" at bounding box center [481, 163] width 123 height 17
paste input "kazakevich_t@goldapple.com"
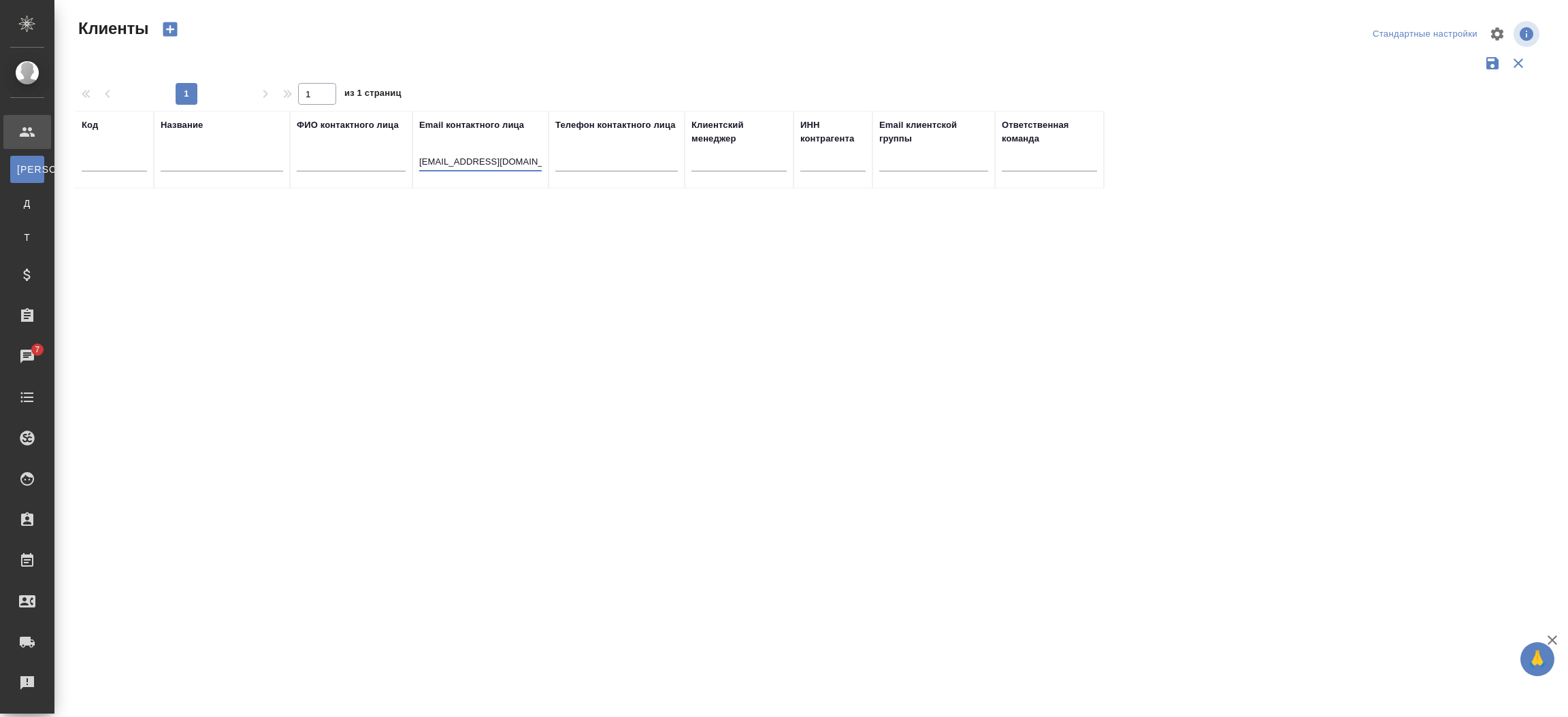
click at [473, 163] on input "kazakevich_t@goldapple.com" at bounding box center [481, 163] width 123 height 17
type input "@goldapple.com"
click at [473, 163] on input "@goldapple.com" at bounding box center [481, 163] width 123 height 17
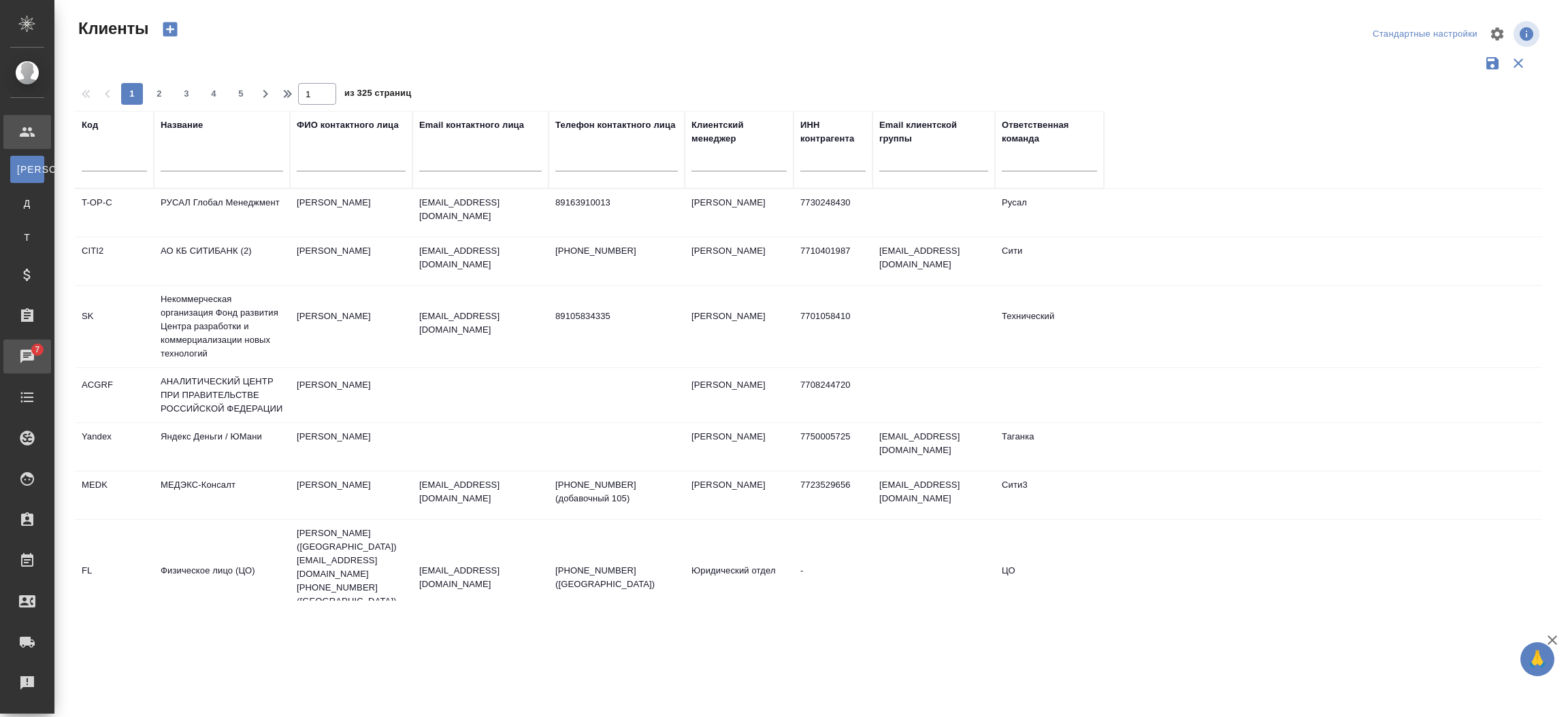
click at [22, 357] on div "Чаты" at bounding box center [10, 356] width 34 height 20
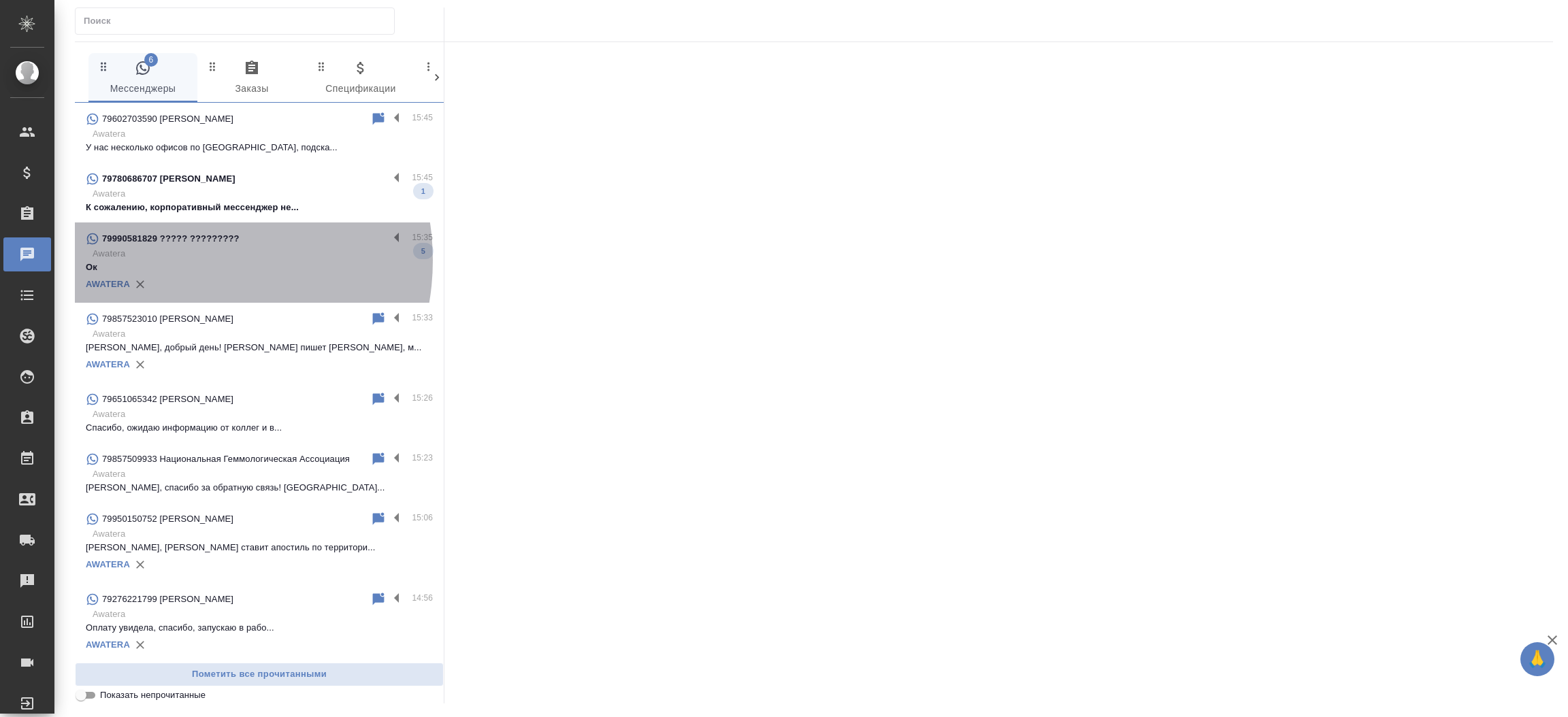
click at [178, 260] on p "Ок" at bounding box center [258, 267] width 347 height 13
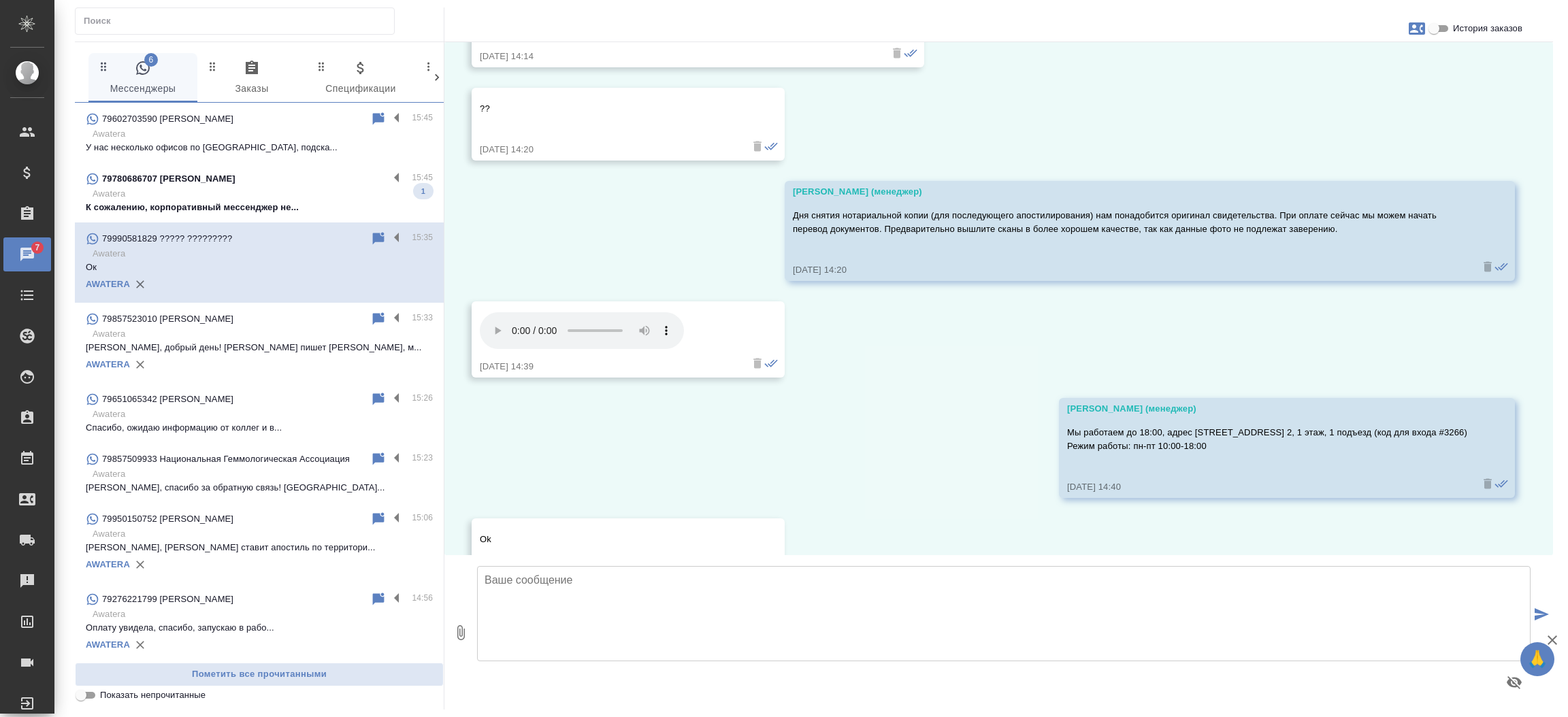
scroll to position [2417, 0]
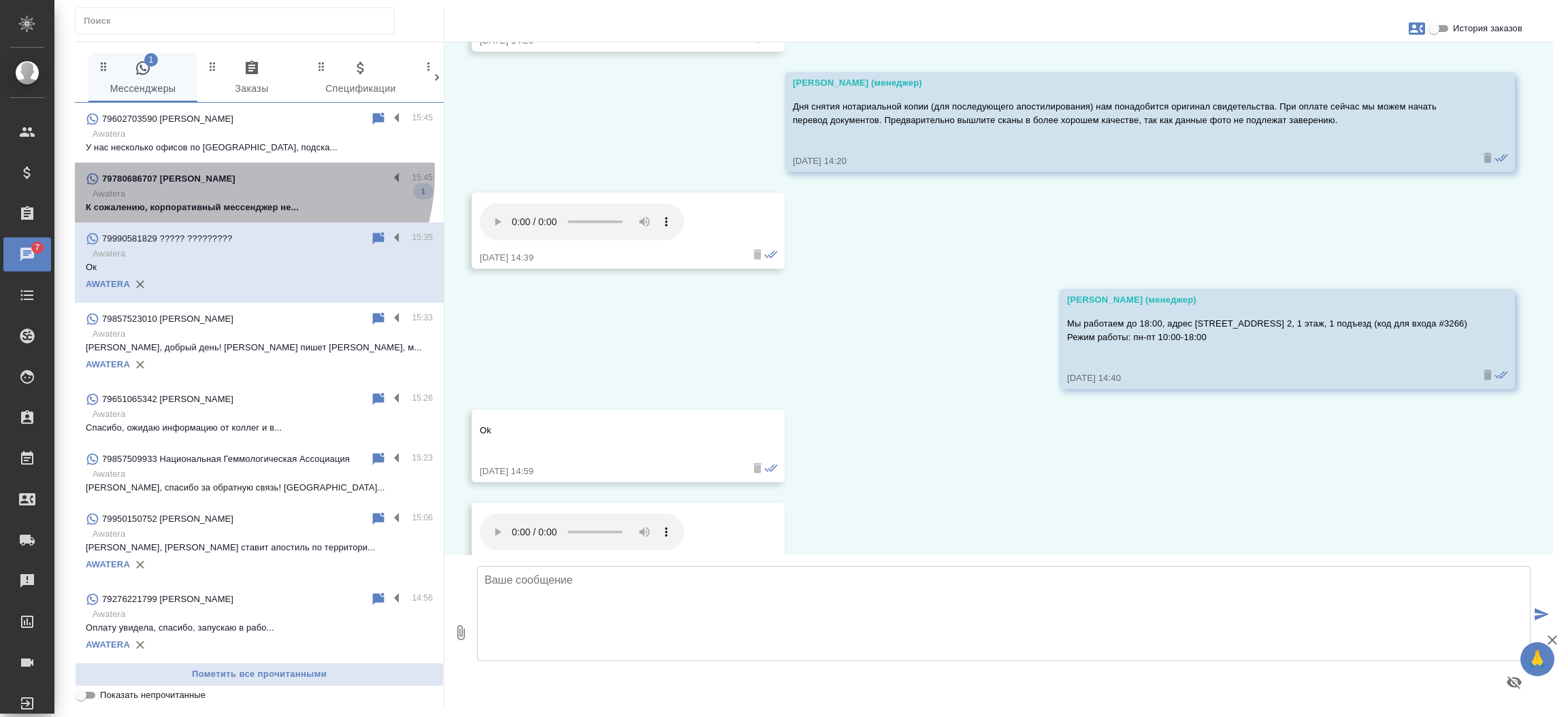
click at [231, 174] on div "79780686707 [PERSON_NAME]" at bounding box center [236, 179] width 302 height 16
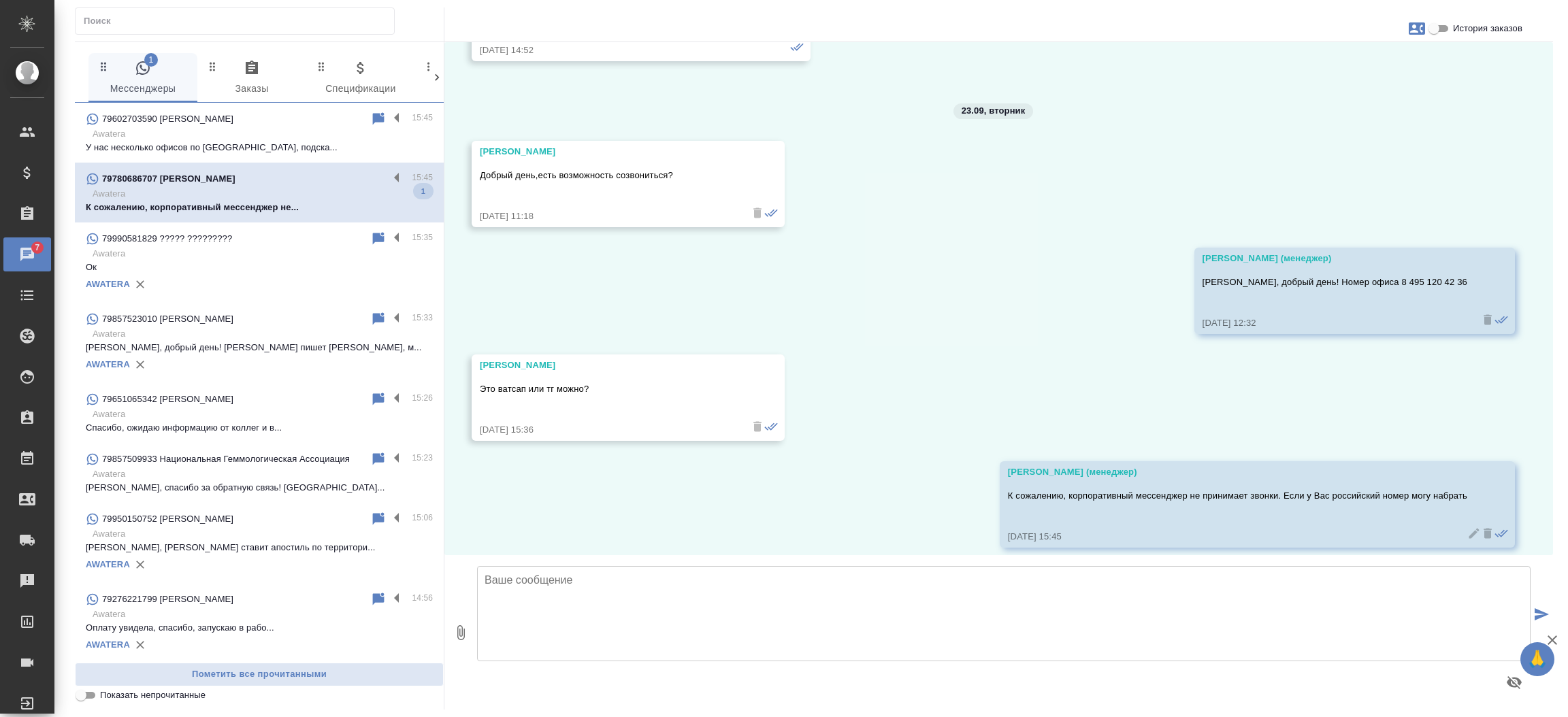
scroll to position [3066, 0]
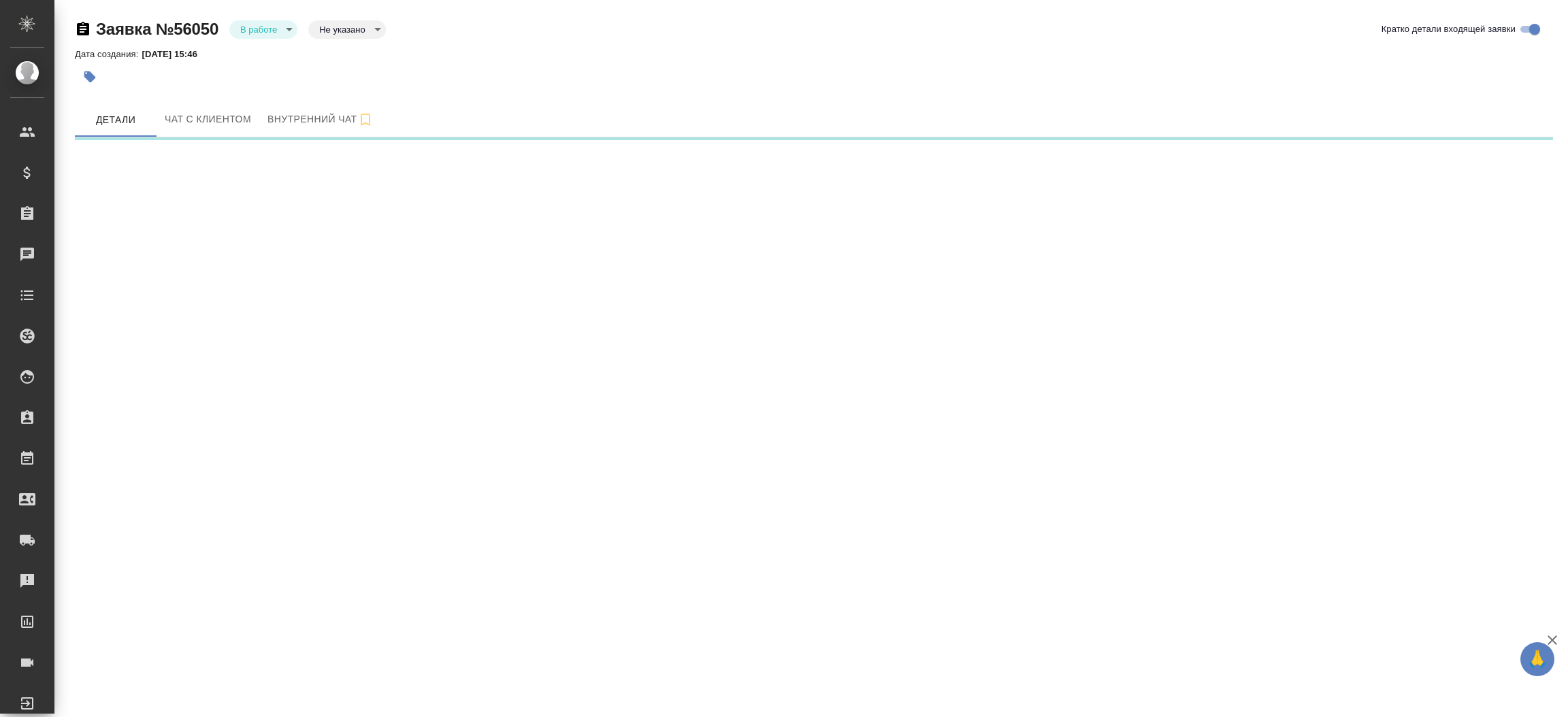
select select "RU"
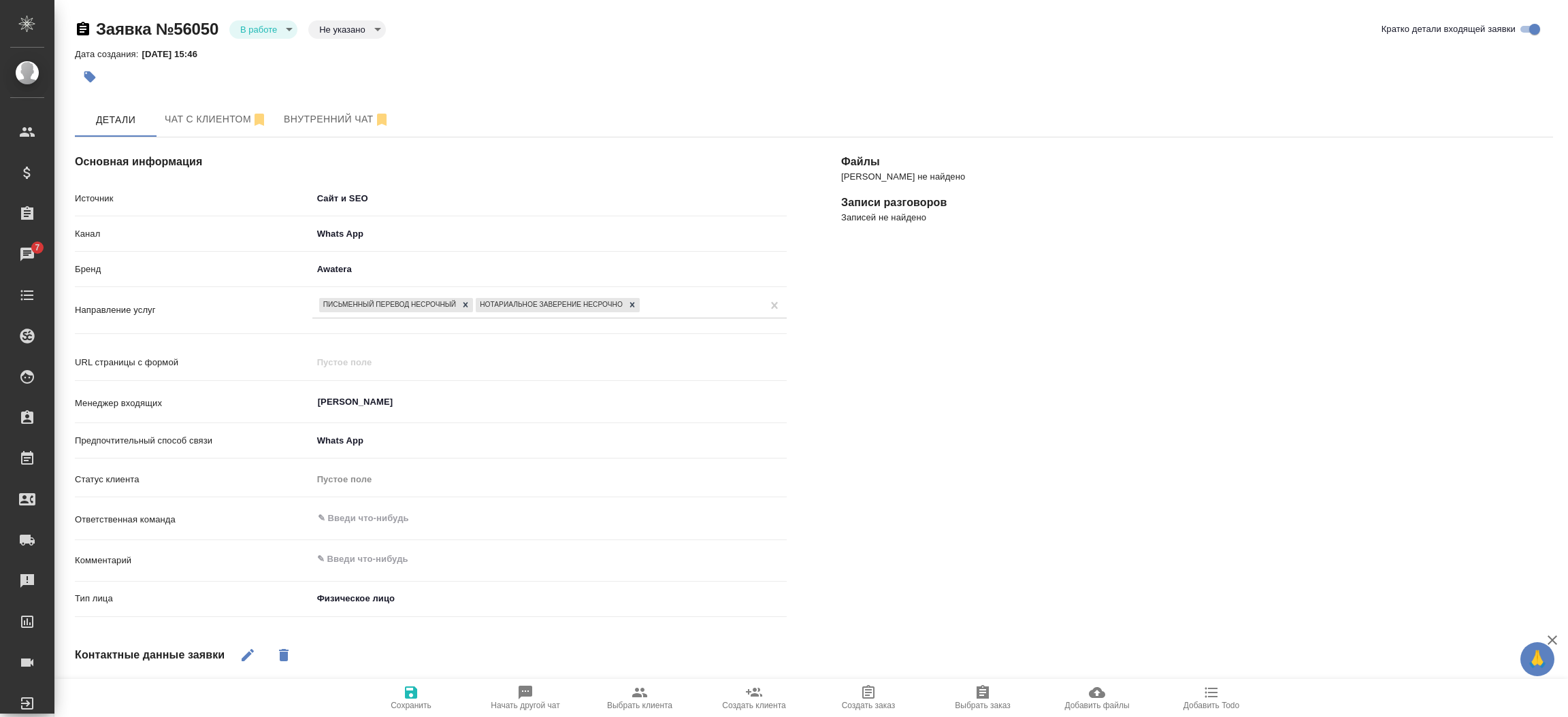
type textarea "x"
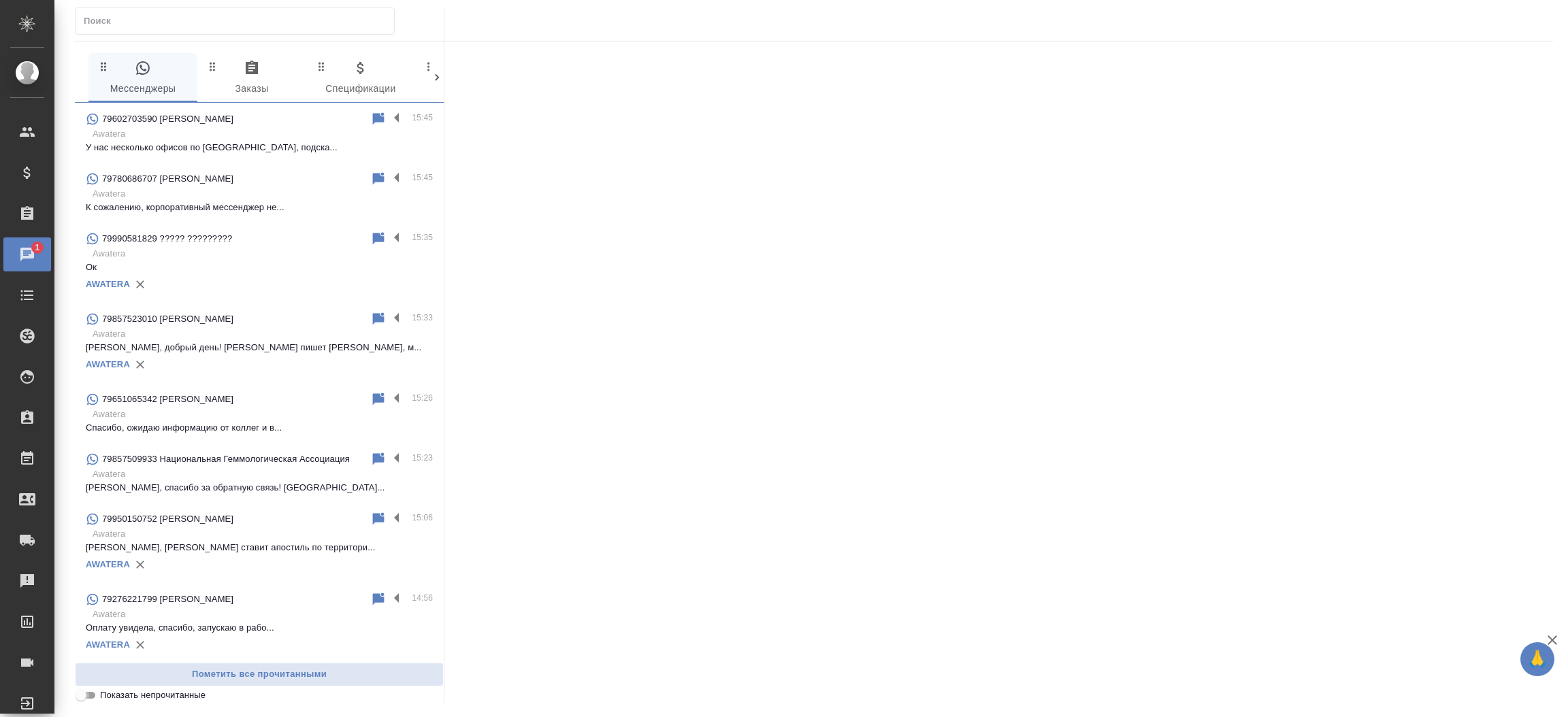
click at [90, 695] on input "Показать непрочитанные" at bounding box center [81, 695] width 49 height 16
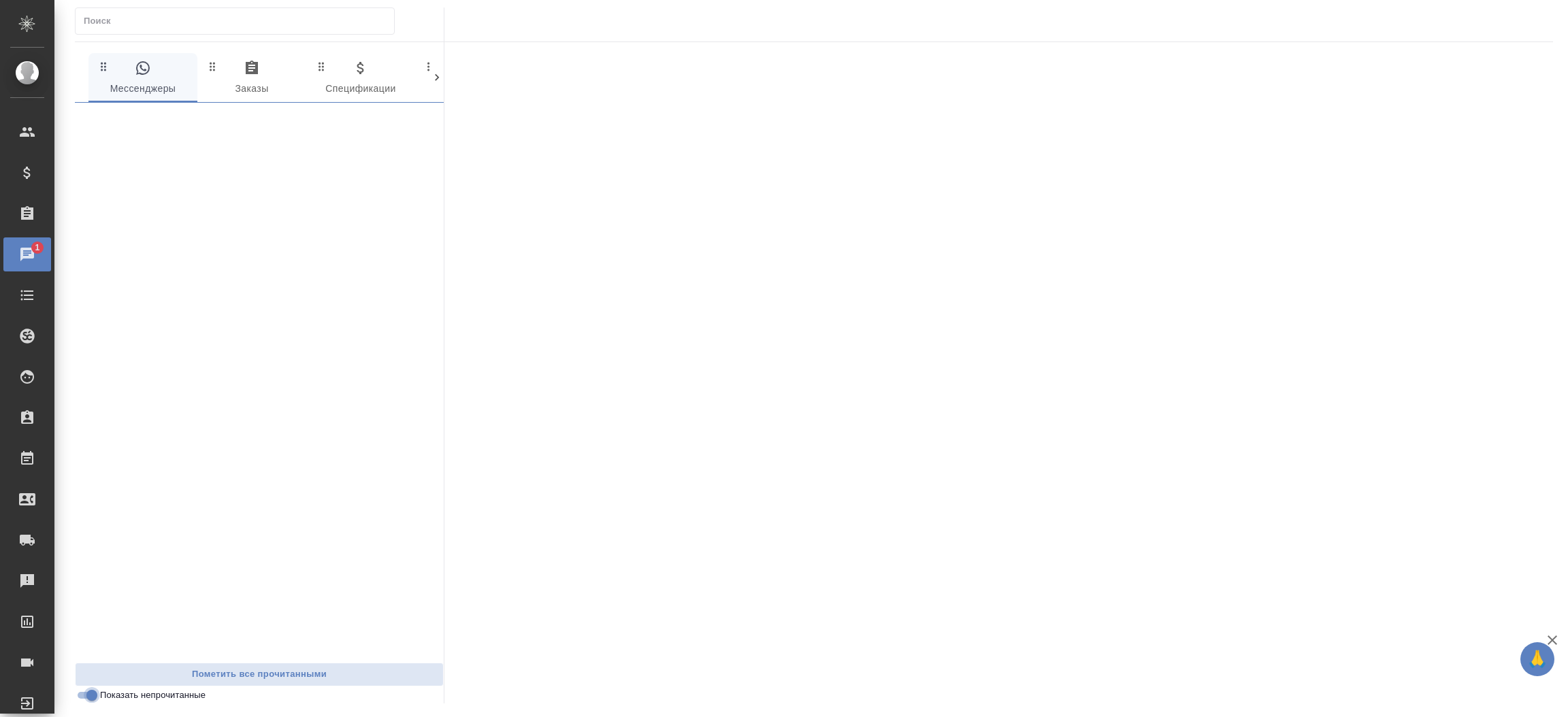
click at [90, 695] on input "Показать непрочитанные" at bounding box center [91, 695] width 49 height 16
checkbox input "false"
